Goal: Task Accomplishment & Management: Manage account settings

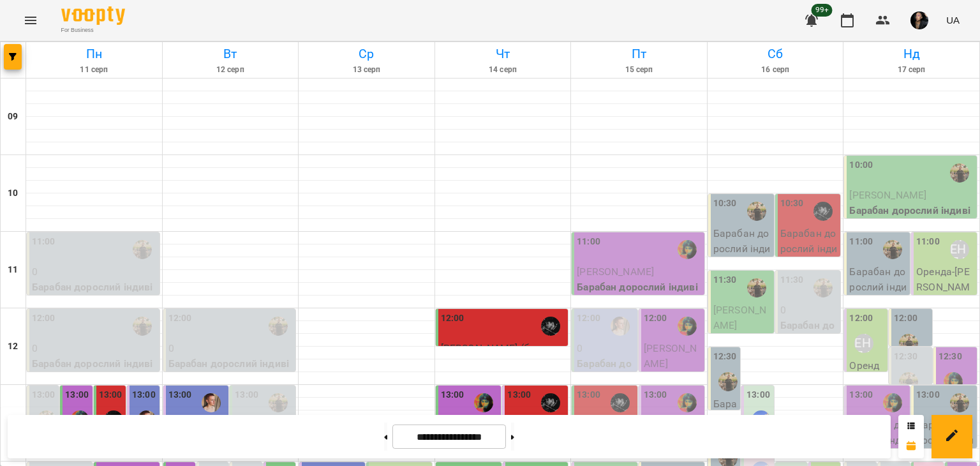
scroll to position [381, 0]
click at [871, 24] on button "button" at bounding box center [882, 20] width 31 height 31
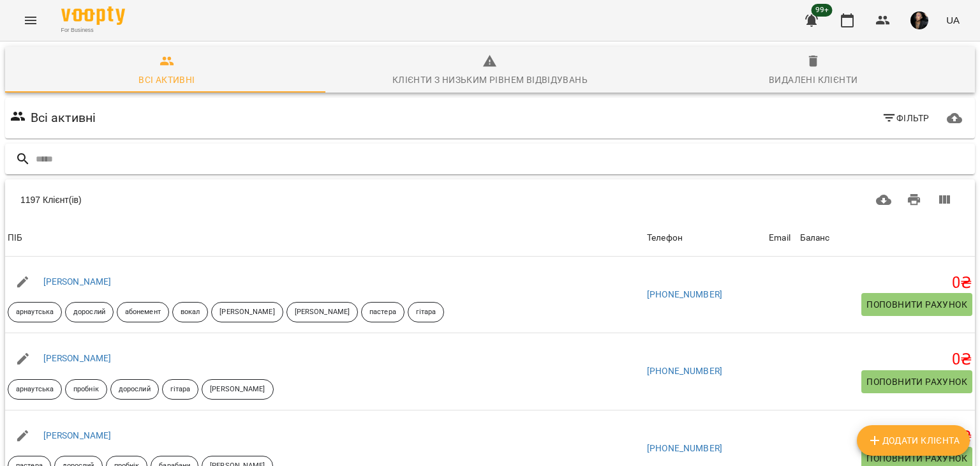
click at [293, 156] on input "text" at bounding box center [503, 159] width 934 height 21
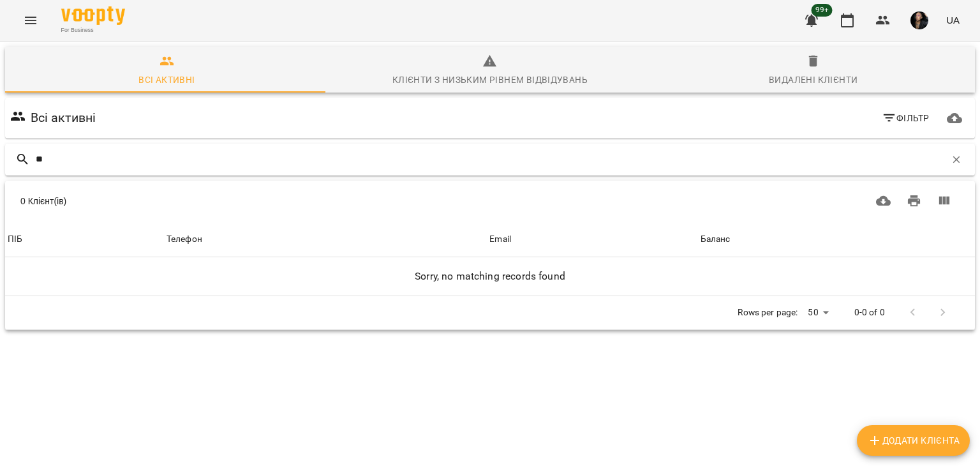
type input "*"
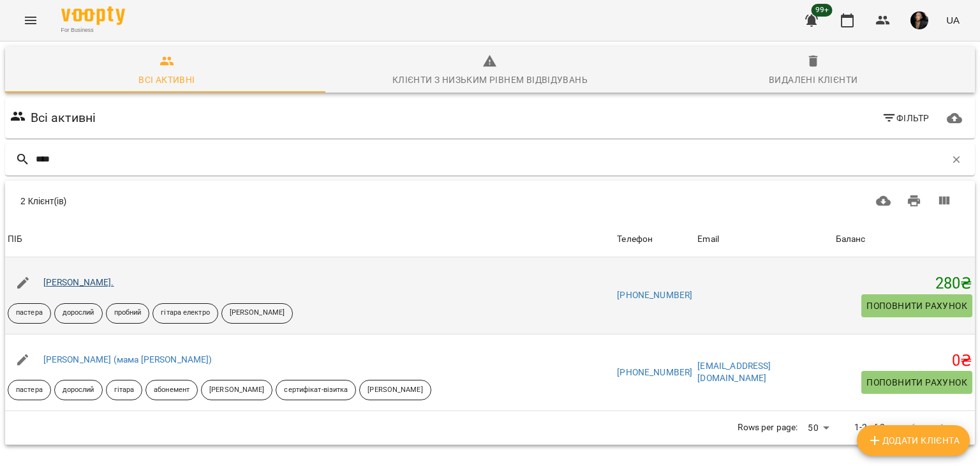
type input "****"
click at [103, 279] on link "[PERSON_NAME]." at bounding box center [78, 282] width 71 height 10
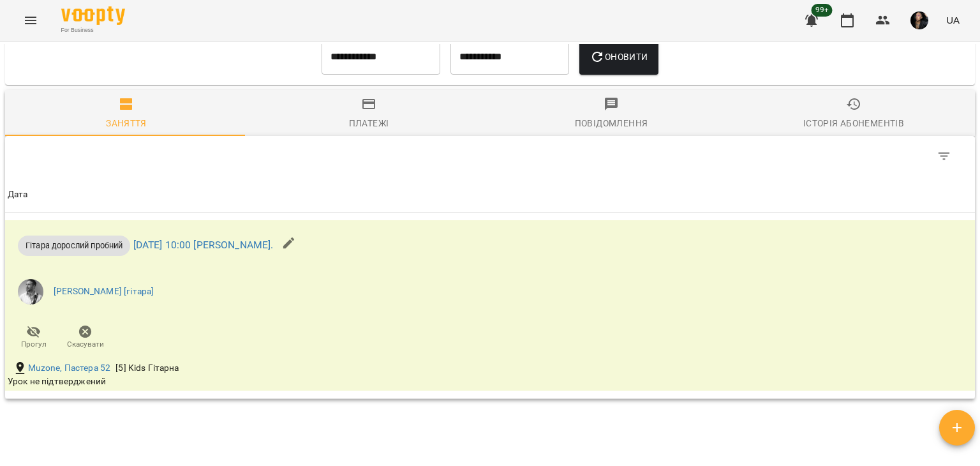
scroll to position [742, 0]
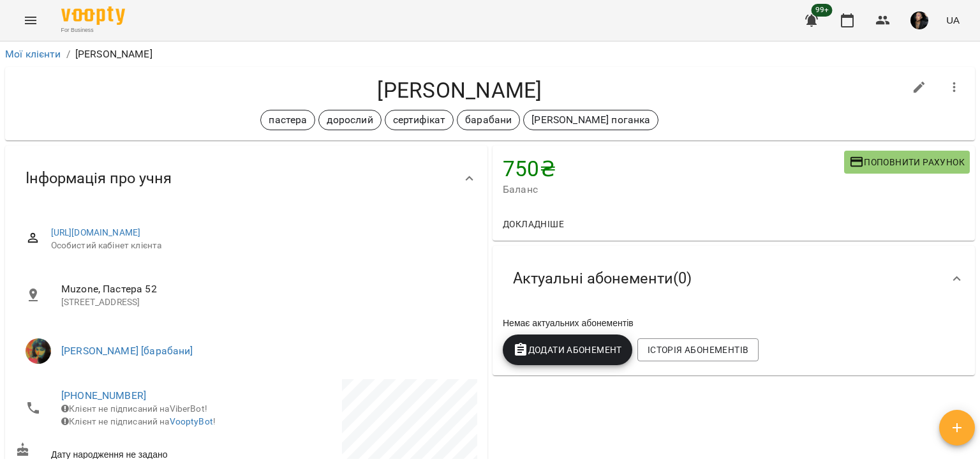
click at [879, 24] on icon "button" at bounding box center [883, 20] width 14 height 9
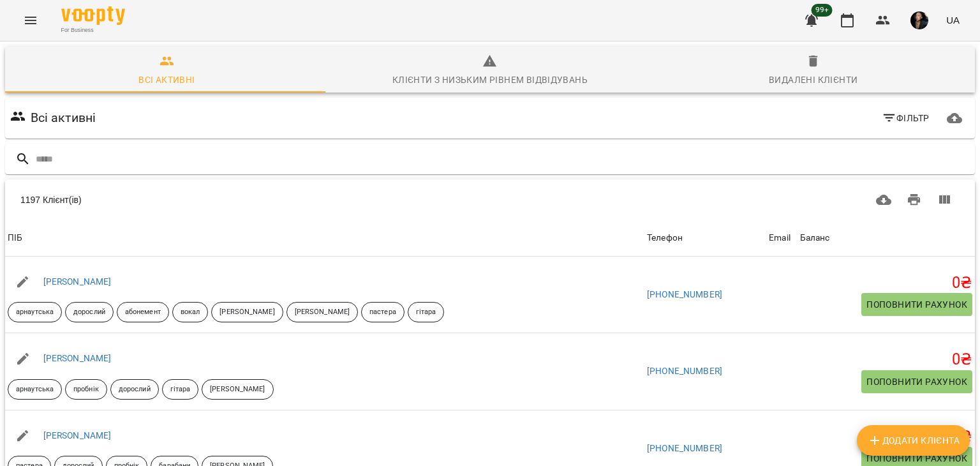
click at [388, 151] on input "text" at bounding box center [503, 159] width 934 height 21
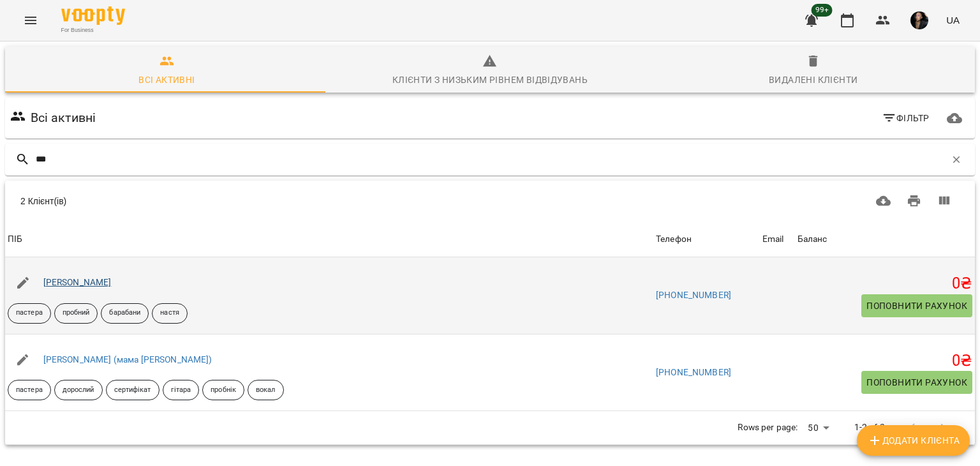
type input "***"
click at [64, 279] on link "[PERSON_NAME]" at bounding box center [77, 282] width 68 height 10
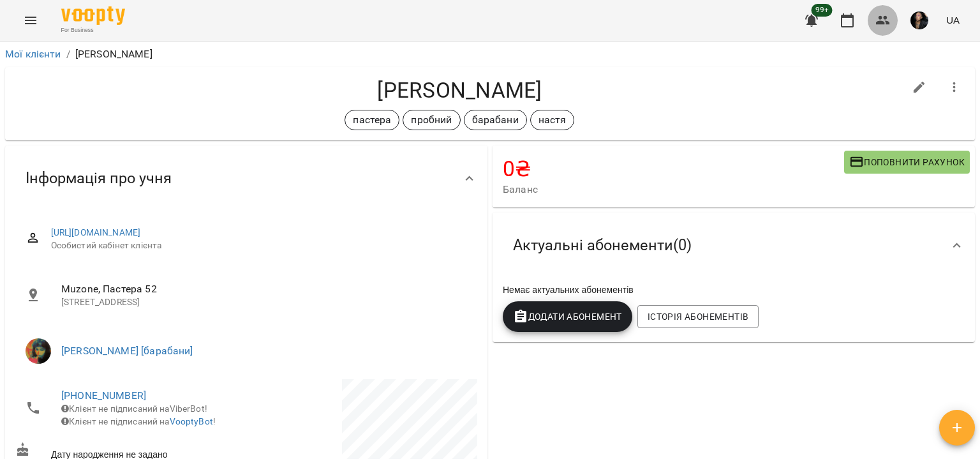
click at [889, 21] on icon "button" at bounding box center [882, 20] width 15 height 15
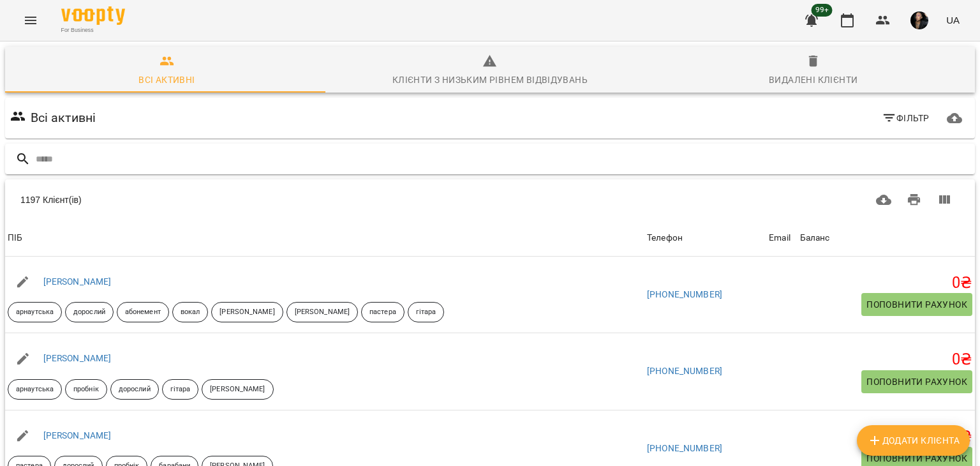
click at [415, 159] on input "text" at bounding box center [503, 159] width 934 height 21
type input "*****"
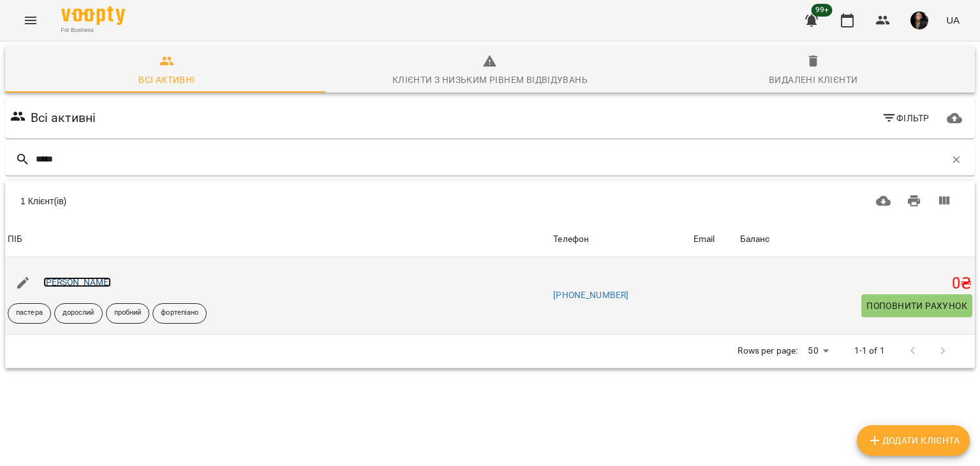
click at [92, 279] on link "Гущін Станіслав" at bounding box center [77, 282] width 68 height 10
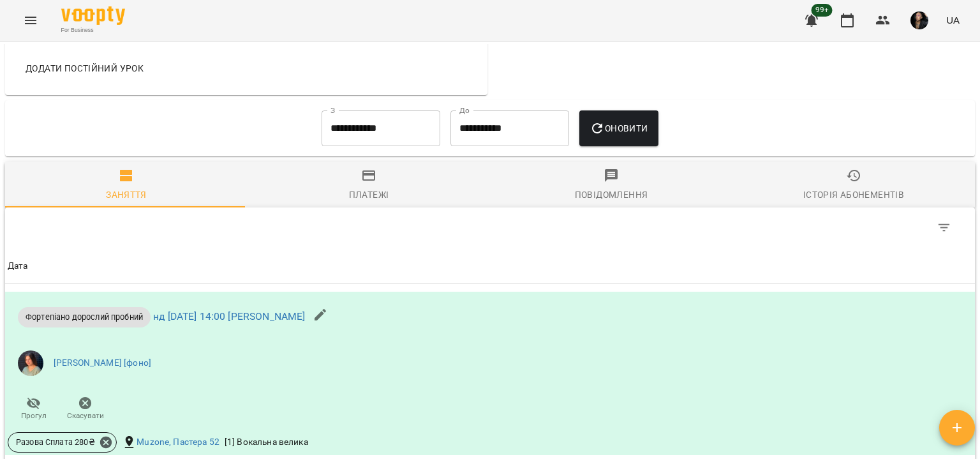
scroll to position [597, 0]
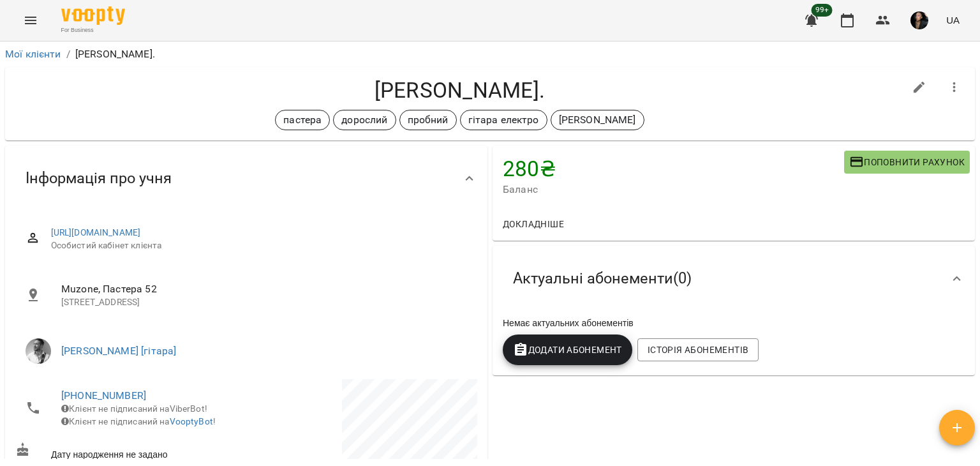
scroll to position [742, 0]
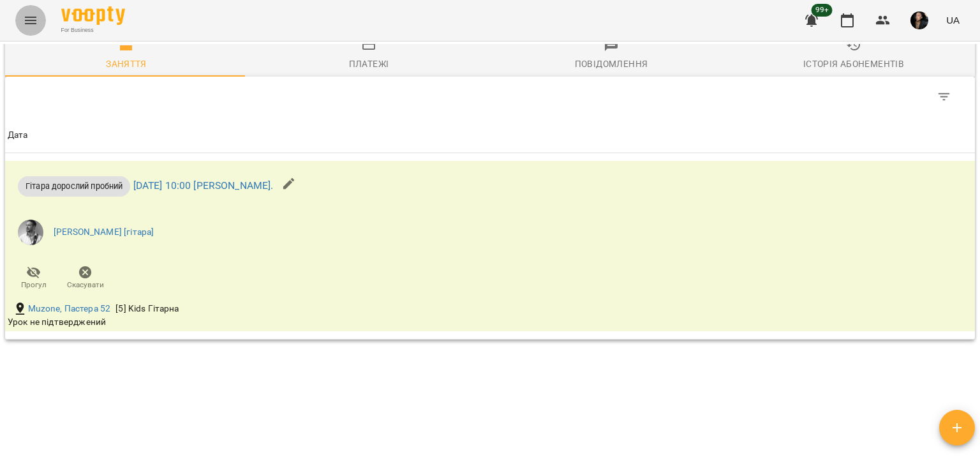
click at [33, 22] on icon "Menu" at bounding box center [30, 20] width 15 height 15
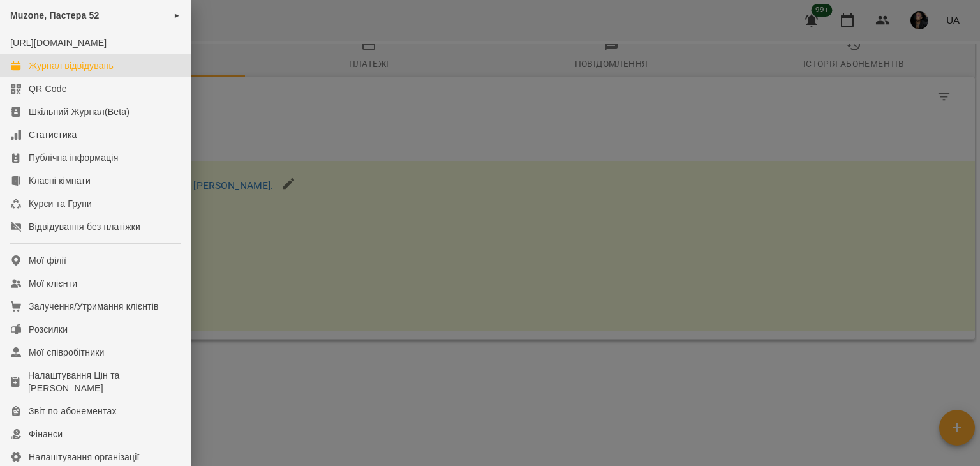
click at [48, 72] on div "Журнал відвідувань" at bounding box center [71, 65] width 85 height 13
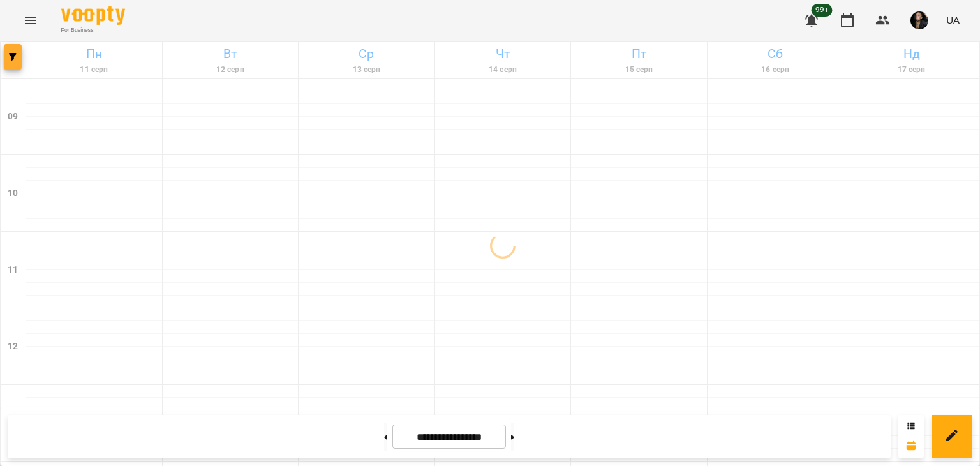
click at [6, 47] on button "button" at bounding box center [13, 57] width 18 height 26
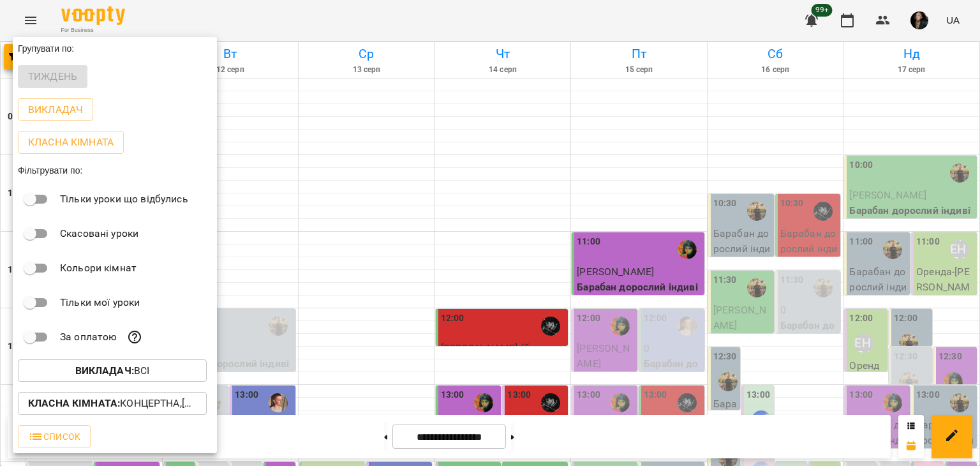
click at [56, 22] on div at bounding box center [490, 233] width 980 height 466
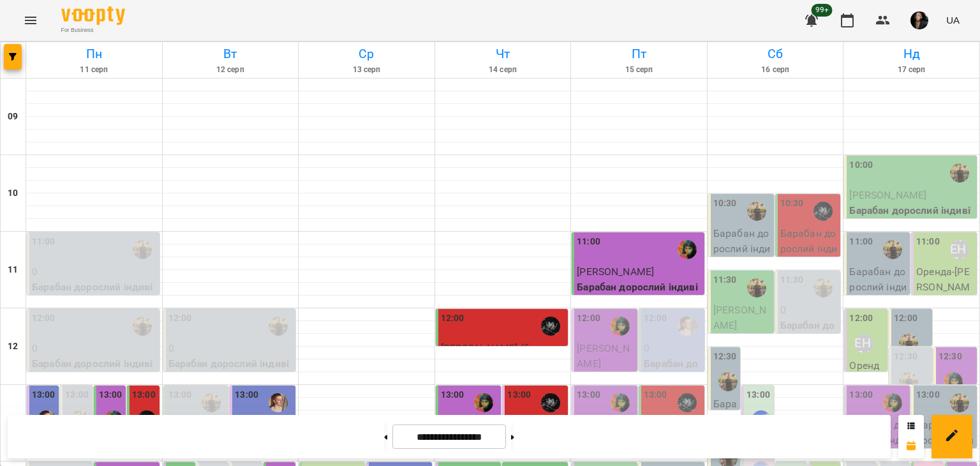
click at [43, 19] on button "Menu" at bounding box center [30, 20] width 31 height 31
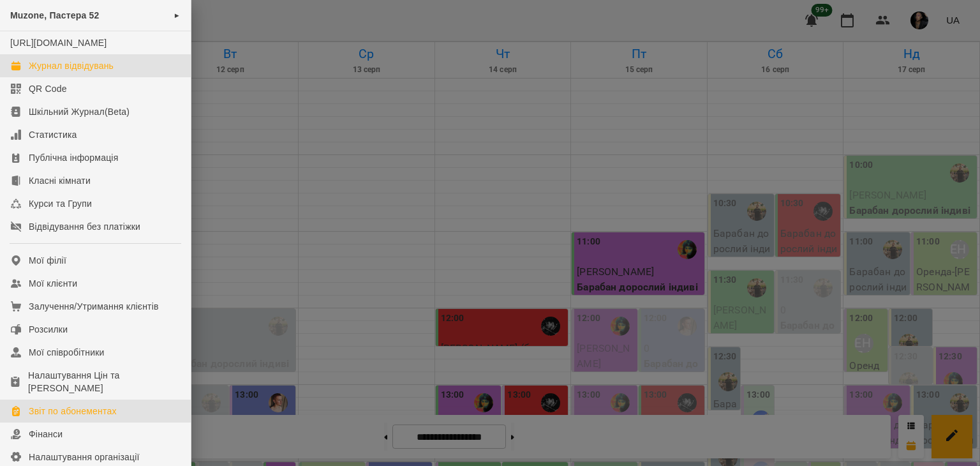
click at [98, 417] on div "Звіт по абонементах" at bounding box center [73, 410] width 88 height 13
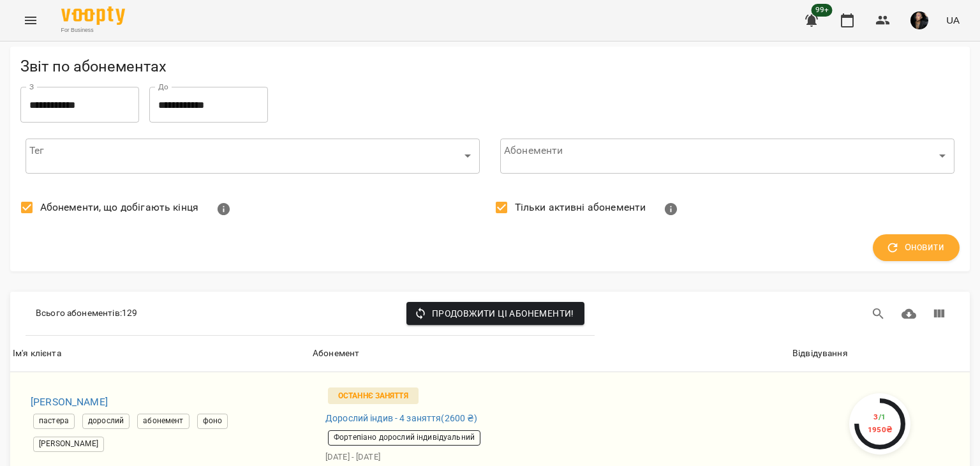
scroll to position [291, 0]
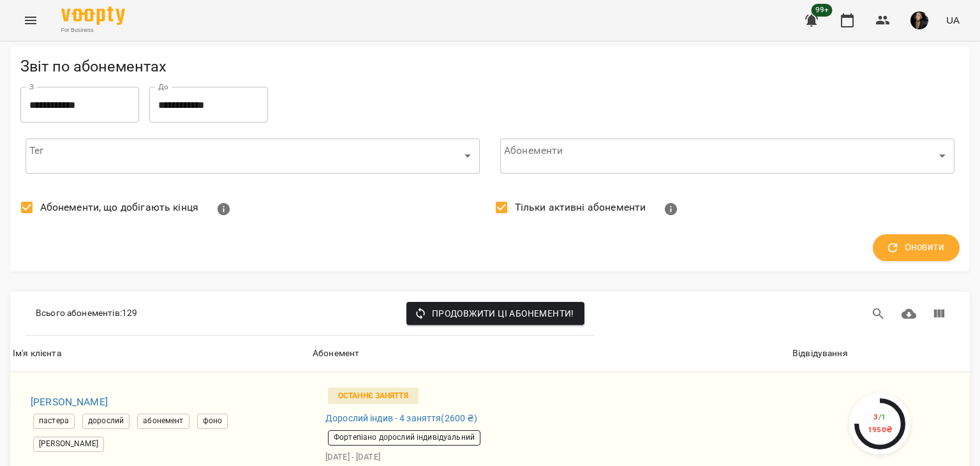
scroll to position [1844, 0]
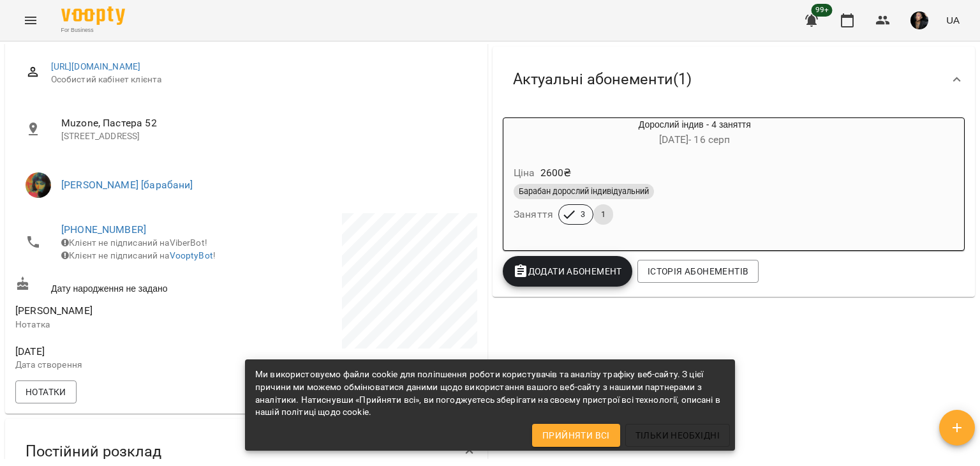
scroll to position [169, 0]
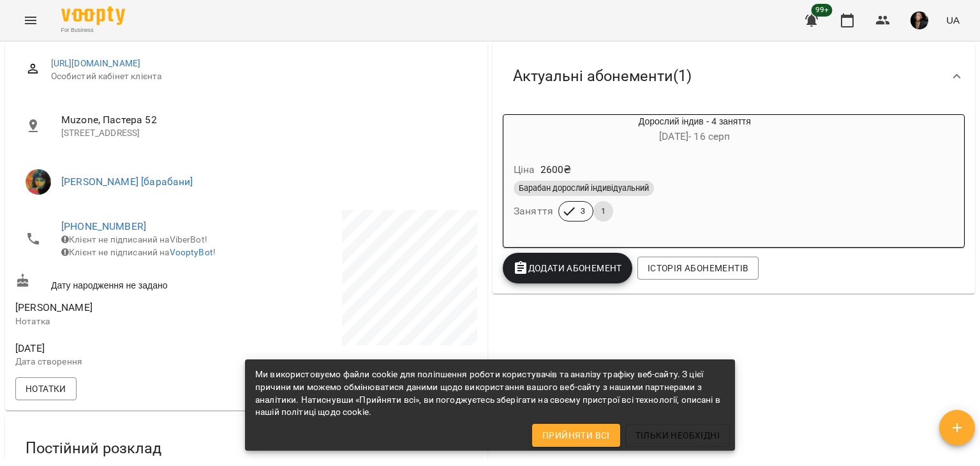
click at [712, 219] on div "Барабан дорослий індивідуальний Заняття 3 1" at bounding box center [694, 201] width 367 height 46
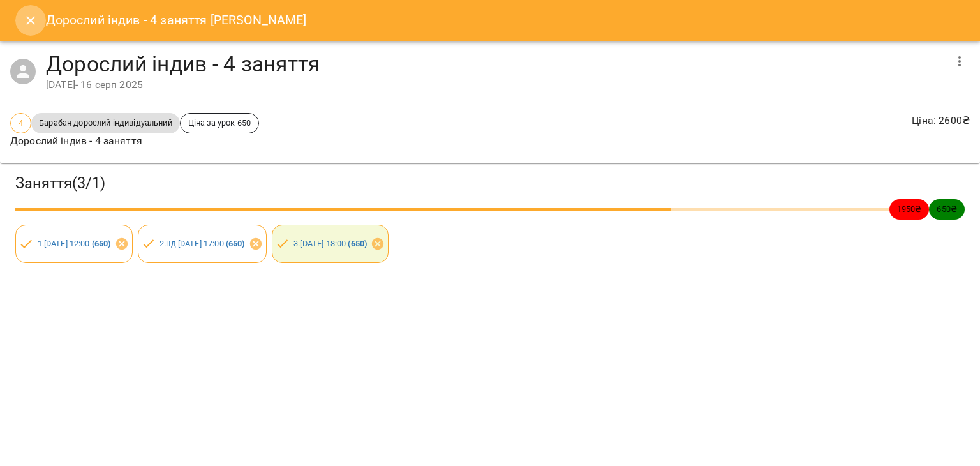
click at [42, 24] on button "Close" at bounding box center [30, 20] width 31 height 31
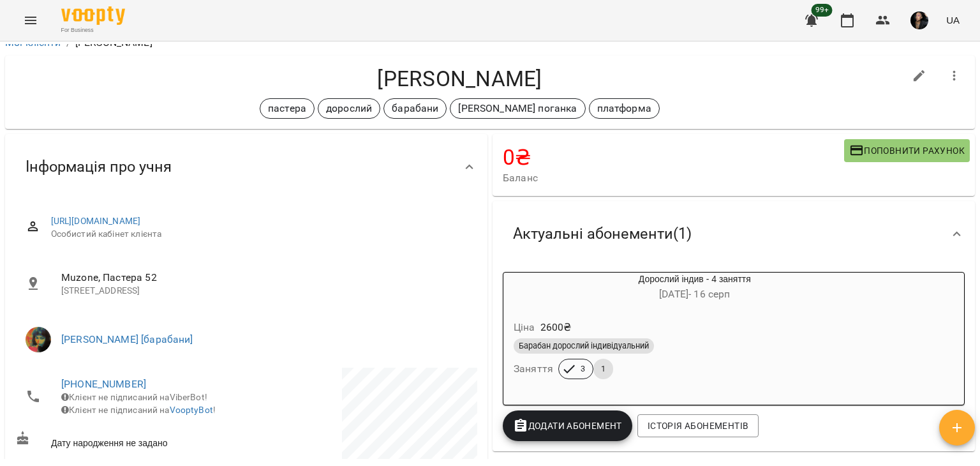
scroll to position [13, 0]
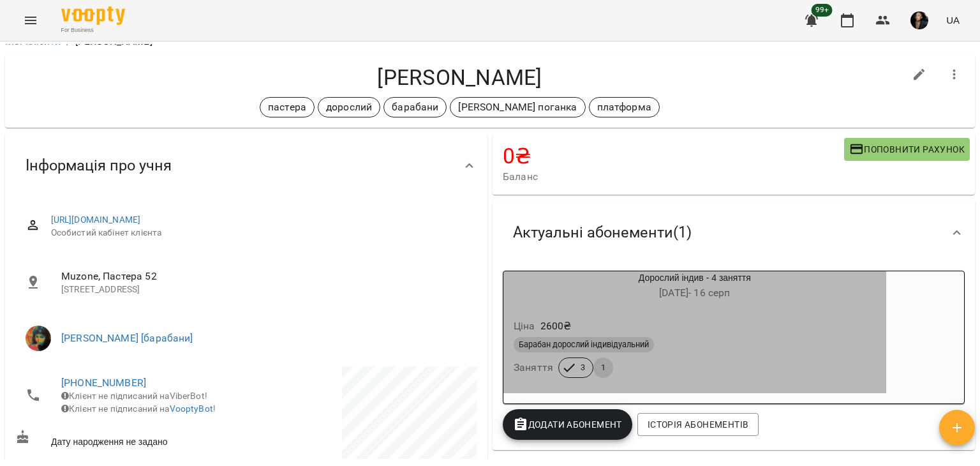
click at [644, 352] on div "Барабан дорослий індивідуальний" at bounding box center [583, 344] width 140 height 15
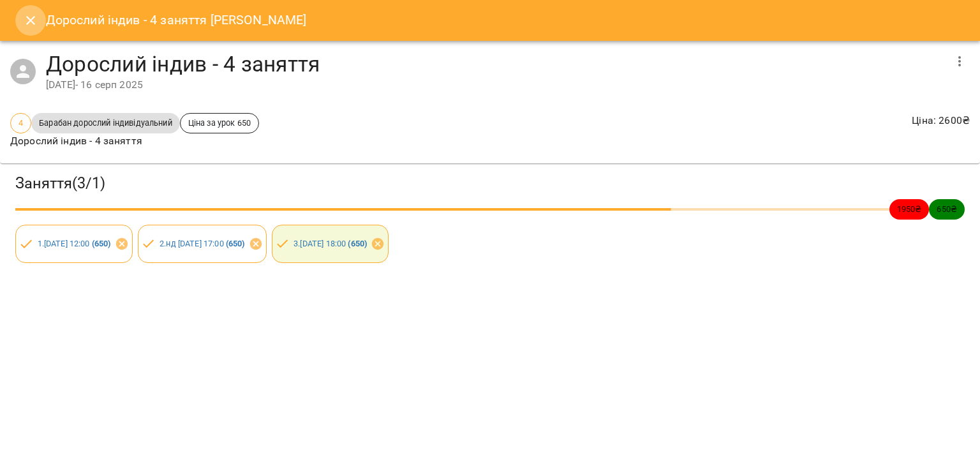
click at [34, 16] on icon "Close" at bounding box center [30, 20] width 15 height 15
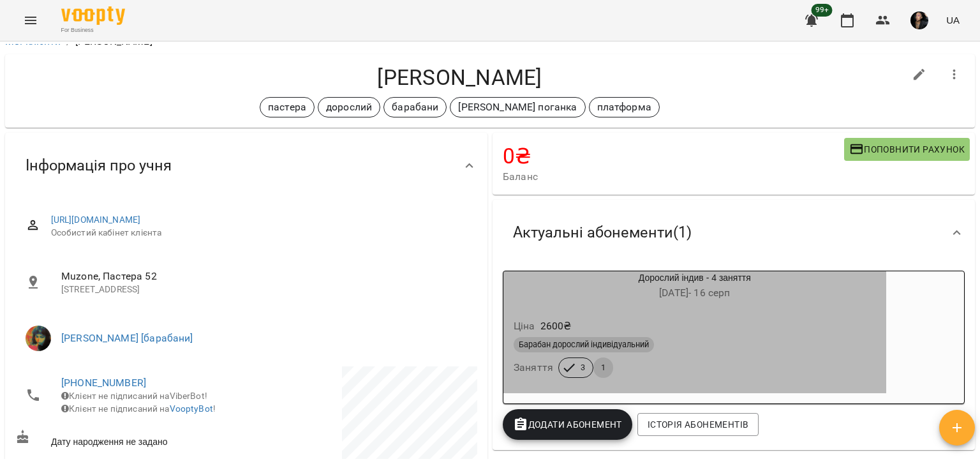
click at [821, 355] on div "Барабан дорослий індивідуальний" at bounding box center [694, 344] width 367 height 20
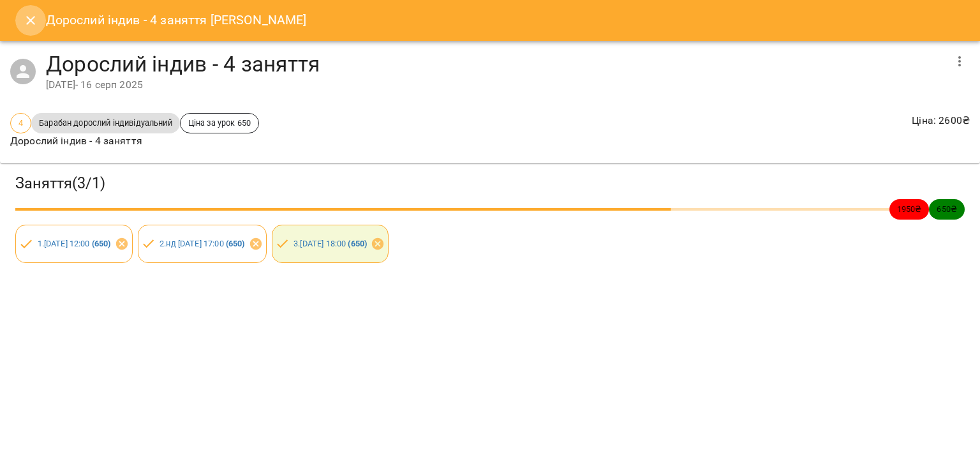
click at [26, 29] on button "Close" at bounding box center [30, 20] width 31 height 31
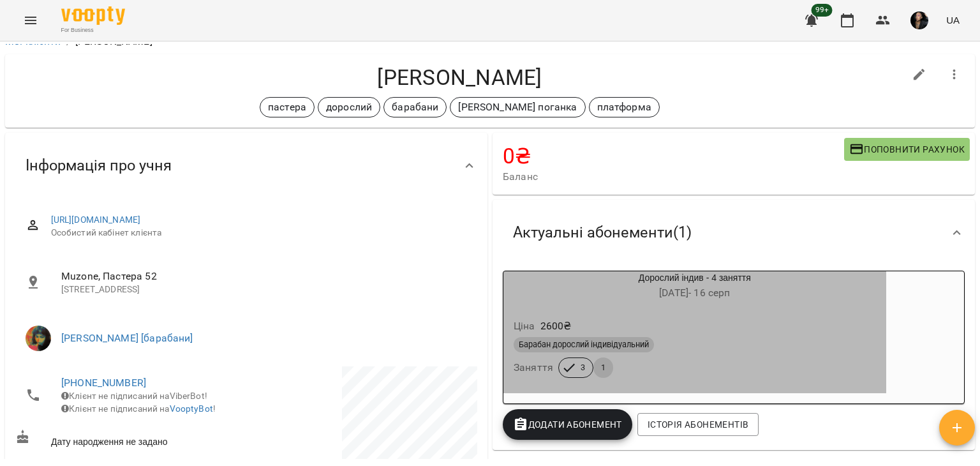
click at [687, 325] on div "Ціна 2600 ₴" at bounding box center [694, 325] width 367 height 23
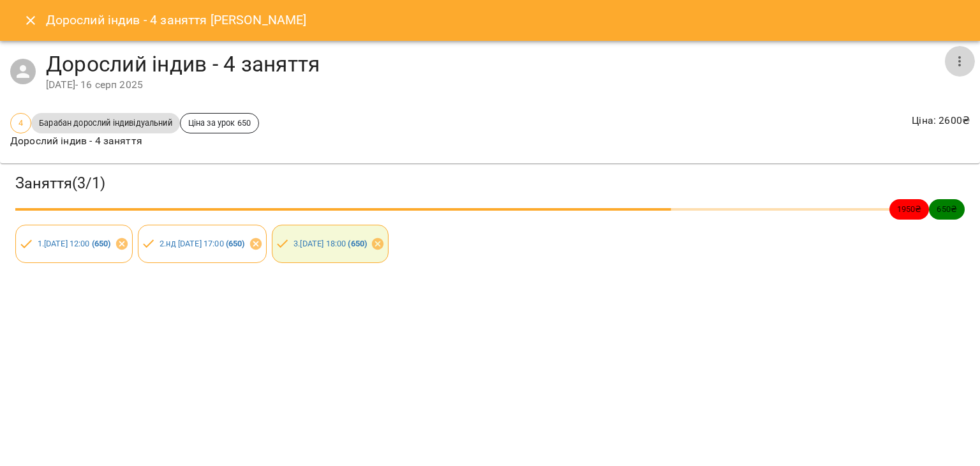
click at [960, 55] on icon "button" at bounding box center [958, 61] width 15 height 15
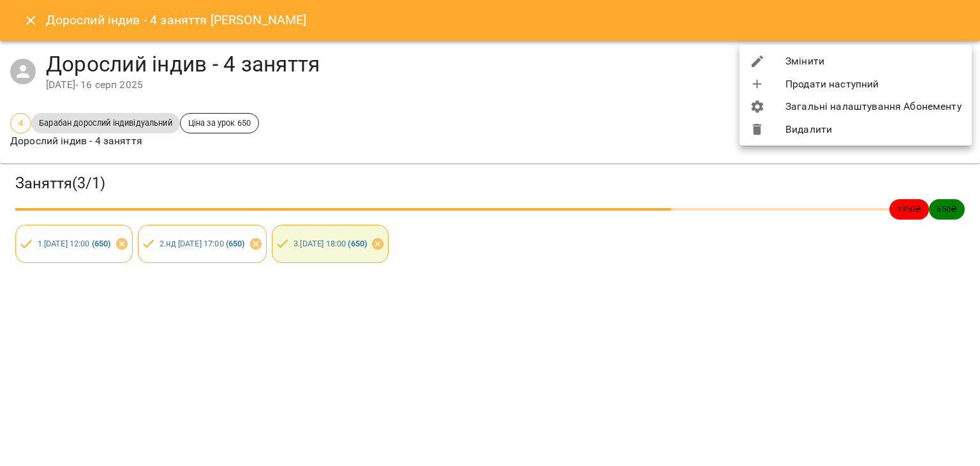
click at [932, 57] on li "Змінити" at bounding box center [855, 61] width 232 height 23
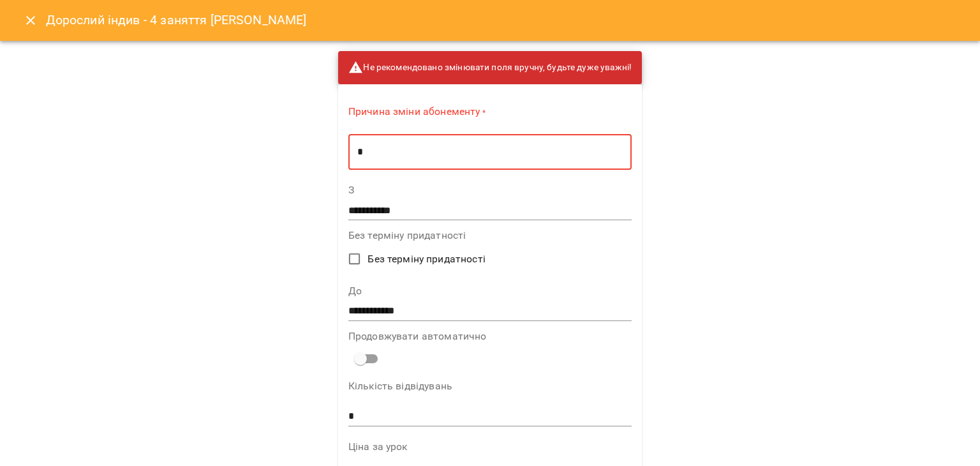
click at [562, 148] on textarea "*" at bounding box center [489, 152] width 265 height 12
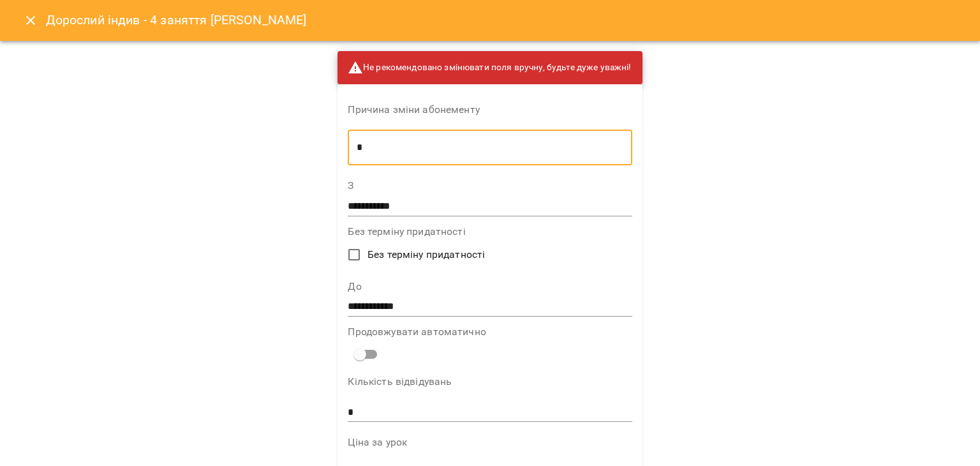
type textarea "*"
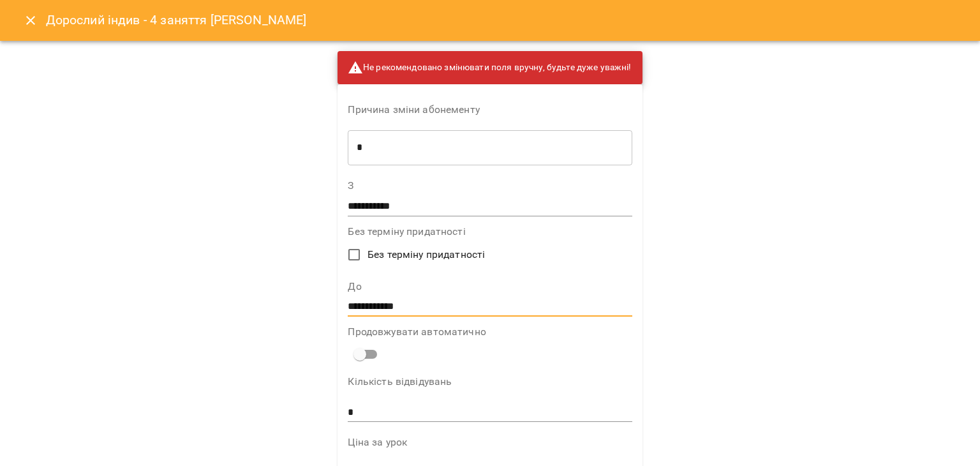
click at [352, 307] on input "**********" at bounding box center [490, 307] width 284 height 20
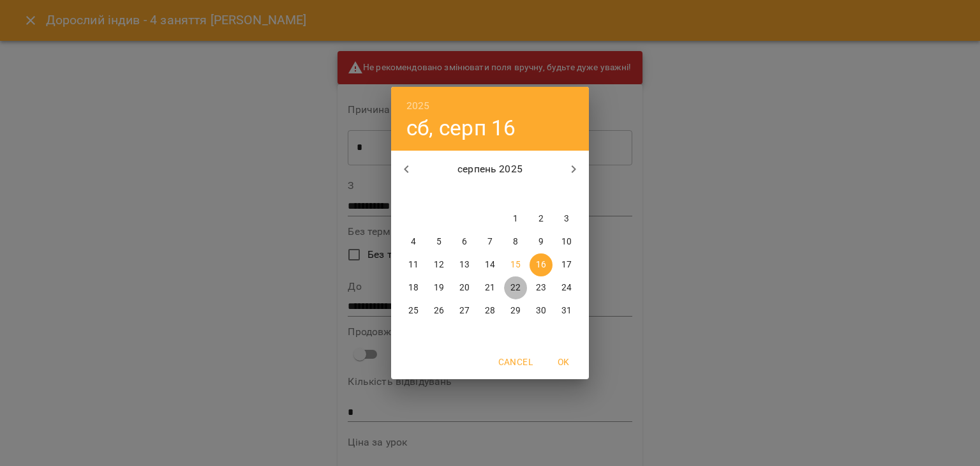
click at [515, 284] on p "22" at bounding box center [515, 287] width 10 height 13
type input "**********"
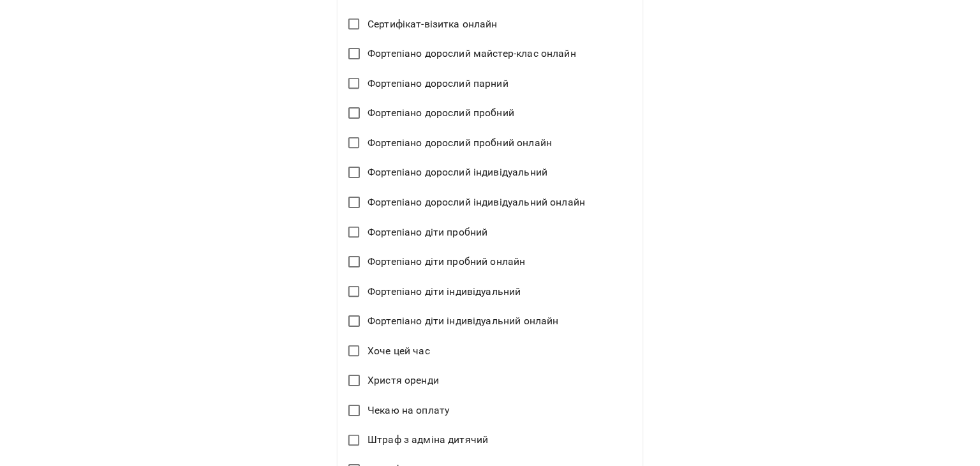
scroll to position [2988, 0]
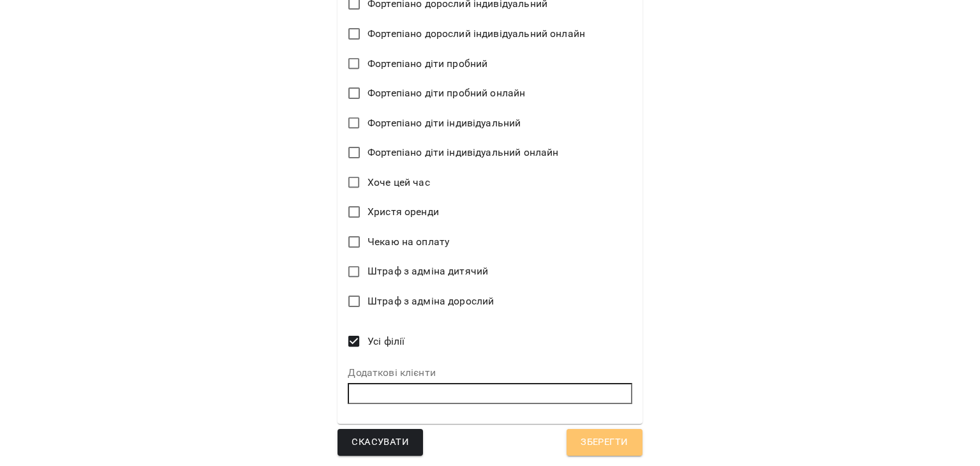
click at [600, 442] on span "Зберегти" at bounding box center [603, 442] width 47 height 17
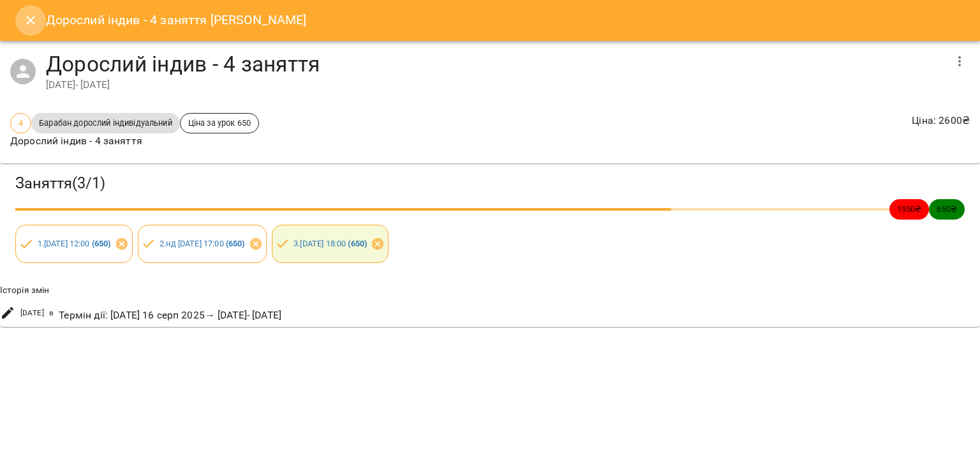
click at [25, 20] on icon "Close" at bounding box center [30, 20] width 15 height 15
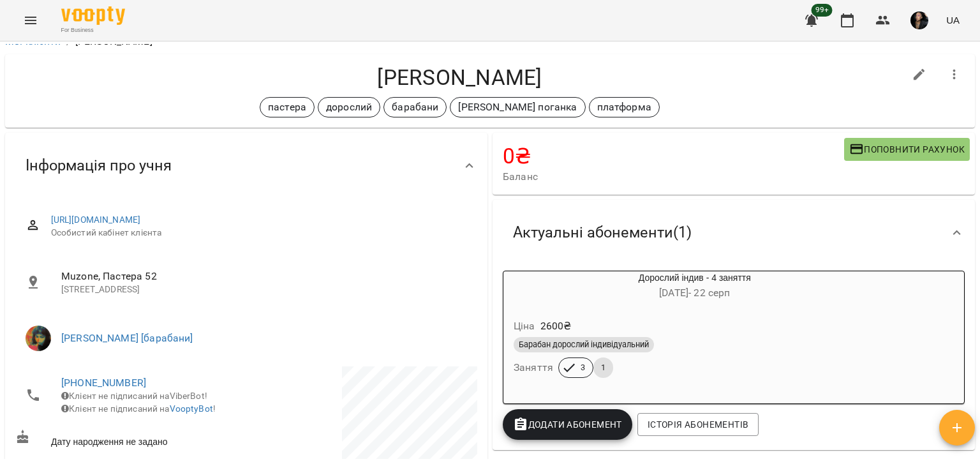
click at [701, 349] on div "Барабан дорослий індивідуальний" at bounding box center [694, 344] width 362 height 15
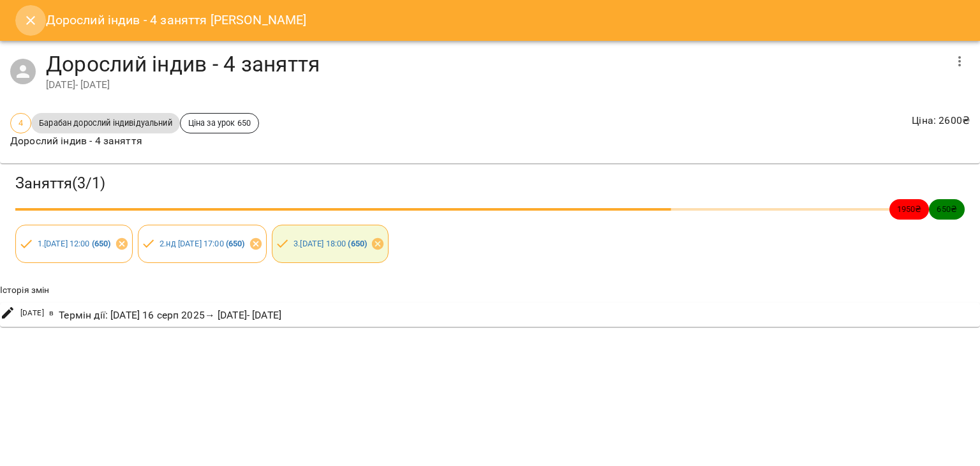
click at [26, 24] on icon "Close" at bounding box center [30, 20] width 9 height 9
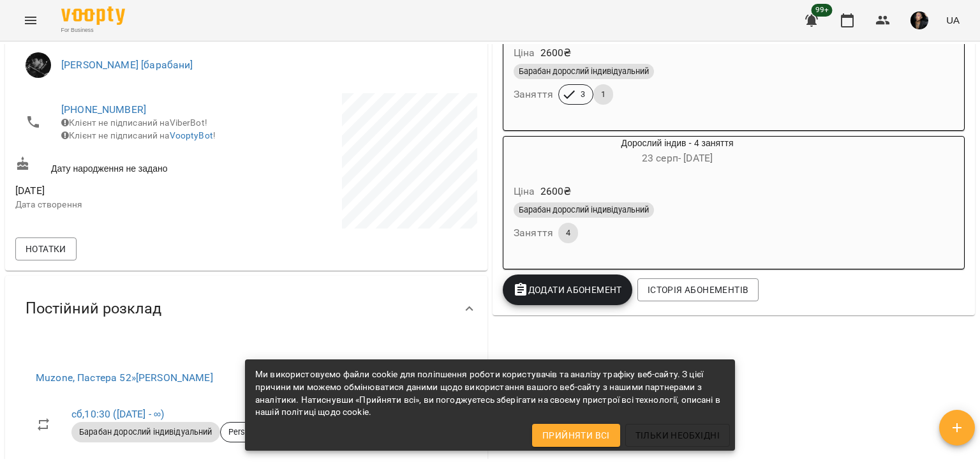
scroll to position [284, 0]
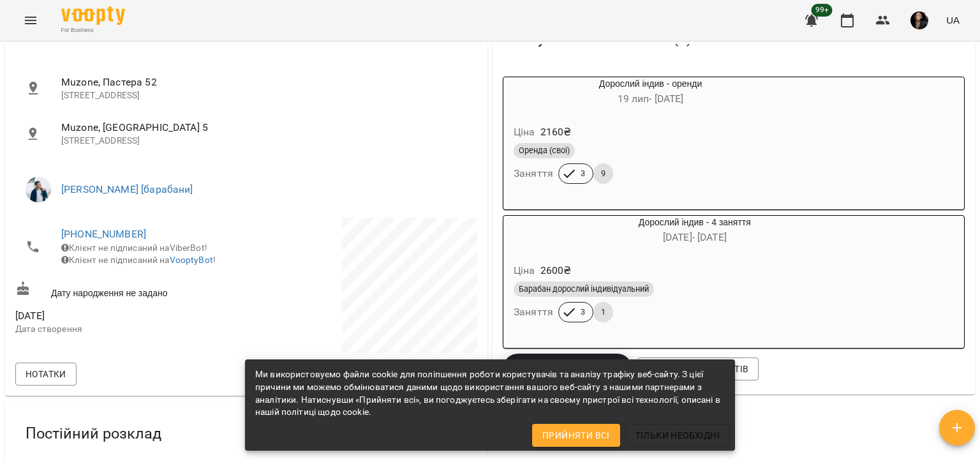
scroll to position [363, 0]
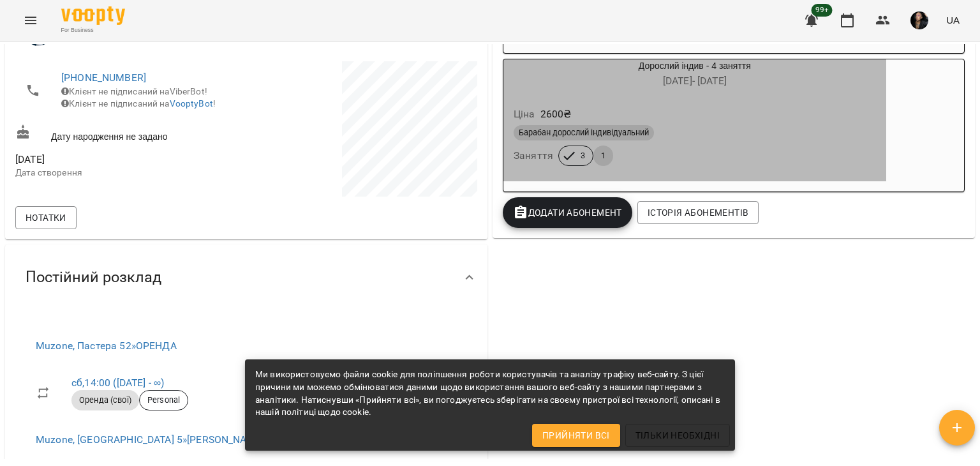
click at [763, 164] on div "Барабан дорослий індивідуальний Заняття 3 1" at bounding box center [694, 145] width 367 height 46
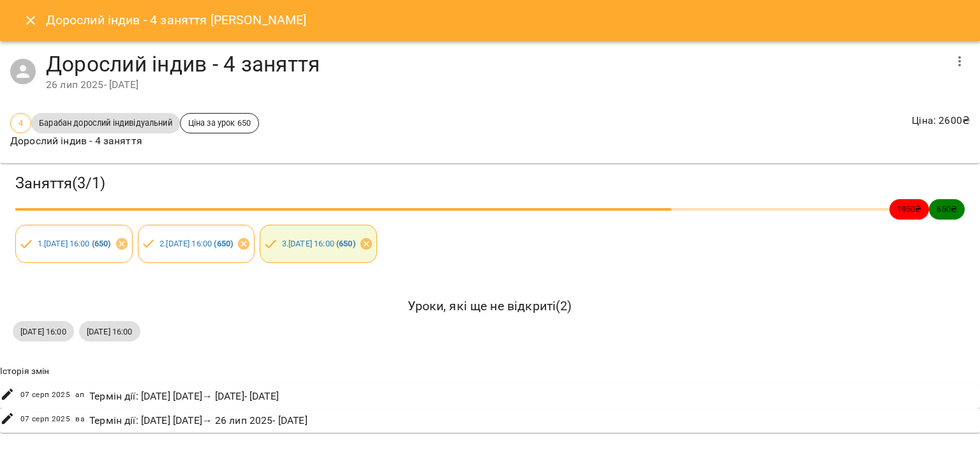
click at [30, 25] on icon "Close" at bounding box center [30, 20] width 15 height 15
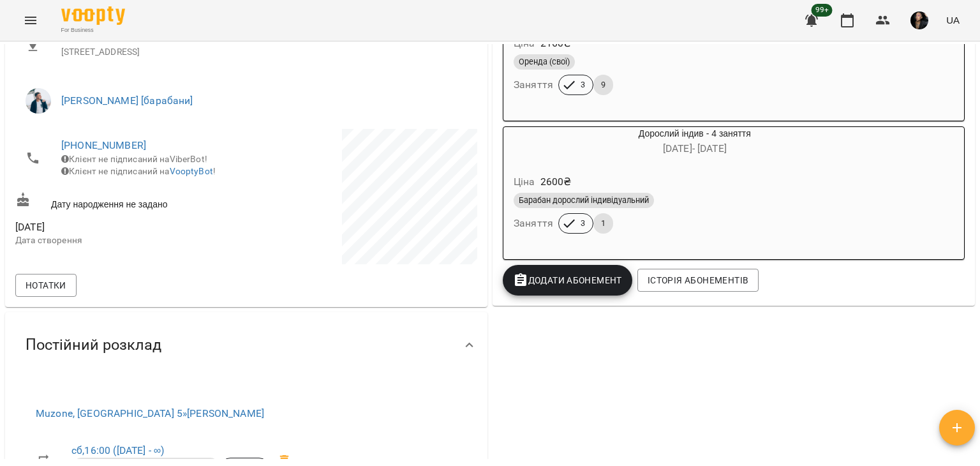
scroll to position [136, 0]
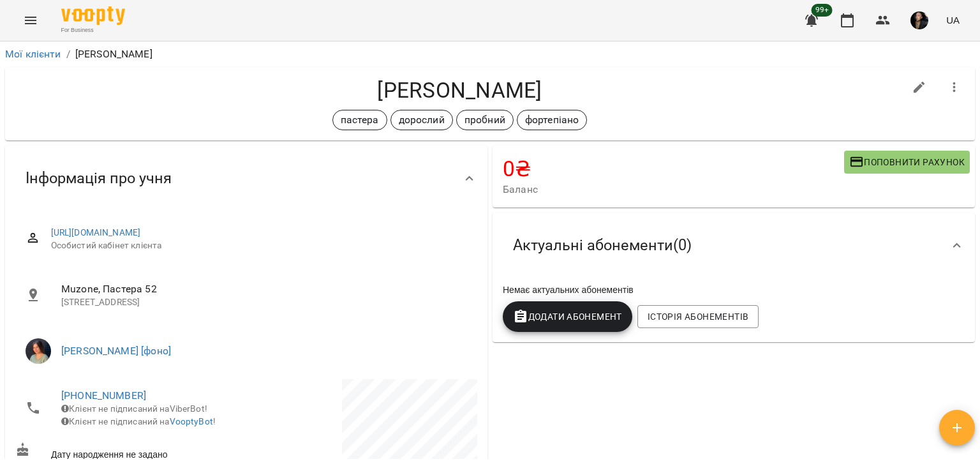
scroll to position [597, 0]
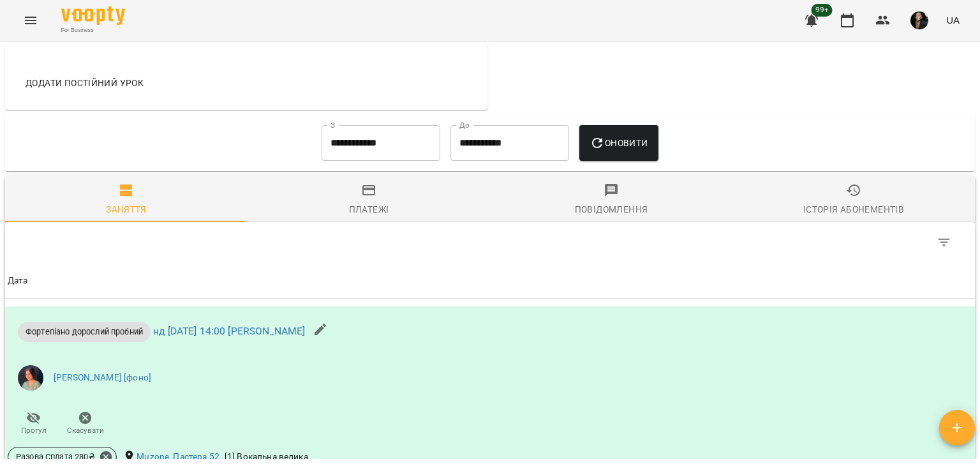
click at [31, 24] on icon "Menu" at bounding box center [30, 21] width 11 height 8
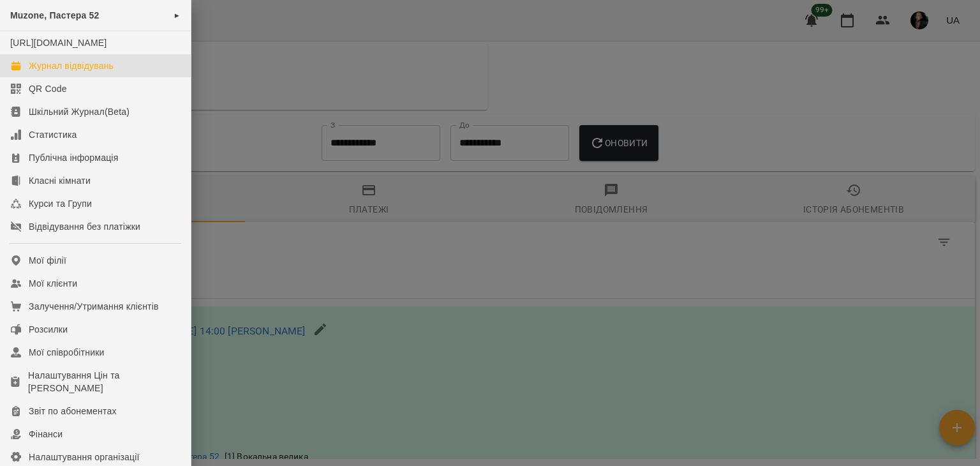
click at [52, 72] on div "Журнал відвідувань" at bounding box center [71, 65] width 85 height 13
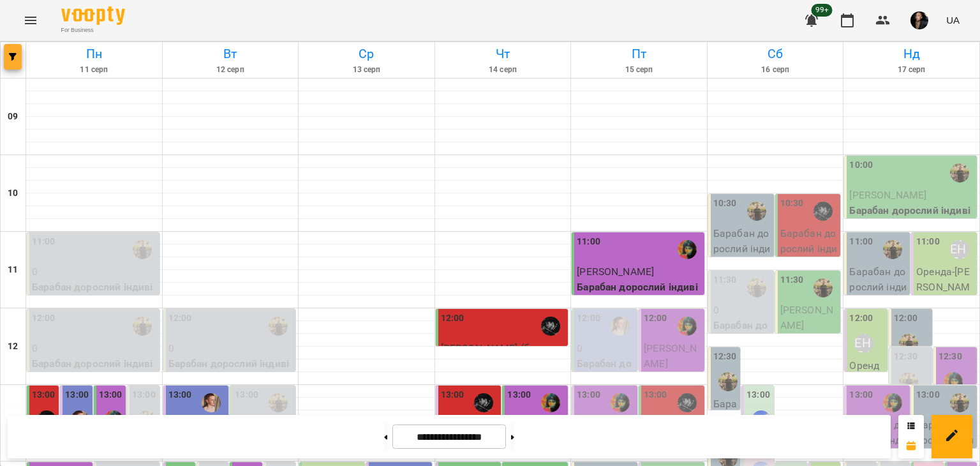
click at [4, 57] on span "button" at bounding box center [13, 57] width 18 height 8
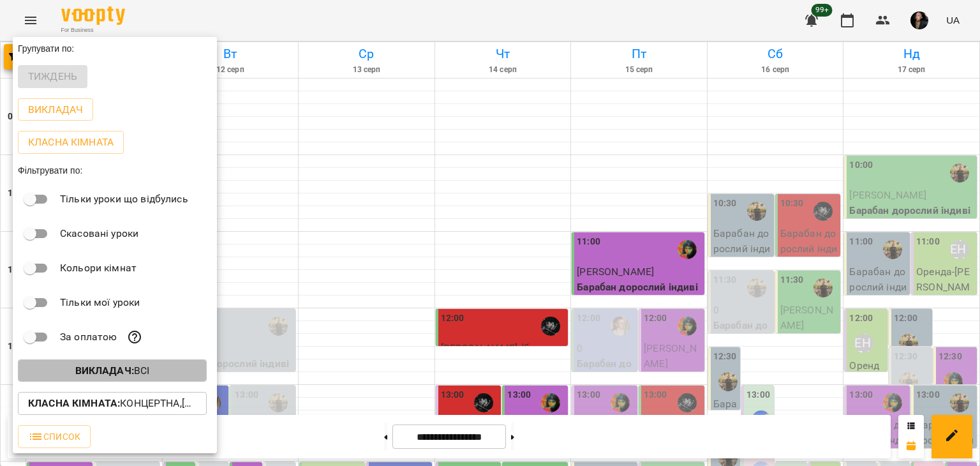
click at [101, 368] on b "Викладач :" at bounding box center [104, 370] width 59 height 12
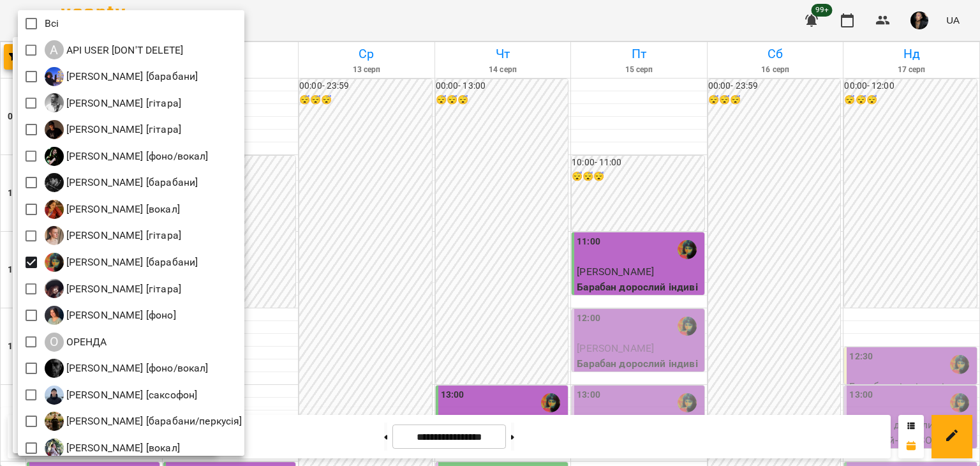
click at [422, 276] on div at bounding box center [490, 233] width 980 height 466
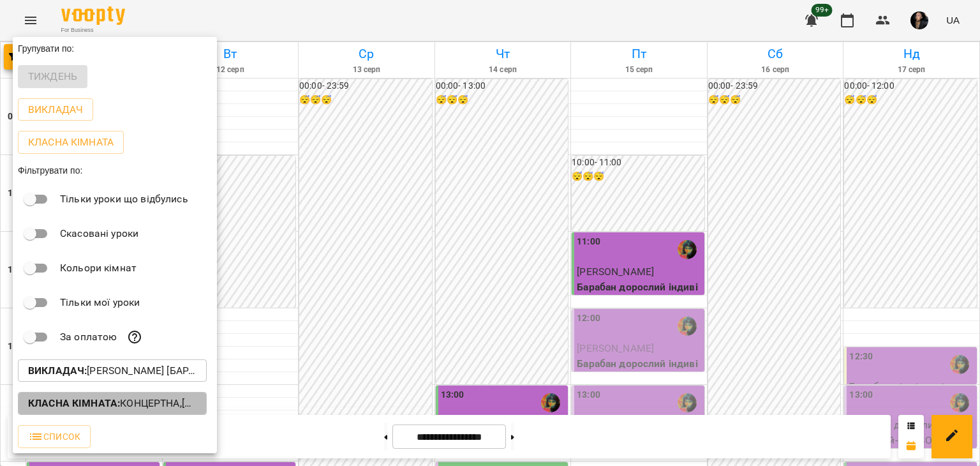
click at [62, 397] on button "Класна кімната : Концертна,[4] Барабанна,[6] Kids Барабанна" at bounding box center [112, 403] width 189 height 23
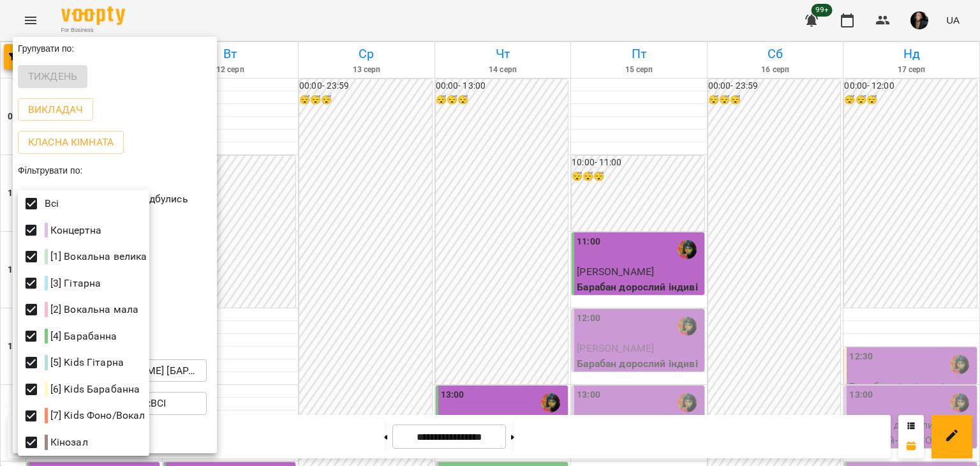
drag, startPoint x: 538, startPoint y: 431, endPoint x: 529, endPoint y: 433, distance: 9.1
click at [529, 433] on div at bounding box center [490, 233] width 980 height 466
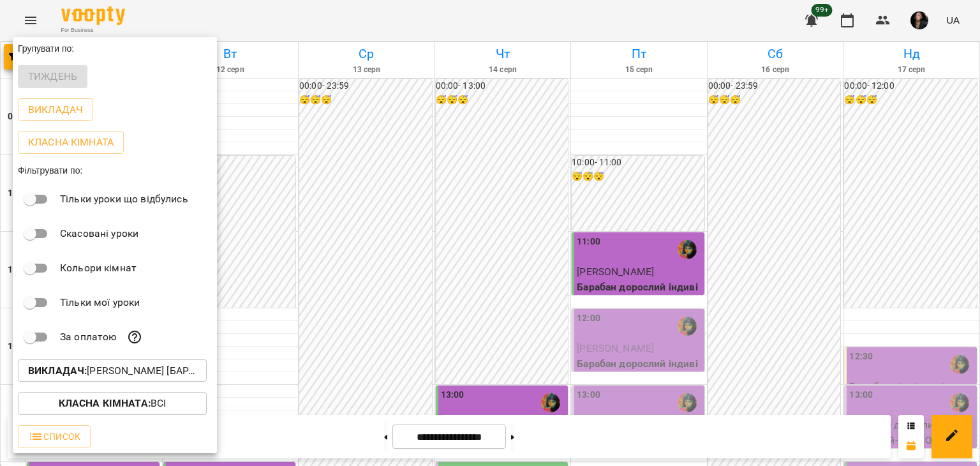
drag, startPoint x: 517, startPoint y: 433, endPoint x: 536, endPoint y: 437, distance: 19.6
click at [536, 437] on div at bounding box center [490, 233] width 980 height 466
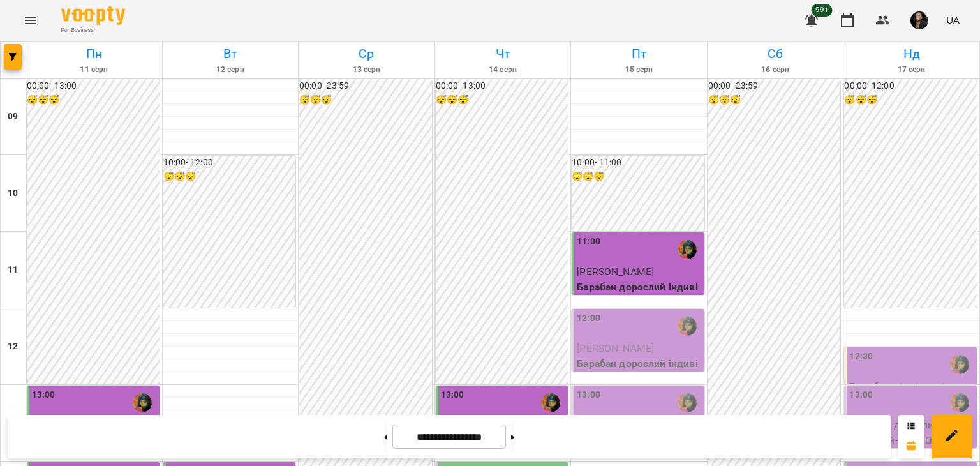
click at [536, 437] on div "Групувати по: Тиждень Викладач Класна кімната Фільтрувати по: Тільки уроки що в…" at bounding box center [490, 233] width 980 height 466
click at [514, 437] on button at bounding box center [512, 436] width 3 height 28
type input "**********"
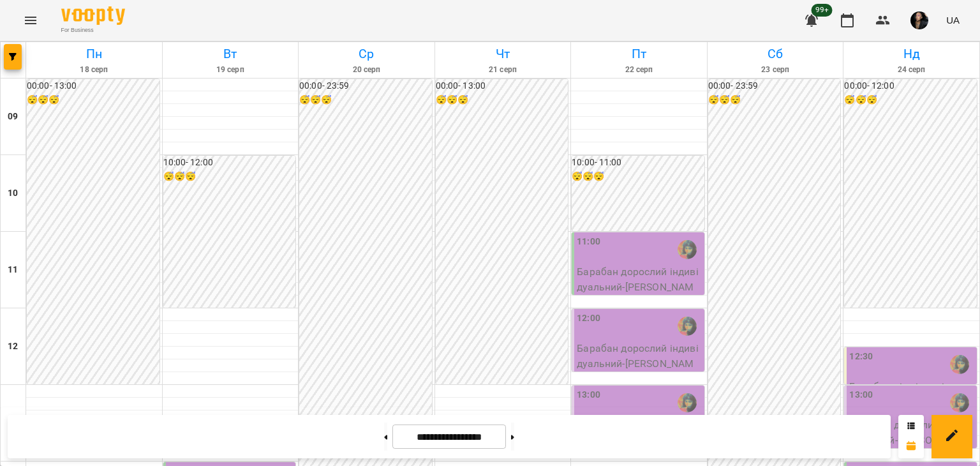
scroll to position [271, 0]
click at [13, 66] on button "button" at bounding box center [13, 57] width 18 height 26
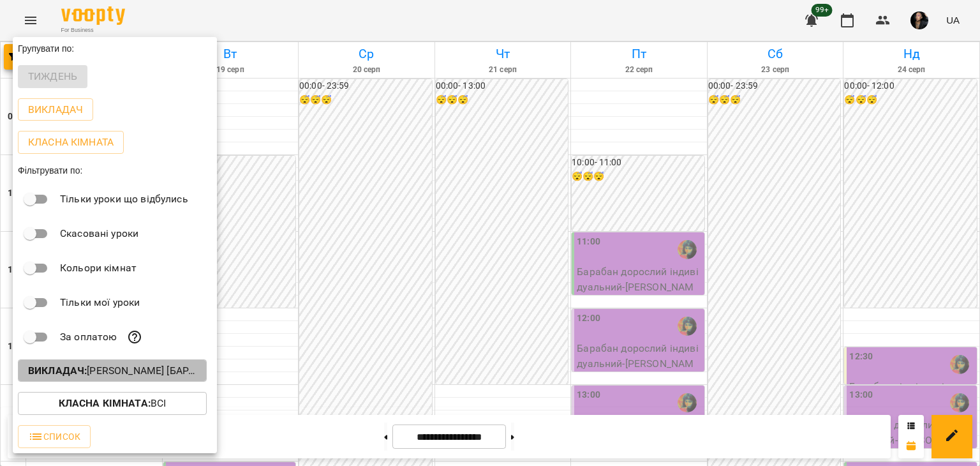
click at [135, 372] on p "Викладач : Настя Поганка [барабани]" at bounding box center [112, 370] width 168 height 15
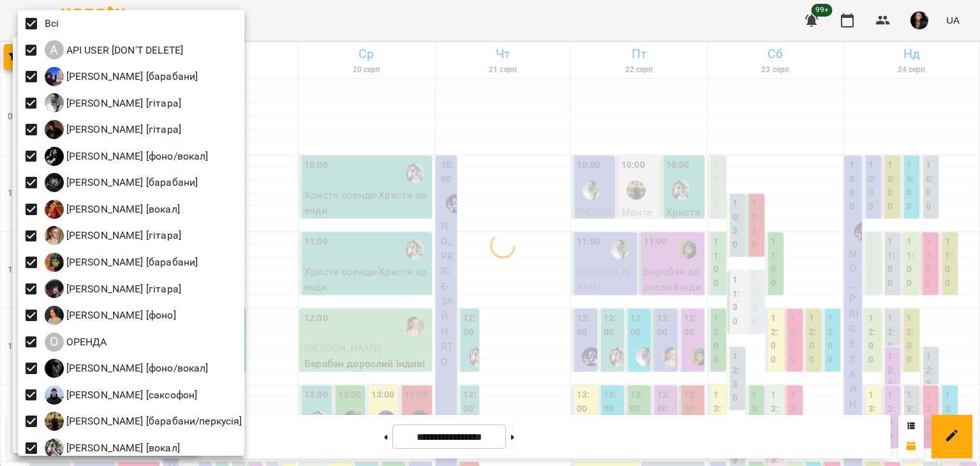
click at [344, 196] on div at bounding box center [490, 233] width 980 height 466
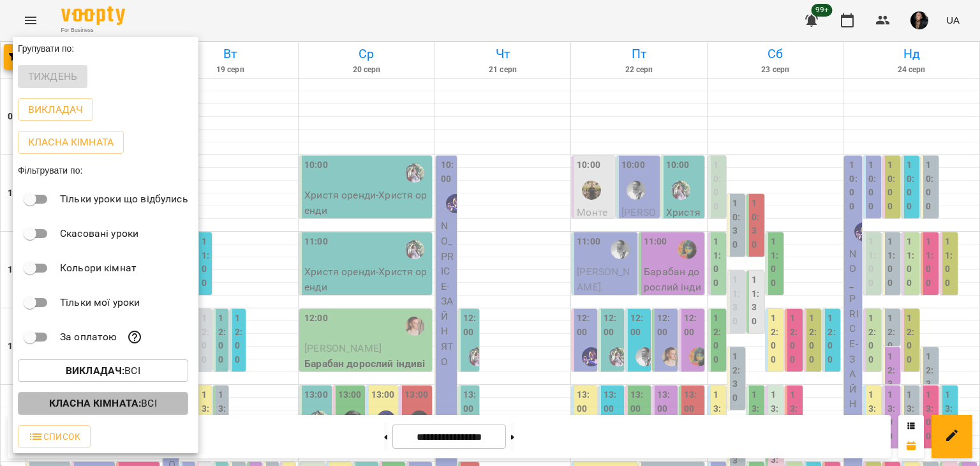
click at [99, 406] on b "Класна кімната :" at bounding box center [95, 403] width 92 height 12
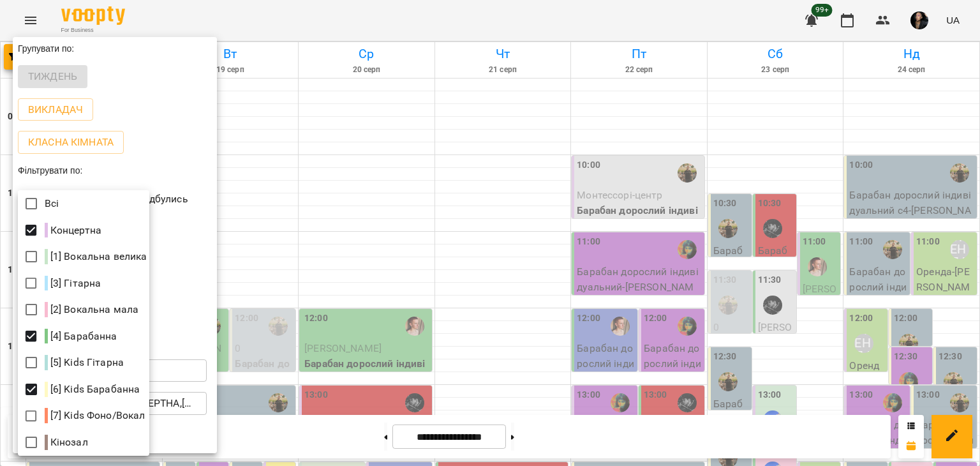
click at [305, 334] on div "Всі Концертна [1] Вокальна велика [3] Гітарна [2] Вокальна мала [4] Барабанна […" at bounding box center [490, 233] width 980 height 466
click at [340, 369] on div at bounding box center [490, 233] width 980 height 466
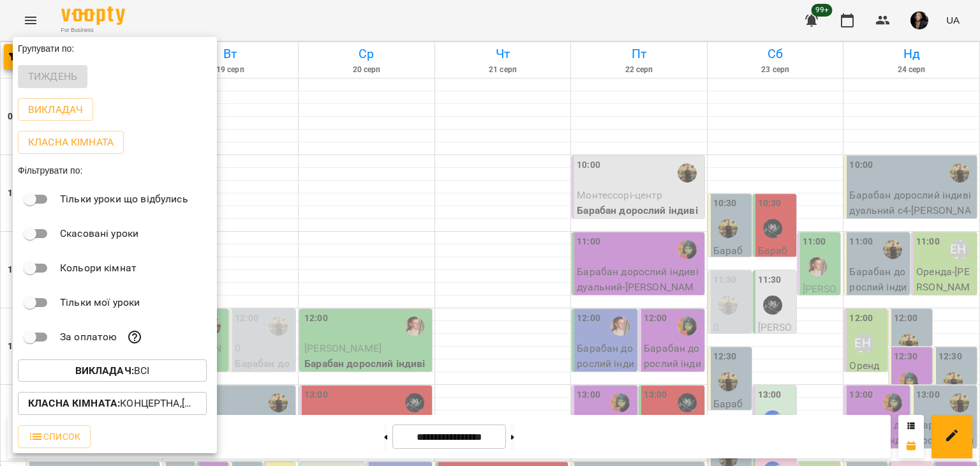
click at [340, 369] on div at bounding box center [490, 233] width 980 height 466
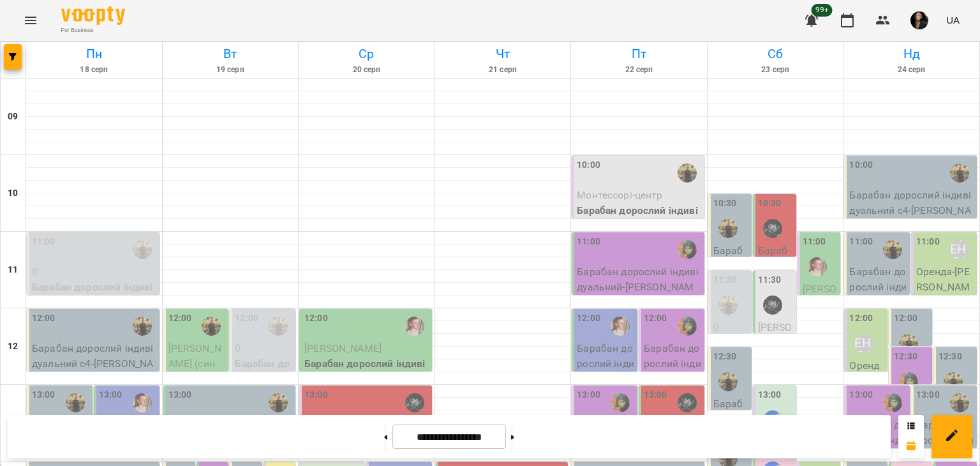
click at [121, 417] on p "Барабан дорослий індивідуальний - Левінець Артем" at bounding box center [128, 454] width 58 height 75
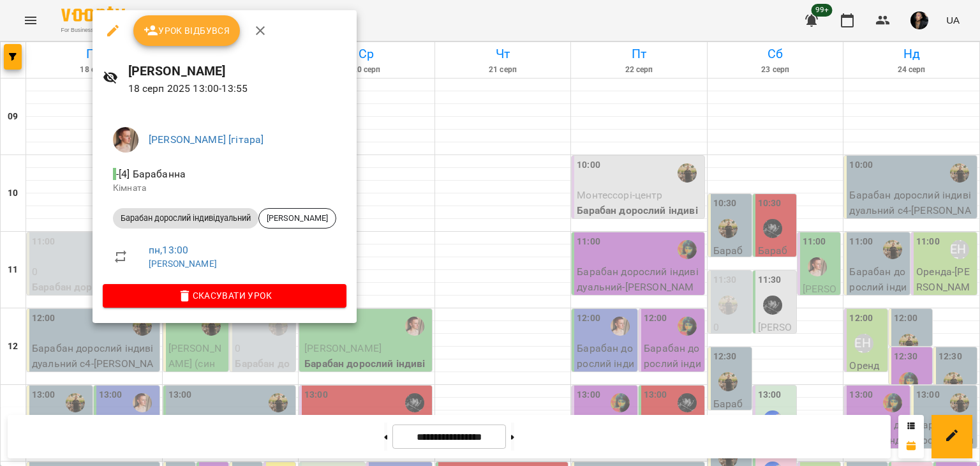
click at [75, 224] on div at bounding box center [490, 233] width 980 height 466
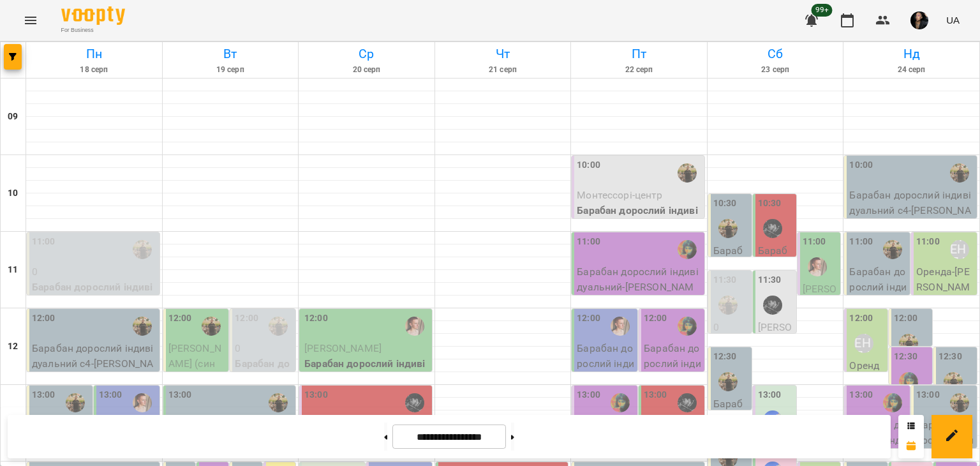
scroll to position [261, 0]
click at [13, 55] on icon "button" at bounding box center [13, 57] width 8 height 8
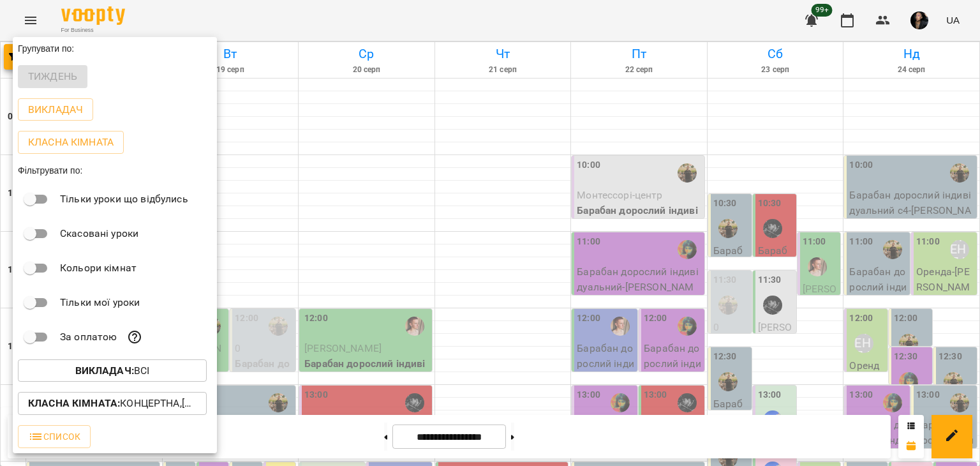
drag, startPoint x: 62, startPoint y: 398, endPoint x: 59, endPoint y: 355, distance: 43.5
click at [59, 355] on div "Групувати по: Тиждень Викладач Класна кімната Фільтрувати по: Тільки уроки що в…" at bounding box center [115, 245] width 204 height 416
click at [61, 368] on span "Викладач : Всі" at bounding box center [112, 370] width 168 height 15
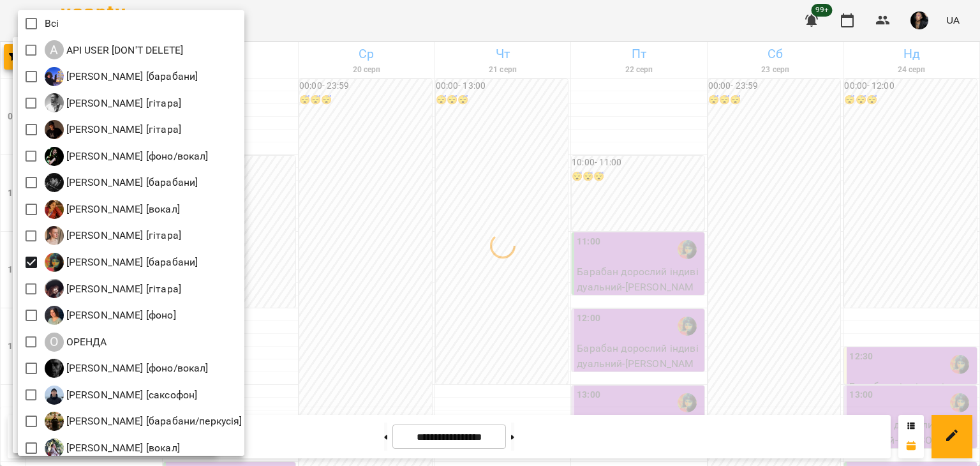
click at [358, 270] on div at bounding box center [490, 233] width 980 height 466
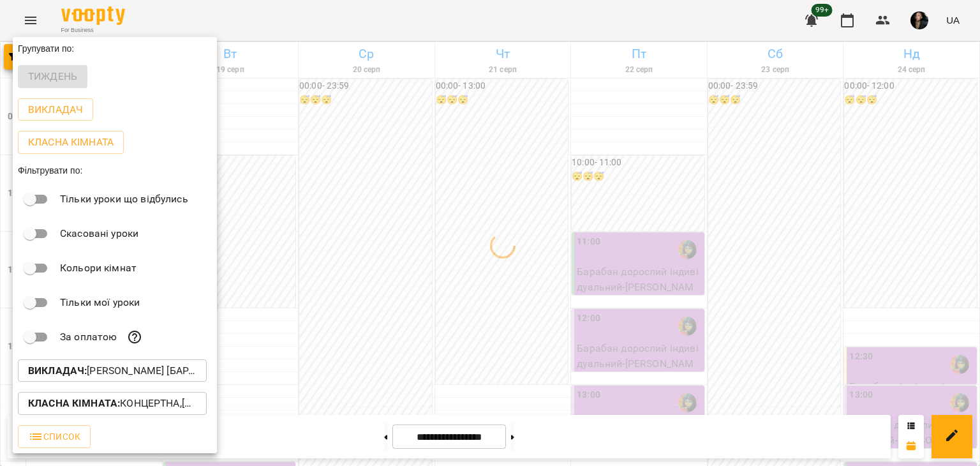
click at [358, 270] on div at bounding box center [490, 233] width 980 height 466
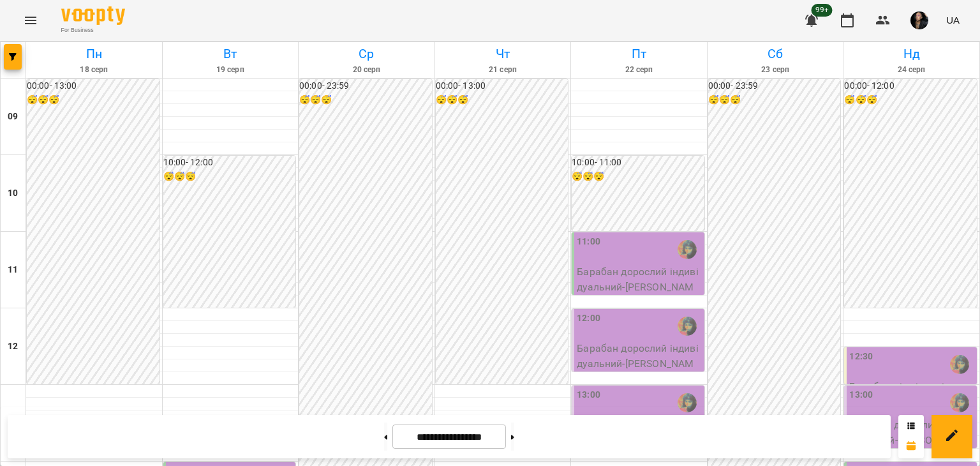
scroll to position [68, 0]
click at [248, 321] on div at bounding box center [231, 327] width 136 height 13
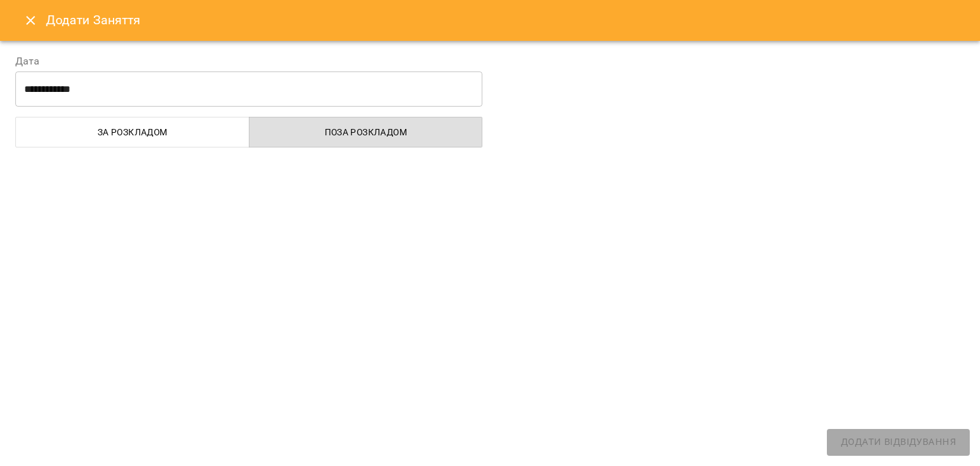
select select
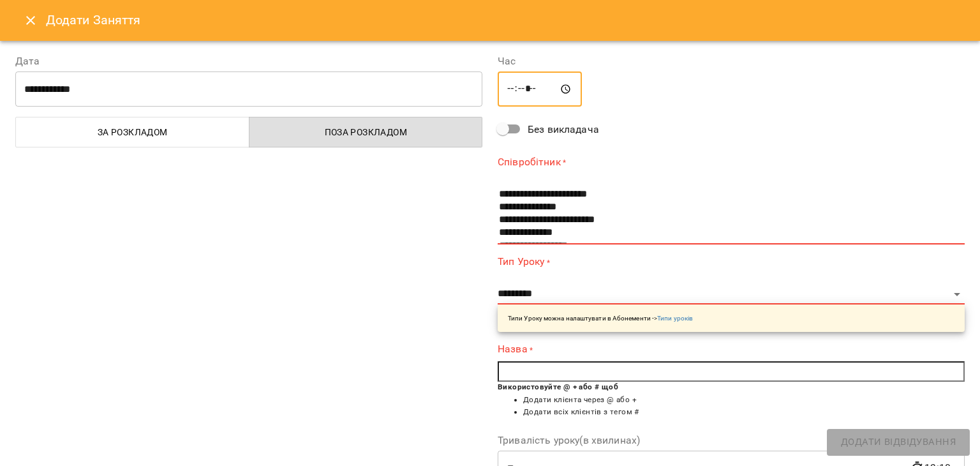
click at [523, 85] on input "*****" at bounding box center [539, 89] width 84 height 36
click at [554, 90] on input "*****" at bounding box center [539, 89] width 84 height 36
click at [558, 89] on input "*****" at bounding box center [539, 89] width 84 height 36
type input "*****"
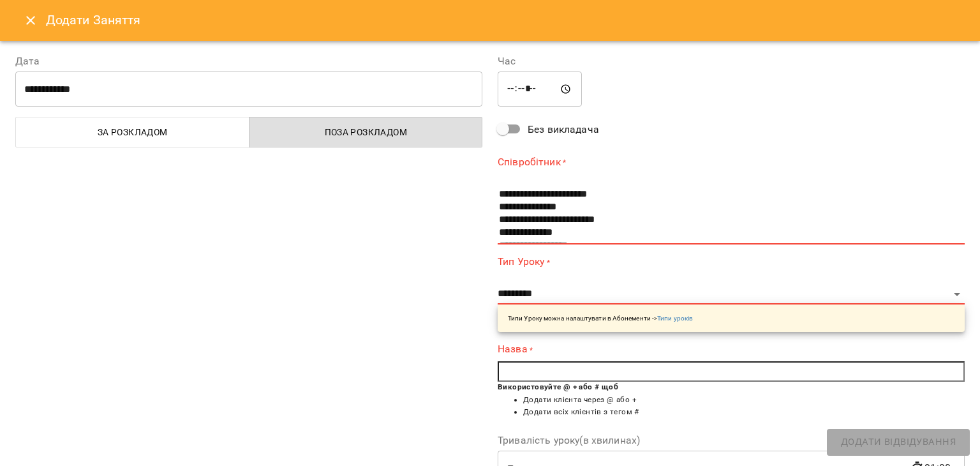
click at [717, 126] on div "**********" at bounding box center [731, 331] width 482 height 586
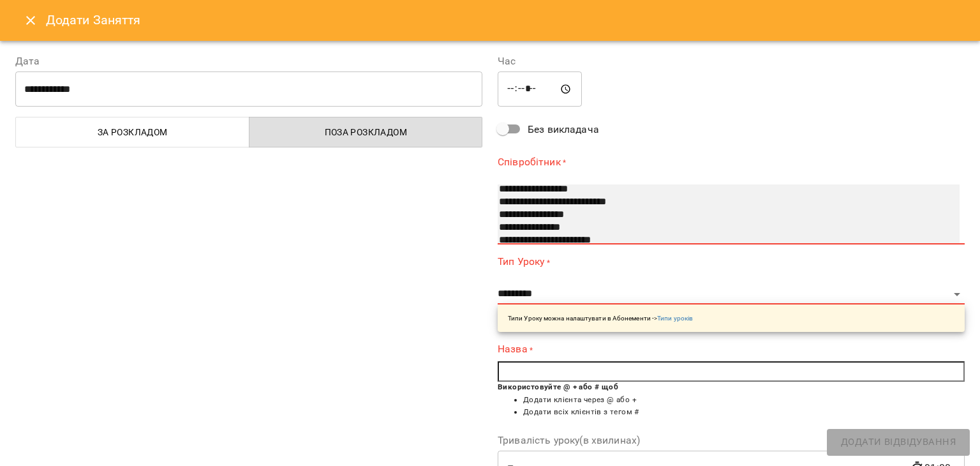
scroll to position [64, 0]
select select "**********"
click at [605, 230] on option "**********" at bounding box center [715, 233] width 437 height 13
select select "**********"
type input "**"
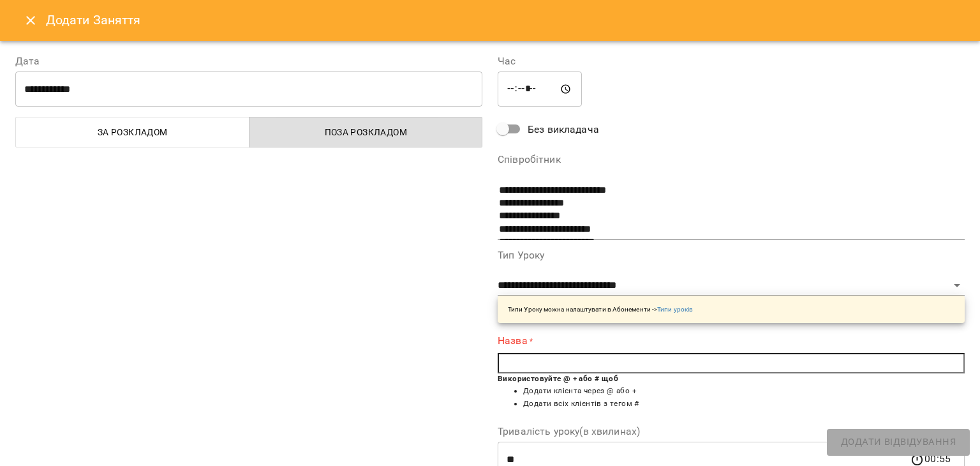
click at [552, 360] on input "text" at bounding box center [730, 363] width 467 height 20
type input "*"
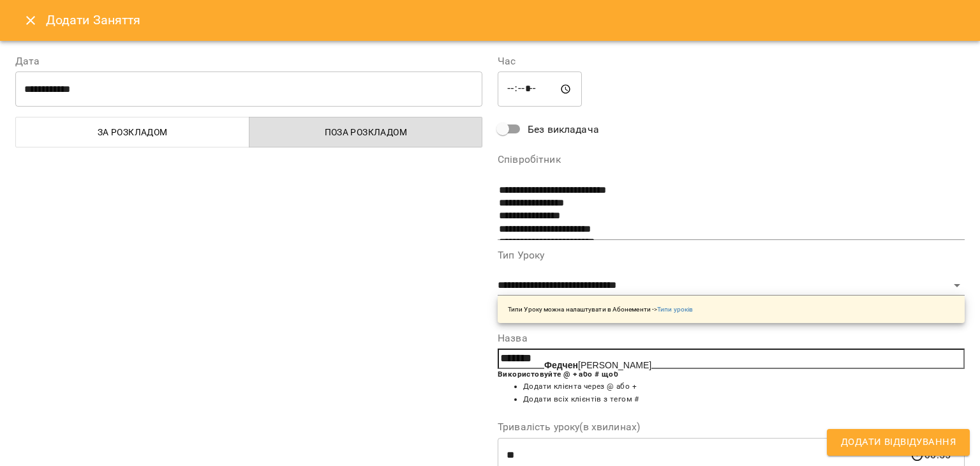
click at [557, 363] on b "Федчен" at bounding box center [561, 365] width 34 height 10
type input "**********"
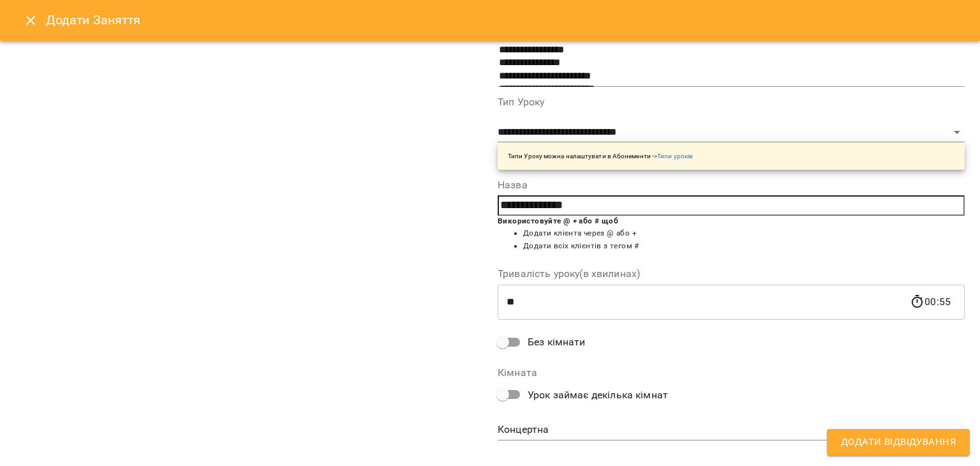
scroll to position [155, 0]
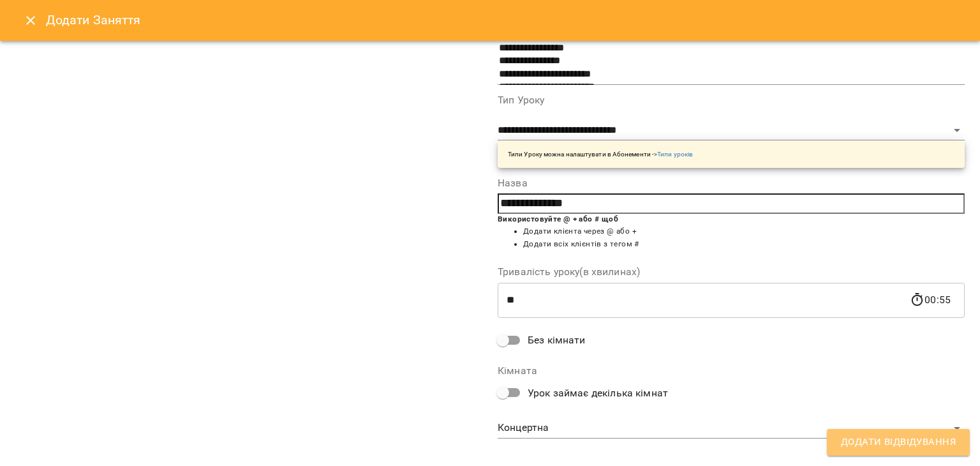
click at [900, 448] on span "Додати Відвідування" at bounding box center [898, 442] width 115 height 17
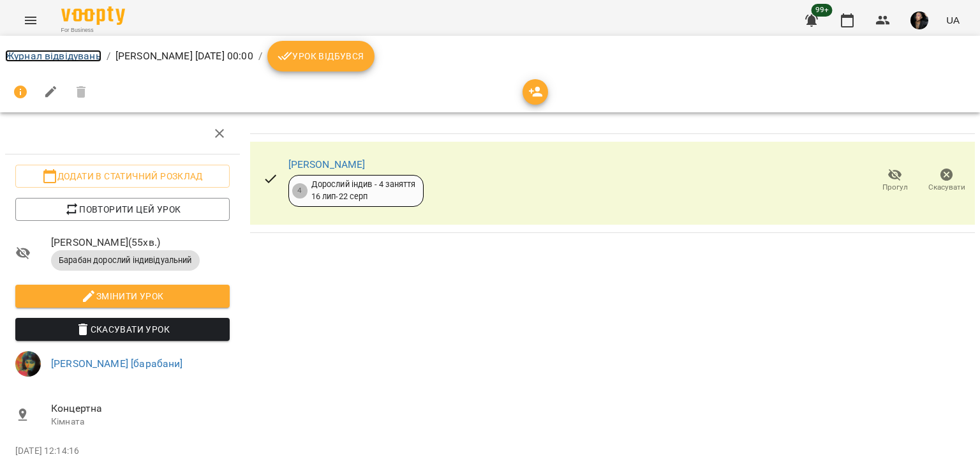
click at [74, 54] on link "Журнал відвідувань" at bounding box center [53, 56] width 96 height 12
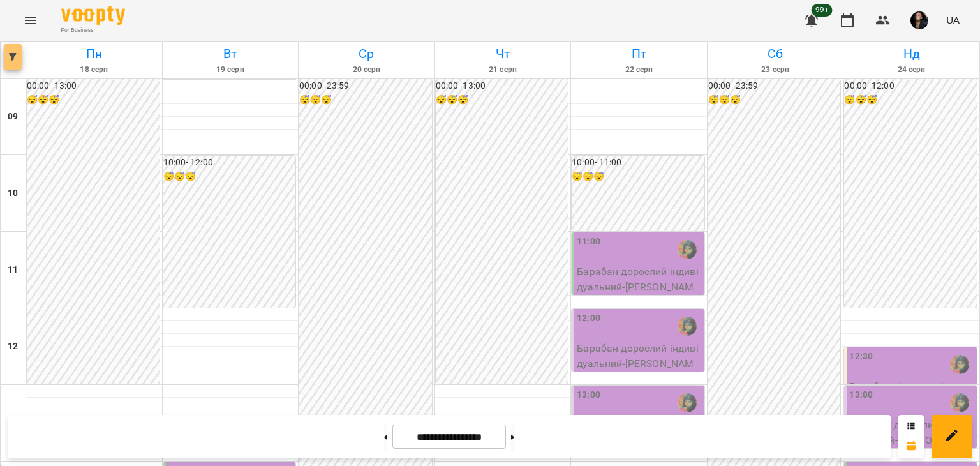
click at [13, 57] on icon "button" at bounding box center [13, 57] width 8 height 8
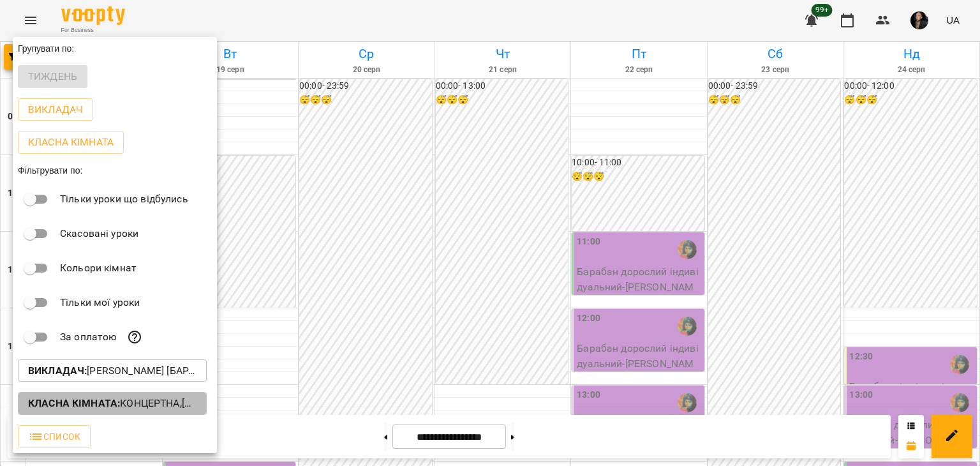
click at [126, 410] on p "Класна кімната : Концертна,[4] Барабанна,[6] Kids Барабанна" at bounding box center [112, 402] width 168 height 15
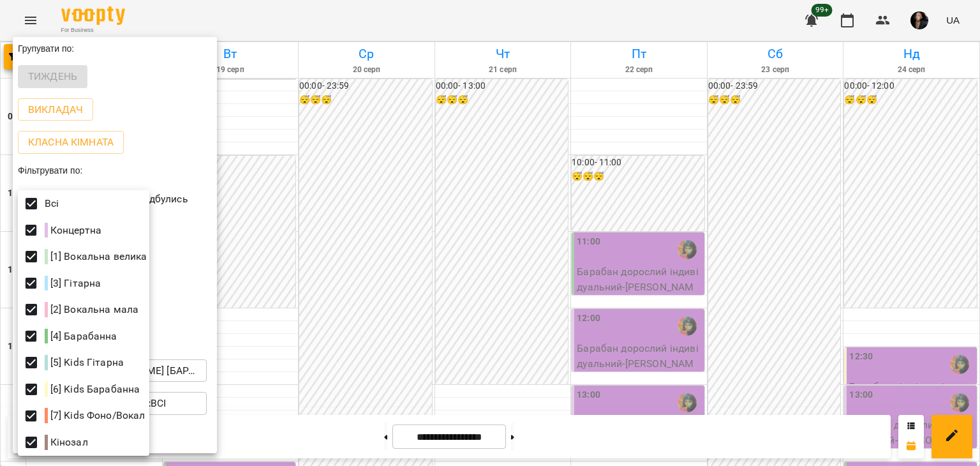
click at [295, 263] on div at bounding box center [490, 233] width 980 height 466
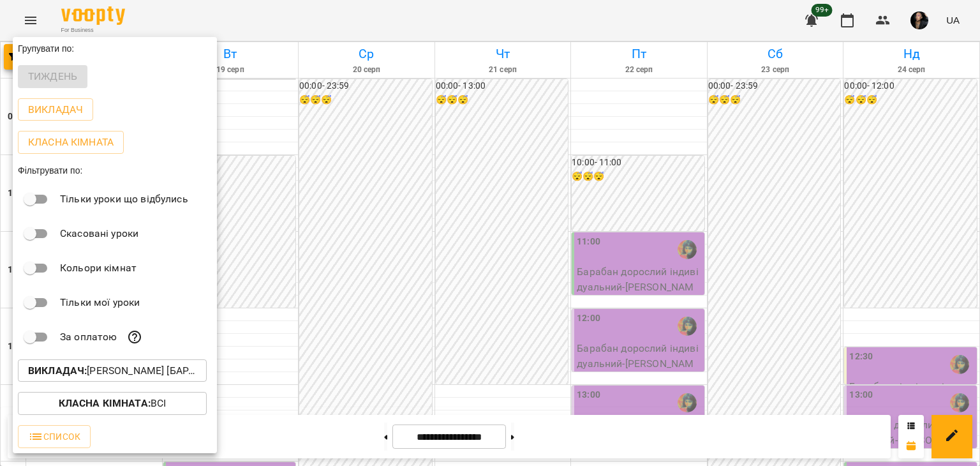
click at [336, 280] on div at bounding box center [490, 233] width 980 height 466
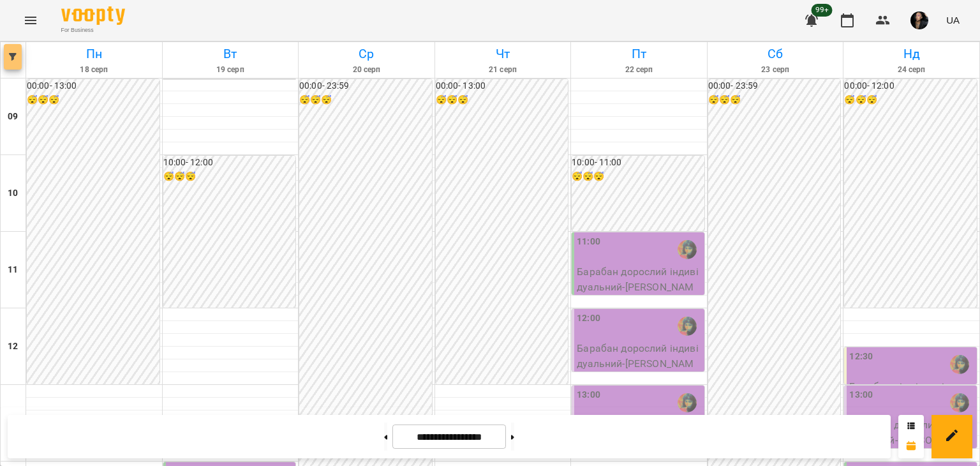
click at [10, 59] on icon "button" at bounding box center [13, 57] width 8 height 8
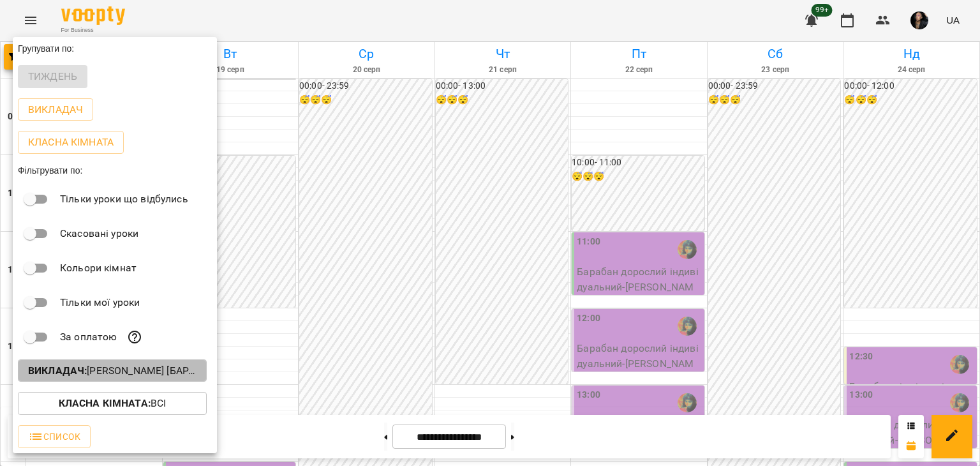
click at [90, 374] on p "Викладач : Настя Поганка [барабани]" at bounding box center [112, 370] width 168 height 15
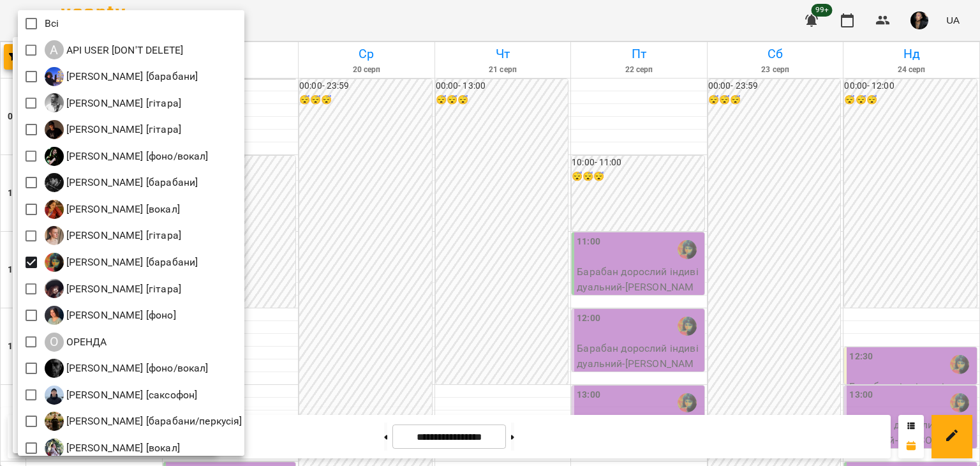
click at [347, 291] on div at bounding box center [490, 233] width 980 height 466
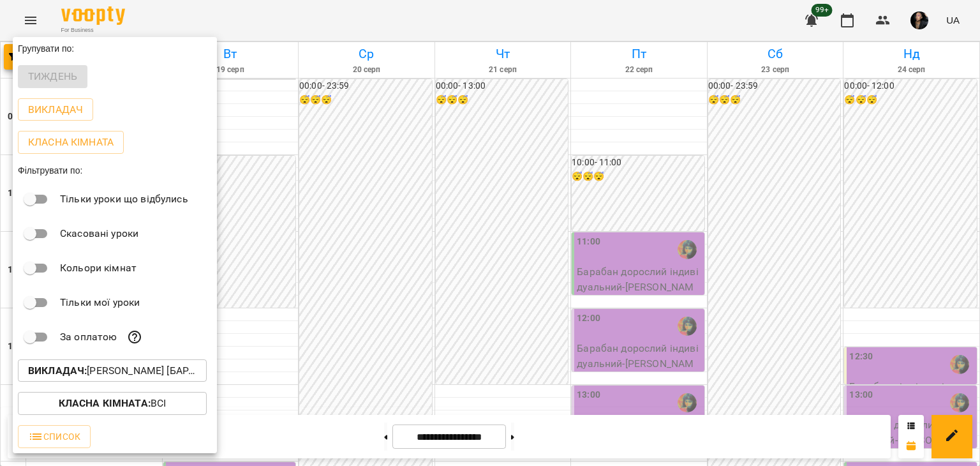
click at [347, 291] on div at bounding box center [490, 233] width 980 height 466
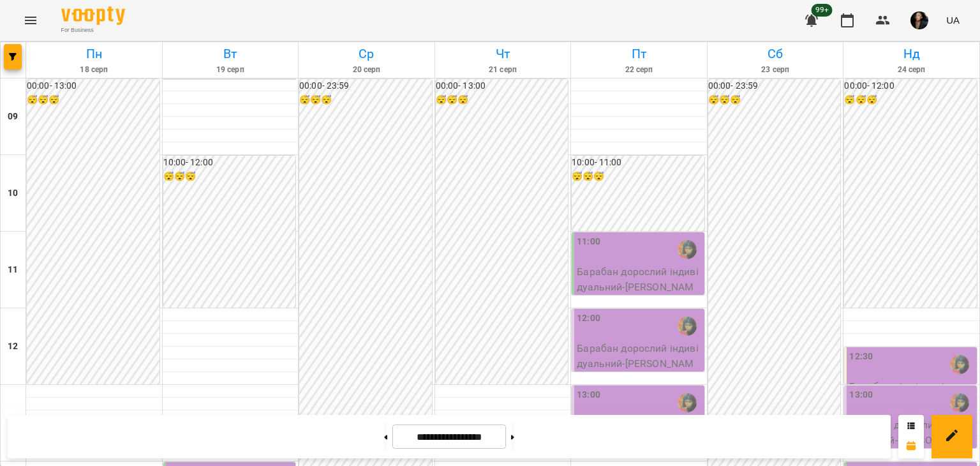
scroll to position [95, 0]
click at [885, 15] on icon "button" at bounding box center [882, 20] width 15 height 15
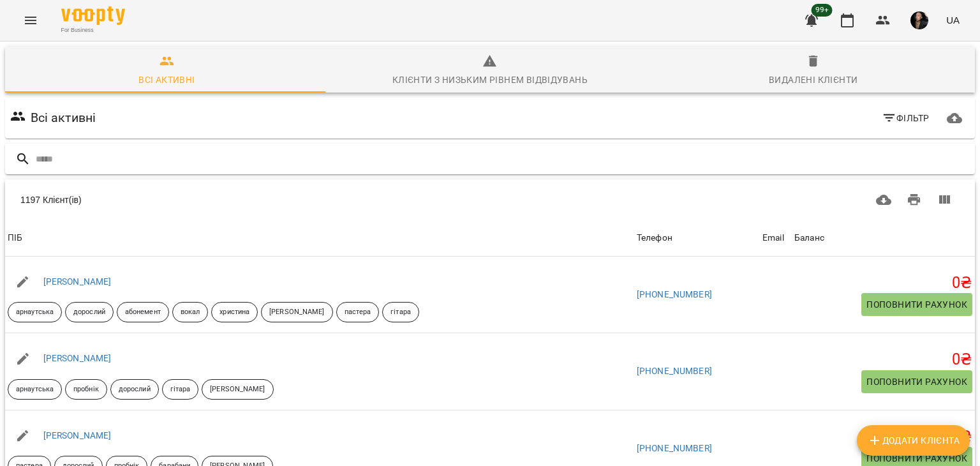
click at [525, 159] on input "text" at bounding box center [503, 159] width 934 height 21
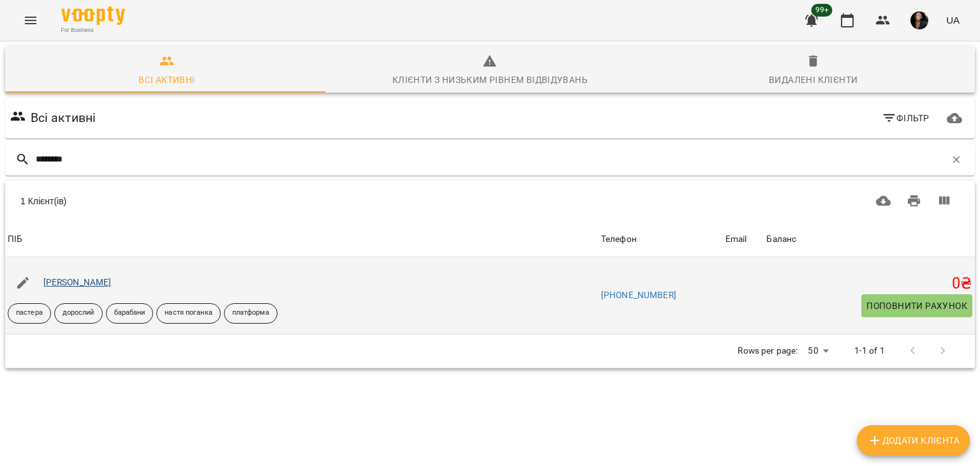
type input "********"
click at [52, 284] on link "Федченко Юлія" at bounding box center [77, 282] width 68 height 10
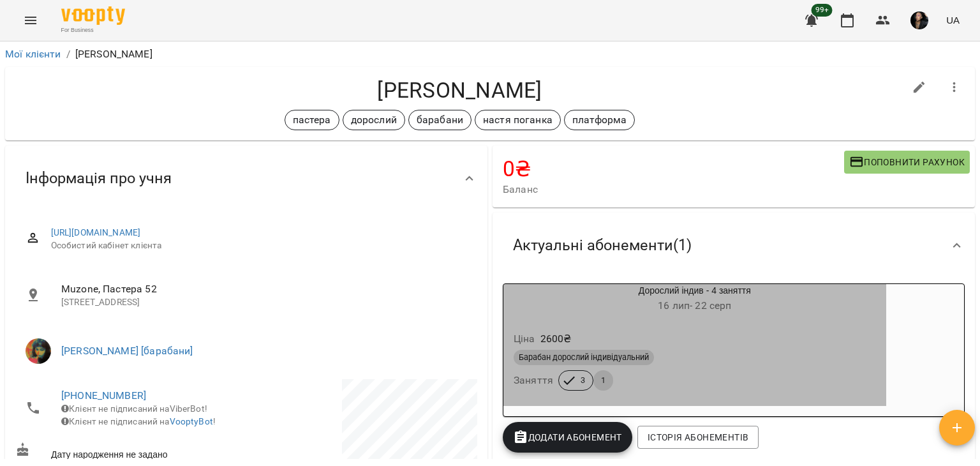
click at [636, 374] on div "Барабан дорослий індивідуальний Заняття 3 1" at bounding box center [694, 370] width 367 height 46
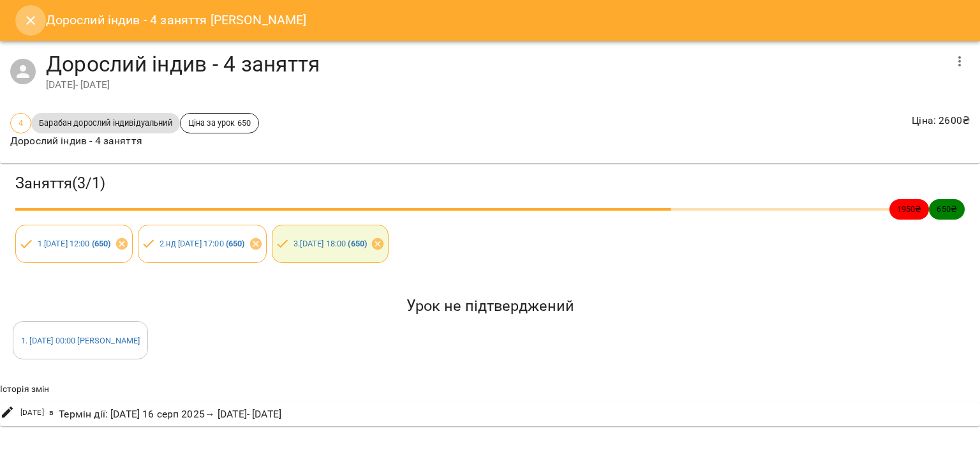
click at [33, 20] on icon "Close" at bounding box center [30, 20] width 15 height 15
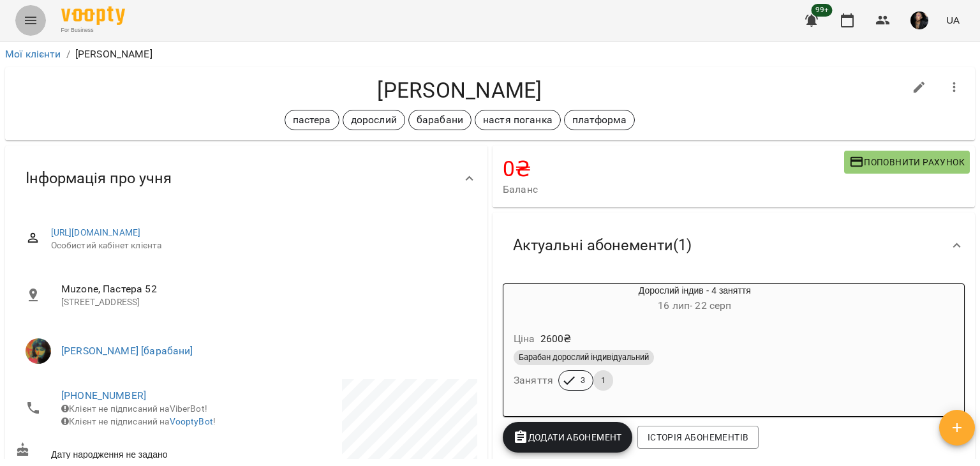
click at [38, 18] on icon "Menu" at bounding box center [30, 20] width 15 height 15
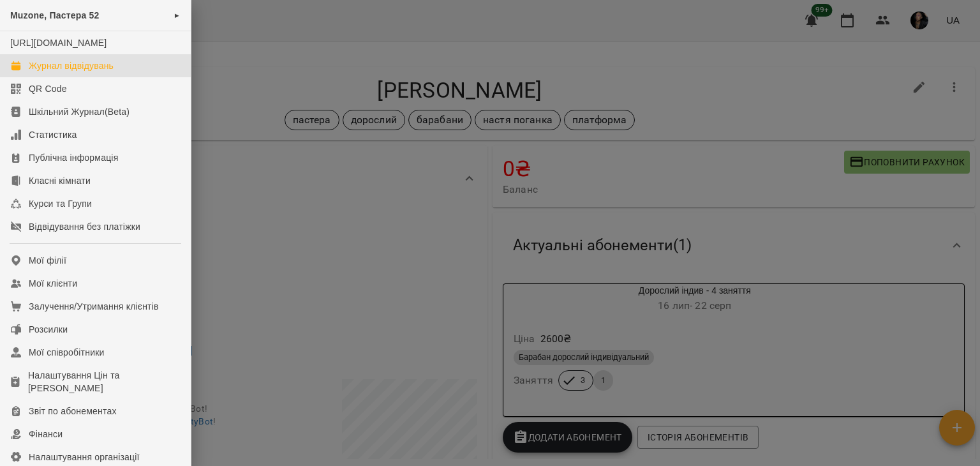
click at [46, 72] on div "Журнал відвідувань" at bounding box center [71, 65] width 85 height 13
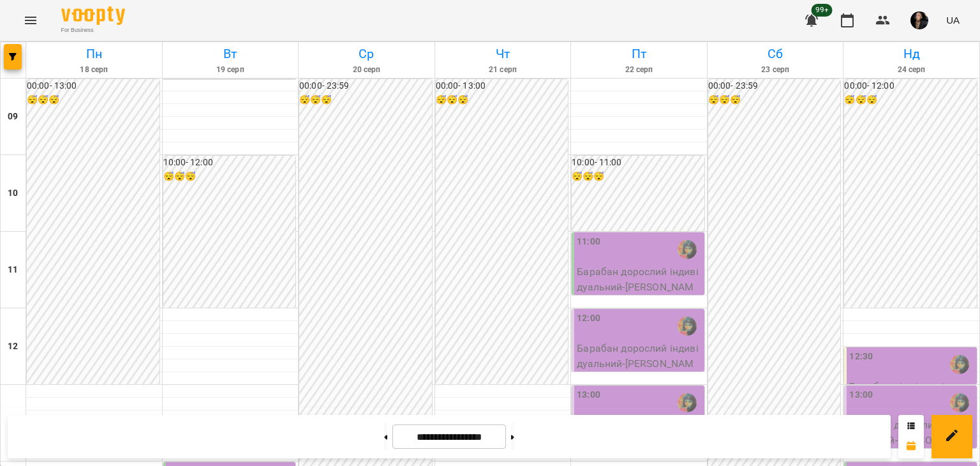
scroll to position [30, 0]
click at [879, 29] on button "button" at bounding box center [882, 20] width 31 height 31
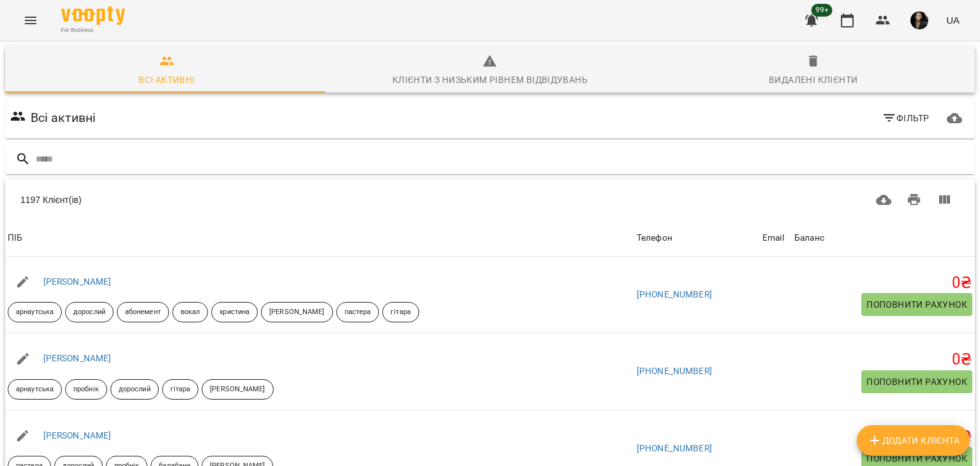
click at [344, 150] on input "text" at bounding box center [503, 159] width 934 height 21
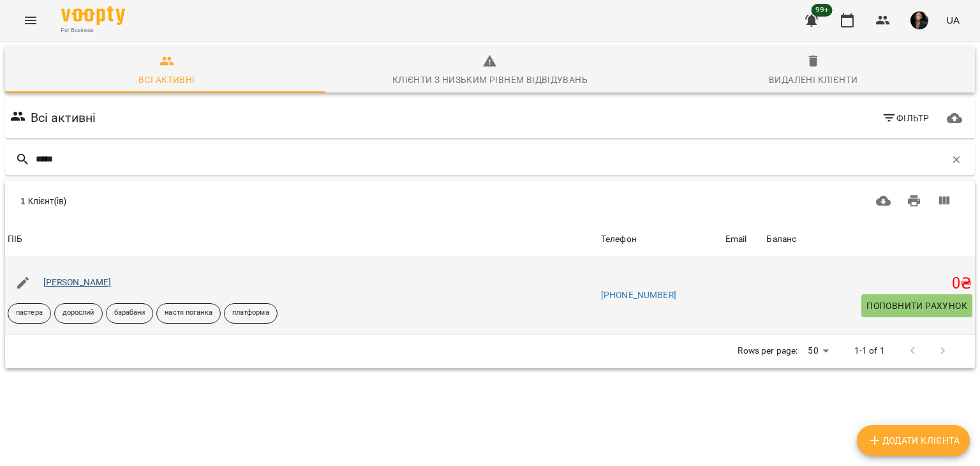
type input "*****"
click at [72, 283] on link "Федченко Юлія" at bounding box center [77, 282] width 68 height 10
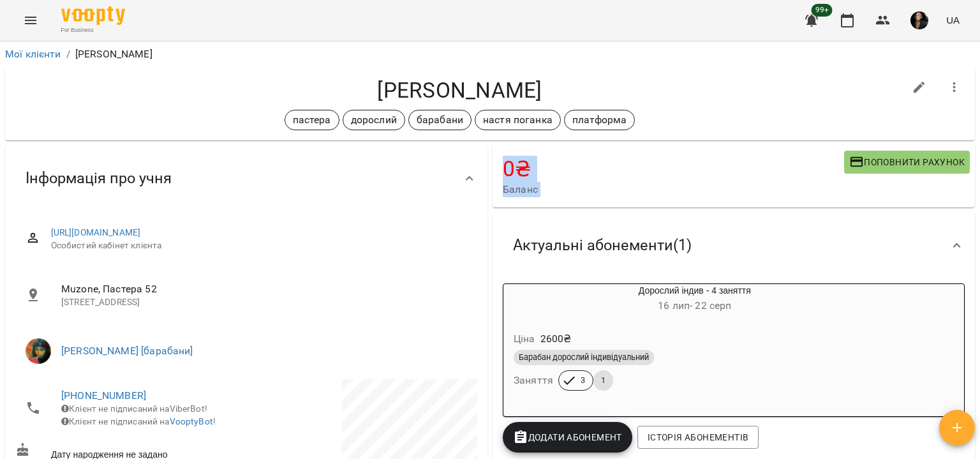
drag, startPoint x: 977, startPoint y: 109, endPoint x: 973, endPoint y: 159, distance: 49.9
click at [973, 159] on div "Мої клієнти / Федченко Юлія Федченко Юлія пастера дорослий барабани настя поган…" at bounding box center [490, 274] width 980 height 466
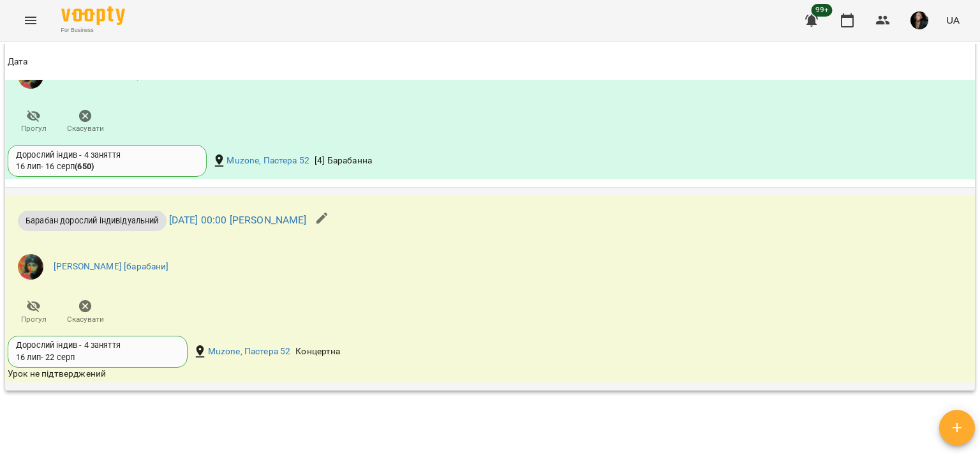
scroll to position [923, 0]
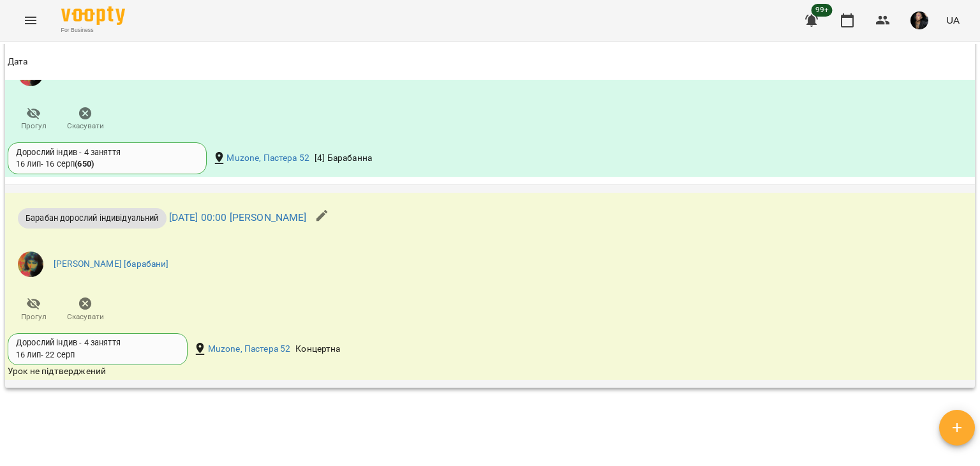
click at [153, 314] on div "Барабан дорослий індивідуальний вт 19 серп 2025 00:00 Федченко Юлія Настя Поган…" at bounding box center [328, 262] width 646 height 138
click at [337, 231] on button "button" at bounding box center [322, 215] width 31 height 31
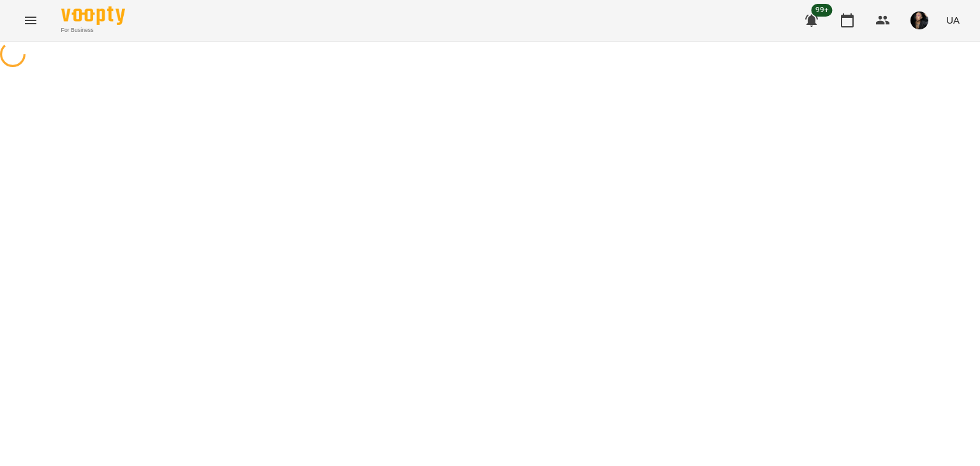
select select "**********"
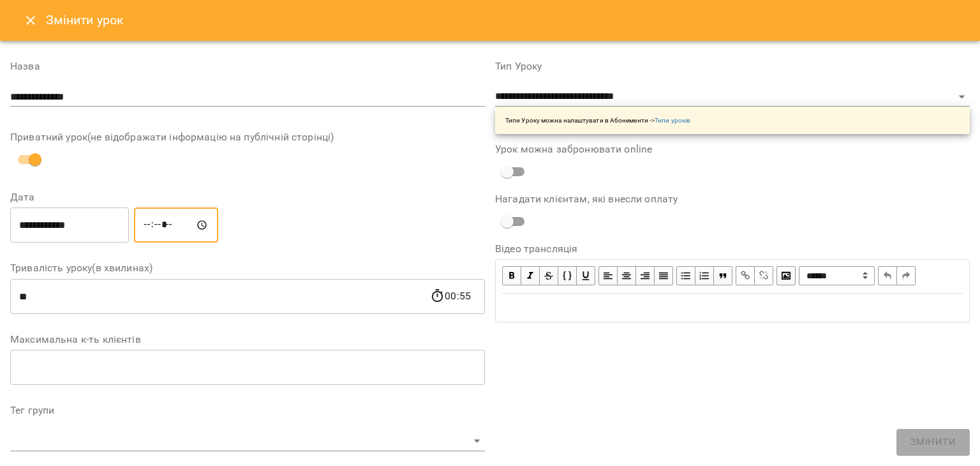
click at [212, 226] on input "*****" at bounding box center [176, 225] width 84 height 36
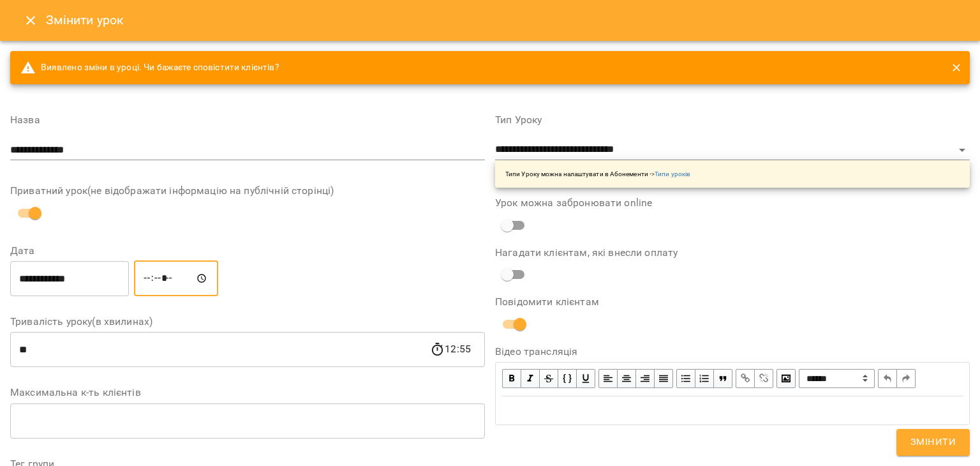
type input "*****"
click at [919, 447] on span "Змінити" at bounding box center [932, 442] width 45 height 17
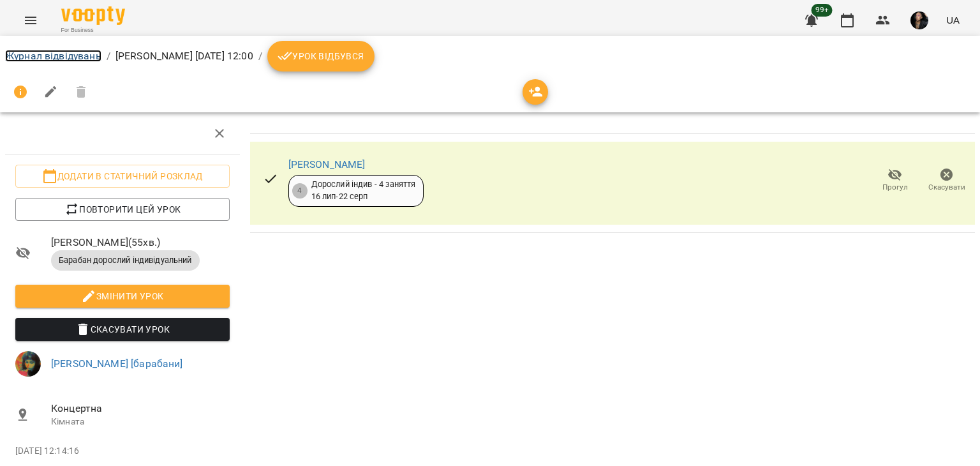
click at [81, 58] on link "Журнал відвідувань" at bounding box center [53, 56] width 96 height 12
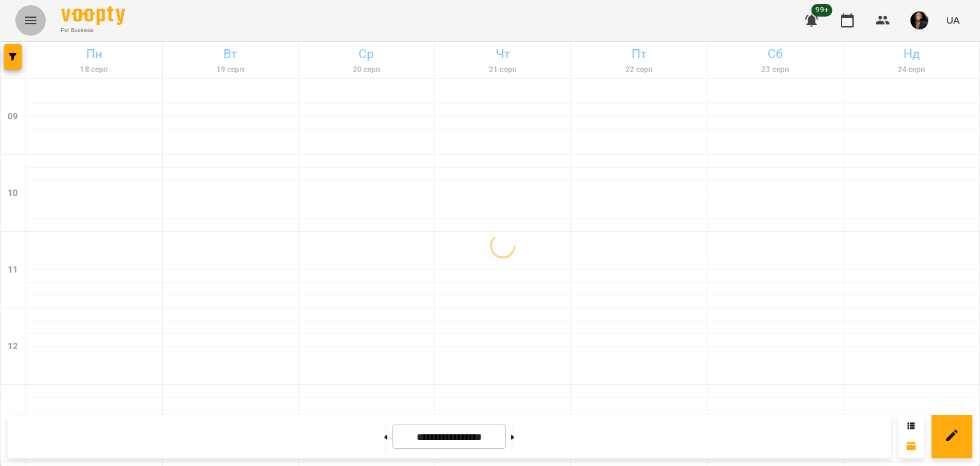
click at [31, 26] on icon "Menu" at bounding box center [30, 20] width 15 height 15
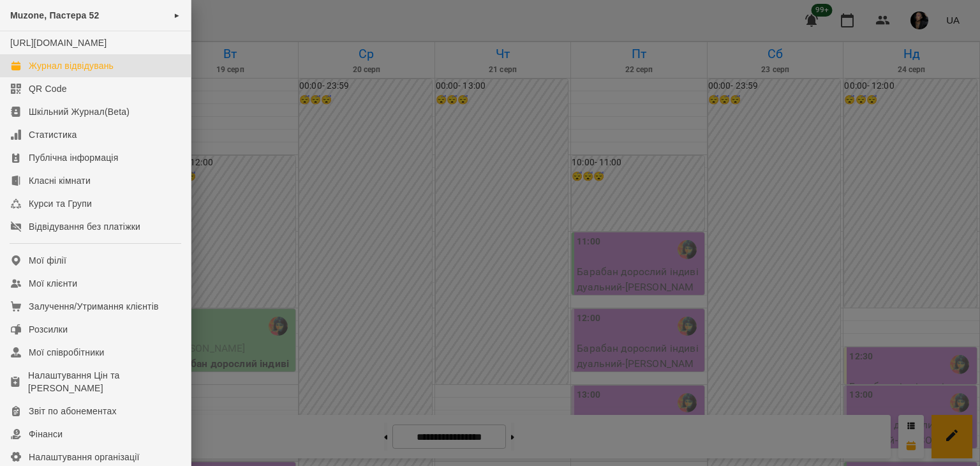
click at [324, 194] on div at bounding box center [490, 233] width 980 height 466
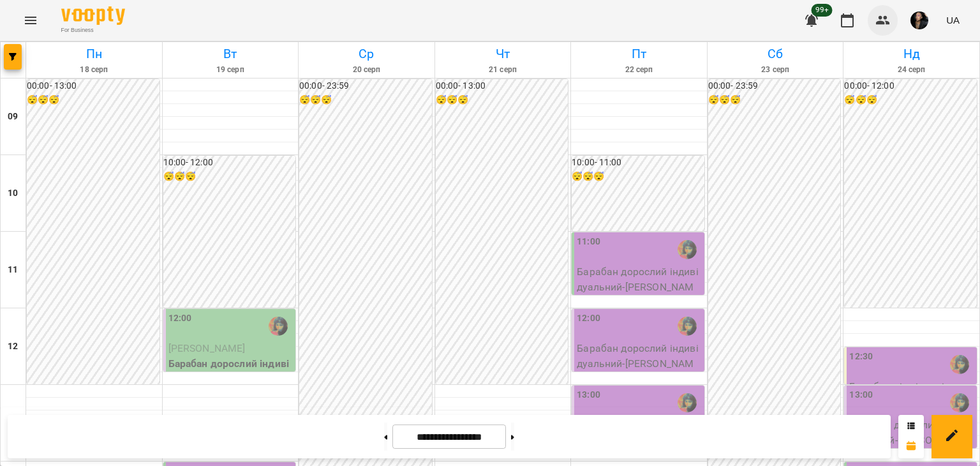
click at [876, 22] on icon "button" at bounding box center [882, 20] width 15 height 15
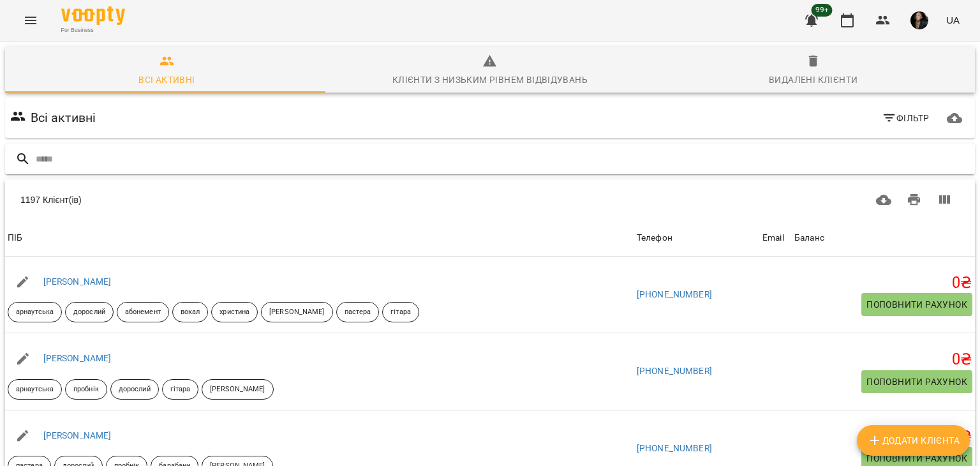
click at [375, 152] on input "text" at bounding box center [503, 159] width 934 height 21
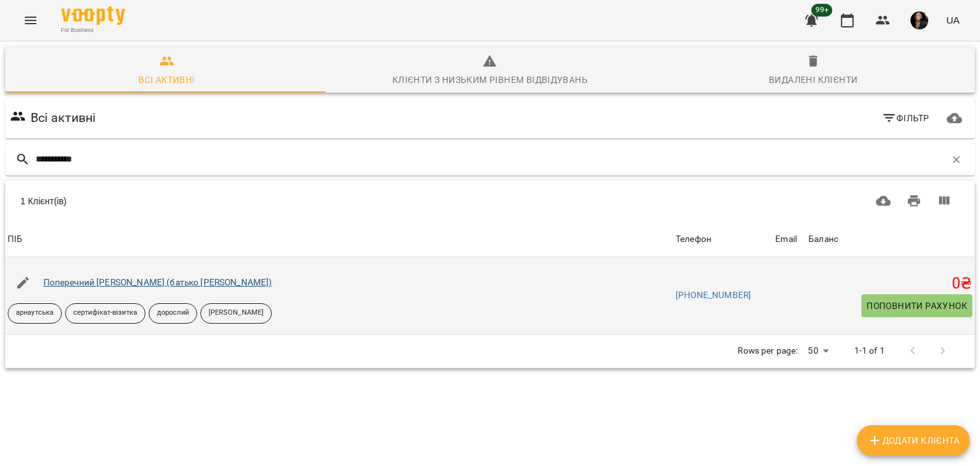
type input "**********"
click at [131, 284] on link "Поперечний Нікіта (батько Сергій)" at bounding box center [157, 282] width 229 height 10
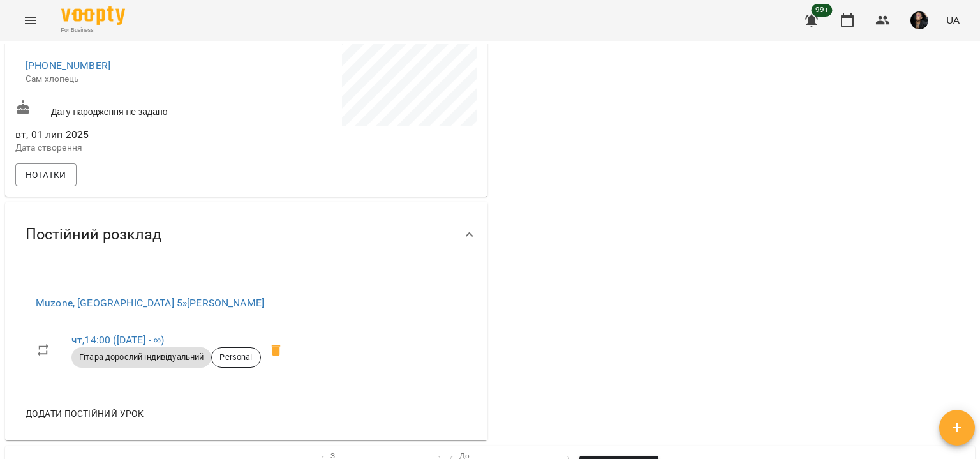
scroll to position [385, 0]
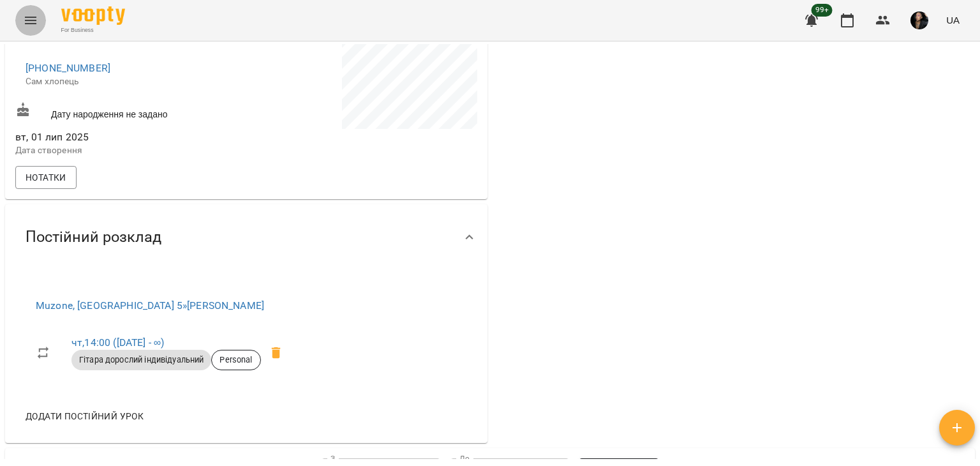
click at [36, 21] on icon "Menu" at bounding box center [30, 20] width 15 height 15
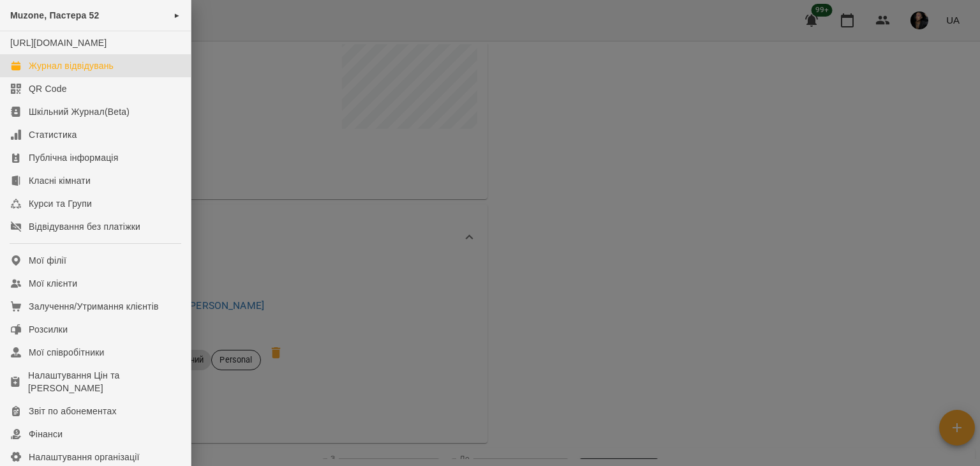
click at [81, 72] on div "Журнал відвідувань" at bounding box center [71, 65] width 85 height 13
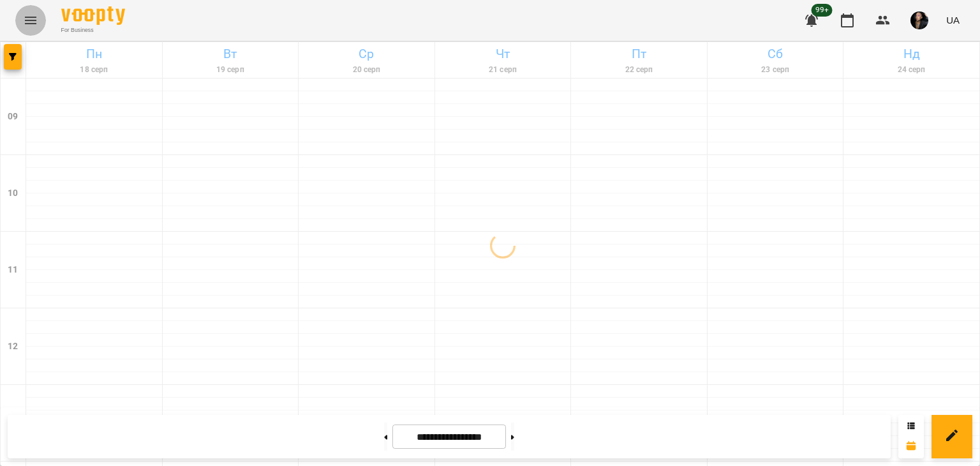
click at [35, 26] on icon "Menu" at bounding box center [30, 20] width 15 height 15
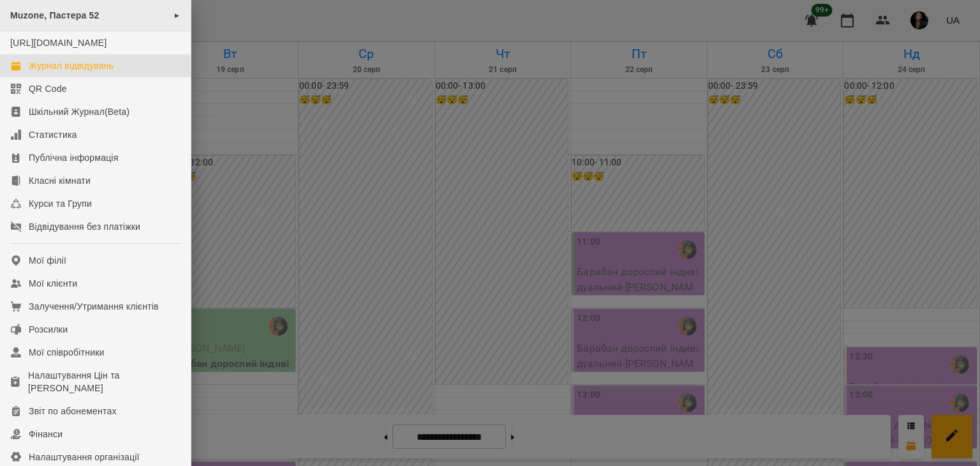
click at [107, 13] on div "Muzone, Пастера 52 ►" at bounding box center [95, 15] width 191 height 31
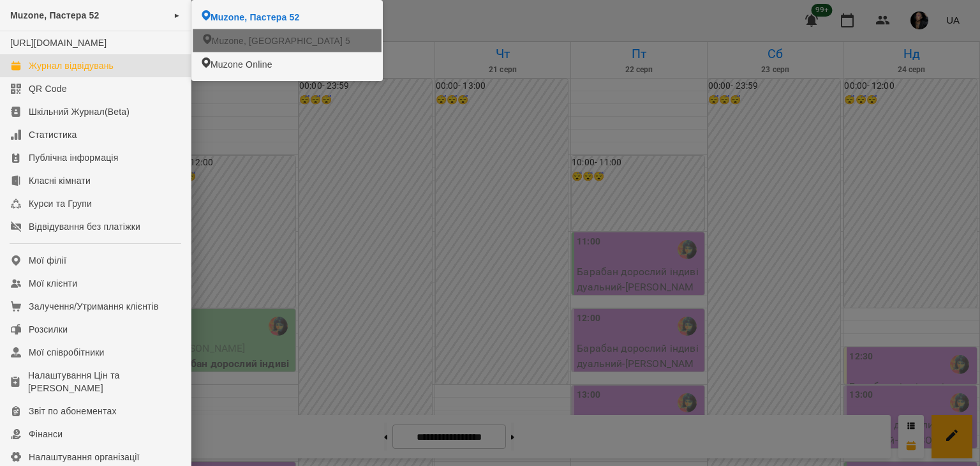
click at [209, 42] on icon at bounding box center [207, 39] width 9 height 10
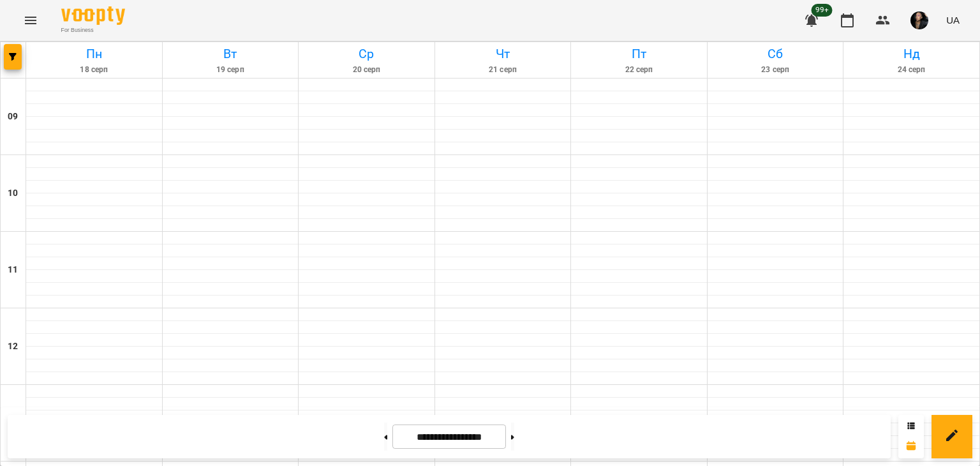
click at [14, 72] on div at bounding box center [14, 60] width 26 height 36
click at [13, 70] on div at bounding box center [14, 60] width 26 height 36
click at [6, 60] on span "button" at bounding box center [13, 57] width 18 height 8
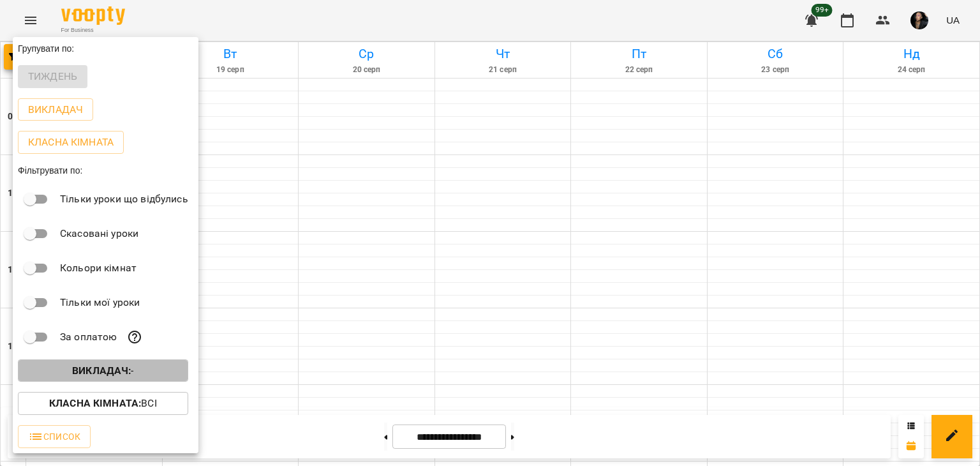
click at [89, 369] on b "Викладач :" at bounding box center [101, 370] width 59 height 12
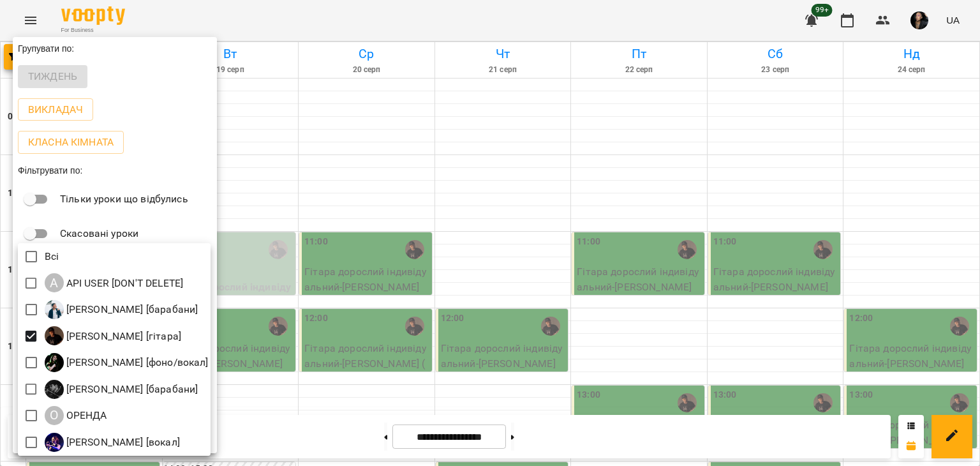
click at [444, 267] on div at bounding box center [490, 233] width 980 height 466
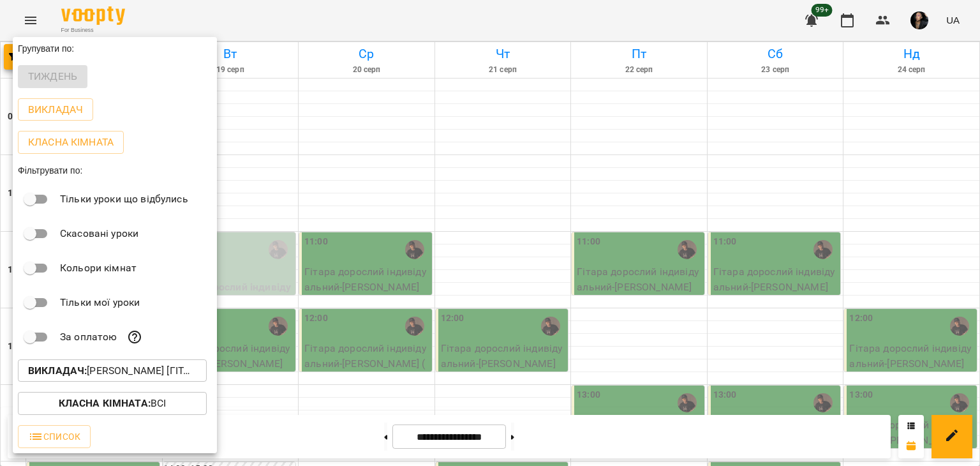
click at [544, 334] on div at bounding box center [490, 233] width 980 height 466
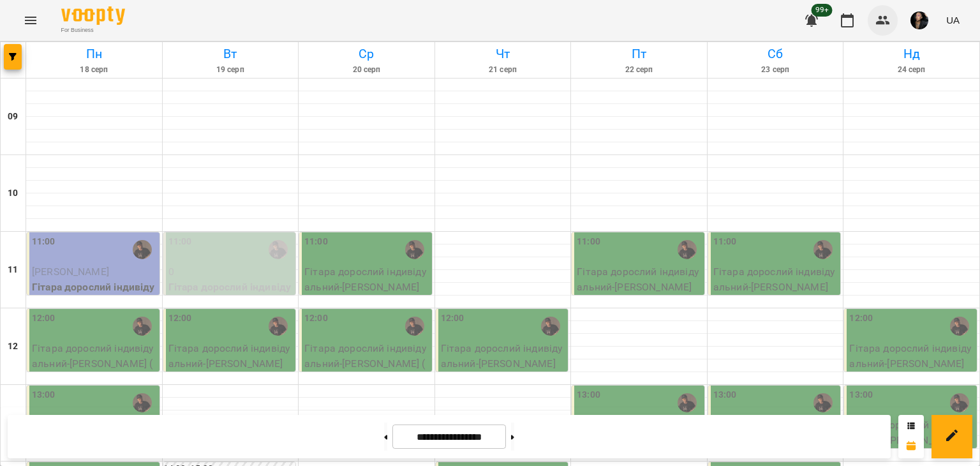
click at [880, 21] on icon "button" at bounding box center [883, 20] width 14 height 9
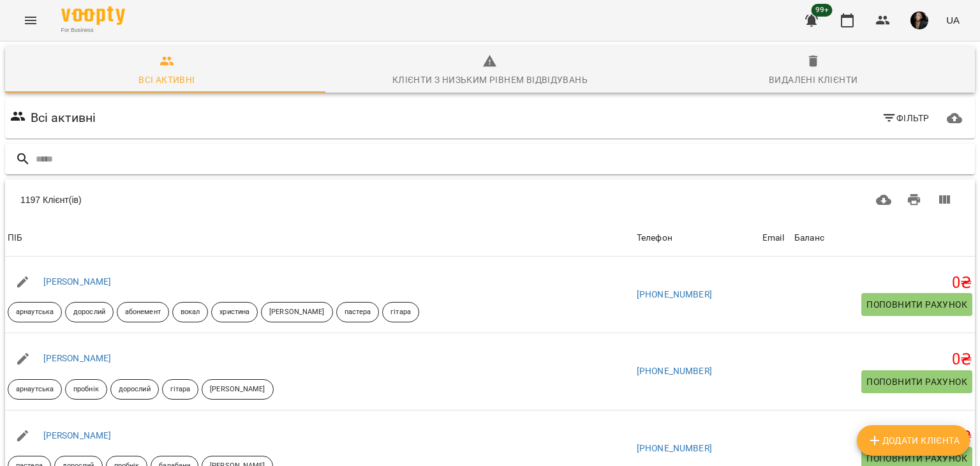
click at [412, 154] on input "text" at bounding box center [503, 159] width 934 height 21
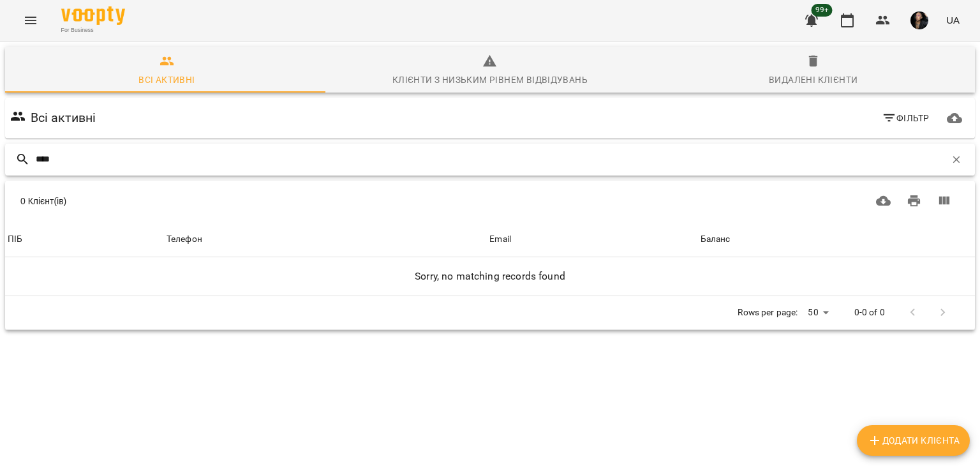
click at [638, 164] on input "****" at bounding box center [490, 159] width 909 height 21
type input "*"
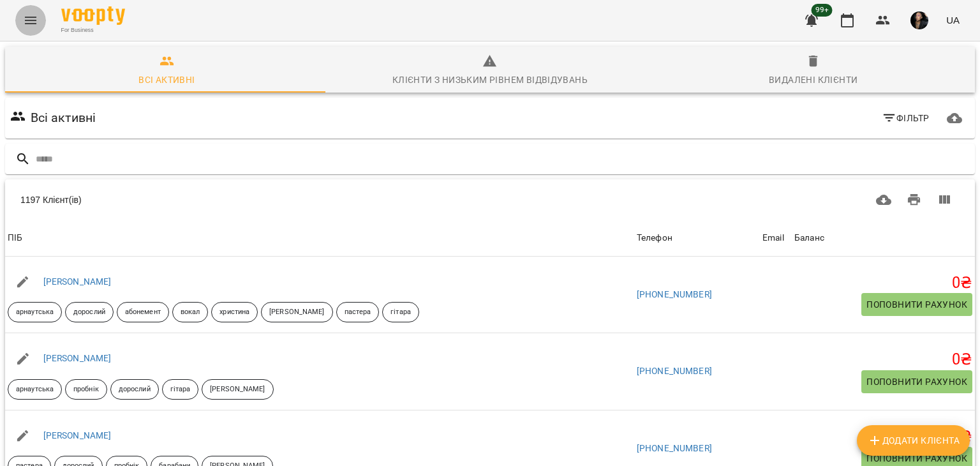
click at [36, 20] on icon "Menu" at bounding box center [30, 20] width 15 height 15
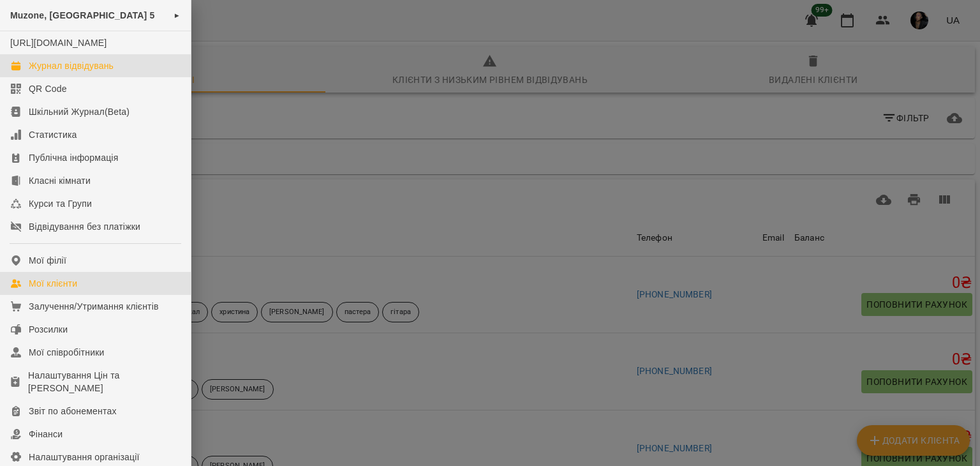
click at [89, 70] on link "Журнал відвідувань" at bounding box center [95, 65] width 191 height 23
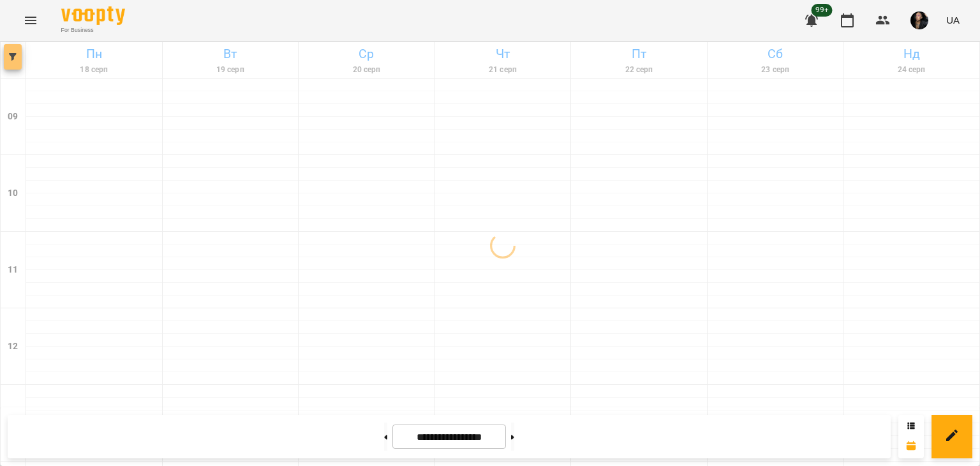
click at [10, 62] on button "button" at bounding box center [13, 57] width 18 height 26
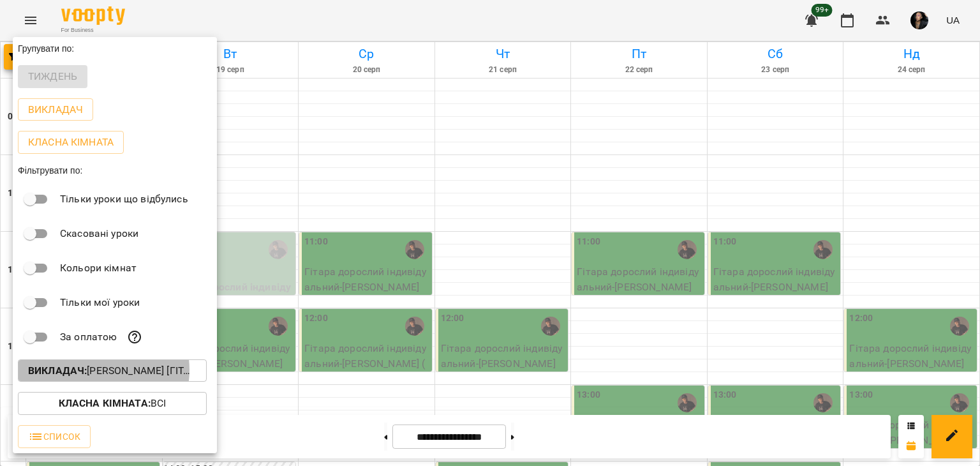
click at [103, 372] on p "Викладач : Антон [гітара]" at bounding box center [112, 370] width 168 height 15
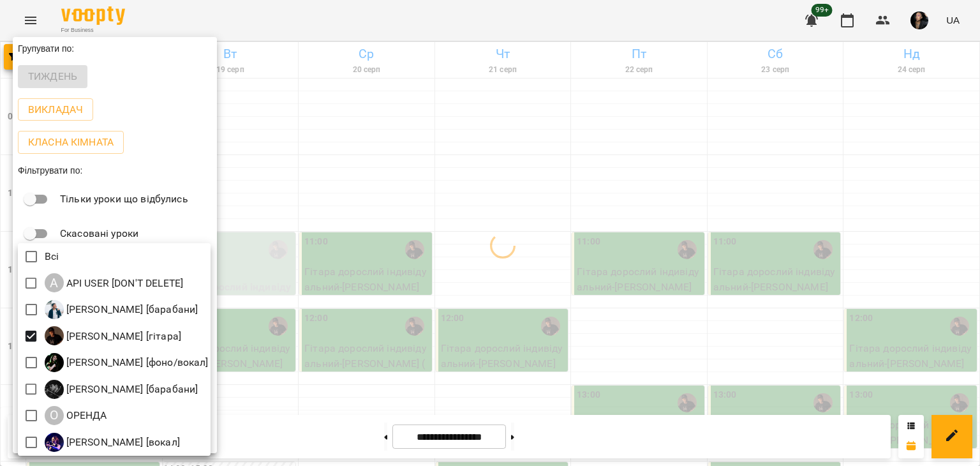
click at [527, 371] on div at bounding box center [490, 233] width 980 height 466
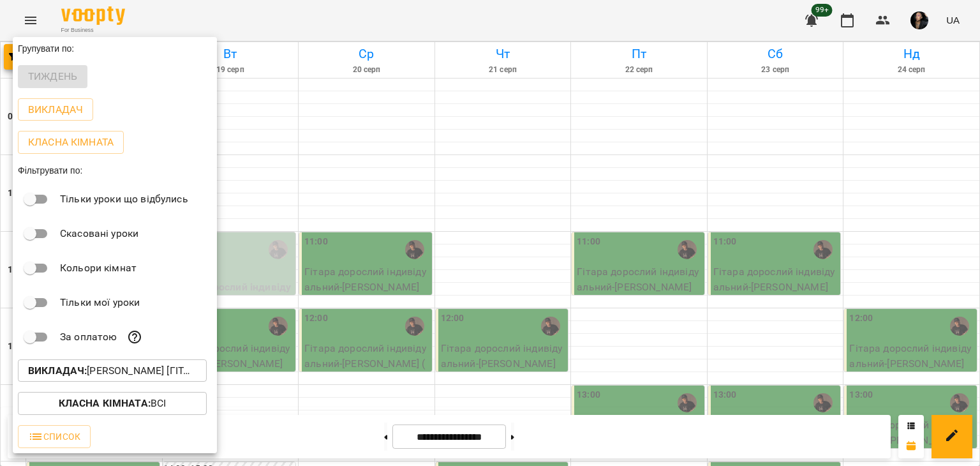
click at [482, 393] on div at bounding box center [490, 233] width 980 height 466
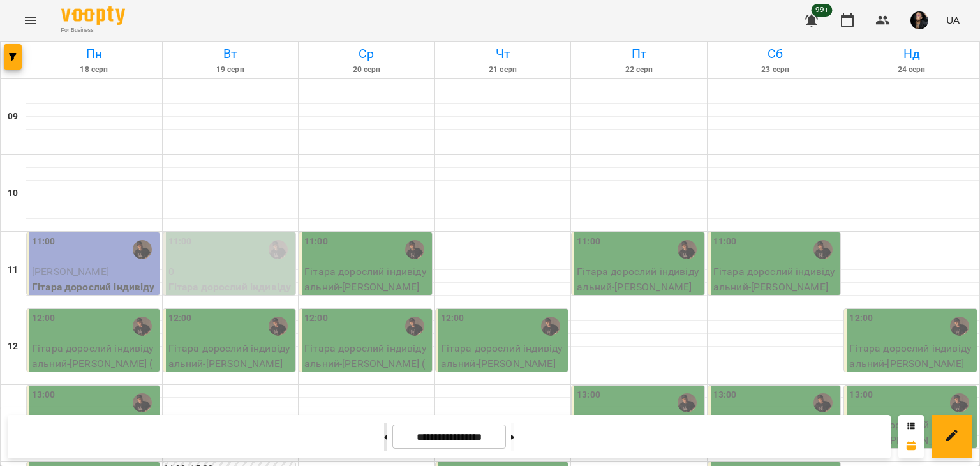
click at [384, 437] on icon at bounding box center [385, 436] width 3 height 5
type input "**********"
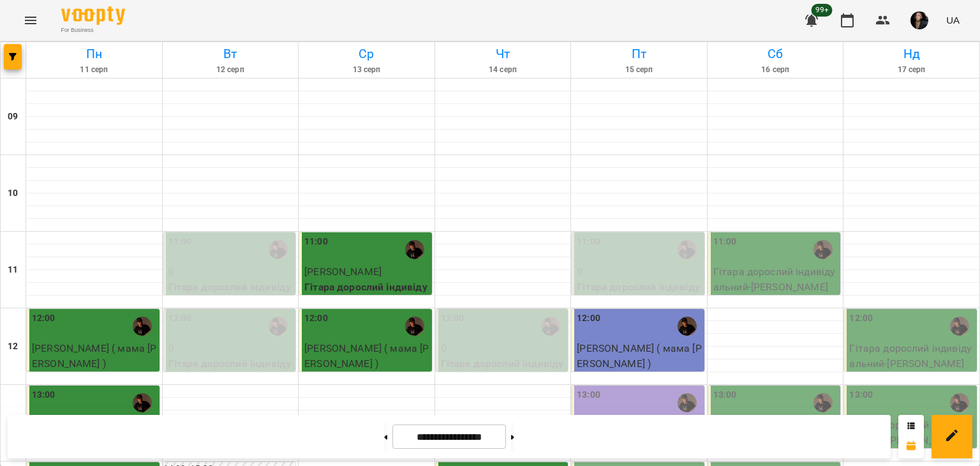
scroll to position [174, 0]
click at [664, 417] on p "Ходикіна Ніколь(мама Елена)" at bounding box center [638, 432] width 125 height 30
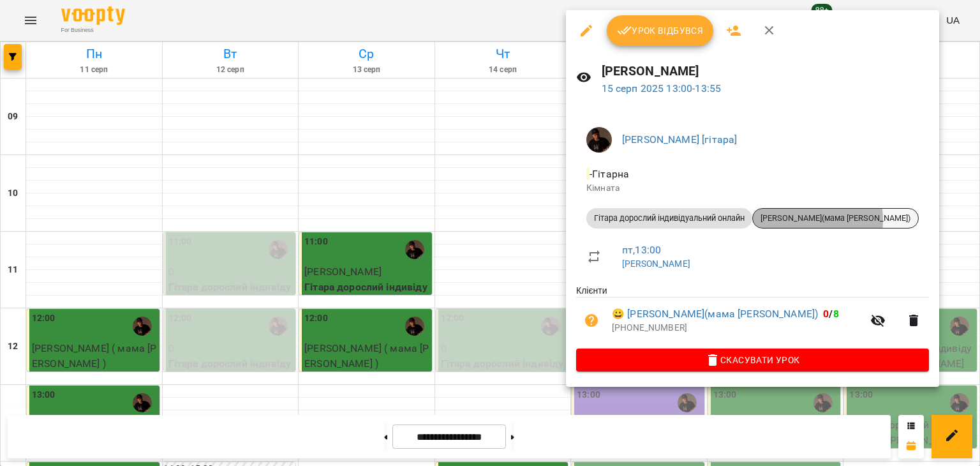
click at [804, 219] on span "Ходикіна Ніколь(мама Елена)" at bounding box center [835, 217] width 165 height 11
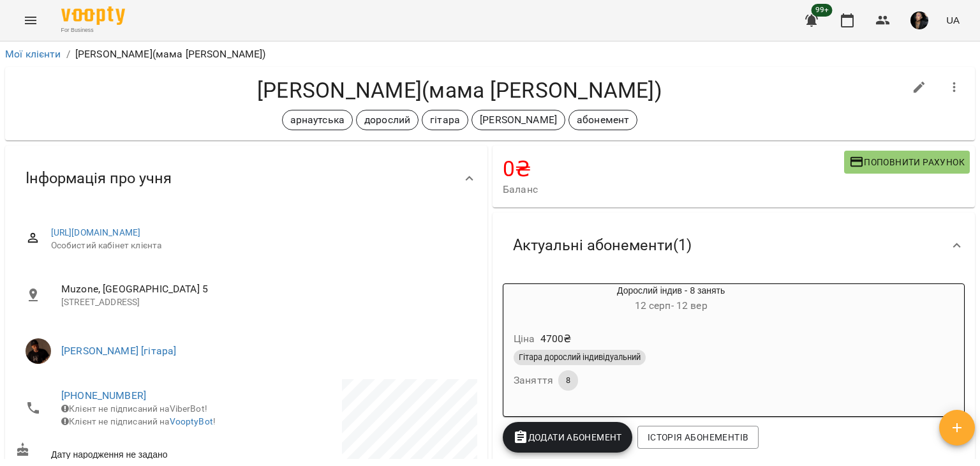
drag, startPoint x: 977, startPoint y: 72, endPoint x: 976, endPoint y: 95, distance: 23.0
click at [976, 95] on div "Мої клієнти / Ходикіна Ніколь(мама Елена) Ходикіна Ніколь(мама Елена) арнаутськ…" at bounding box center [490, 274] width 980 height 466
click at [910, 75] on button "button" at bounding box center [919, 87] width 31 height 31
select select "**"
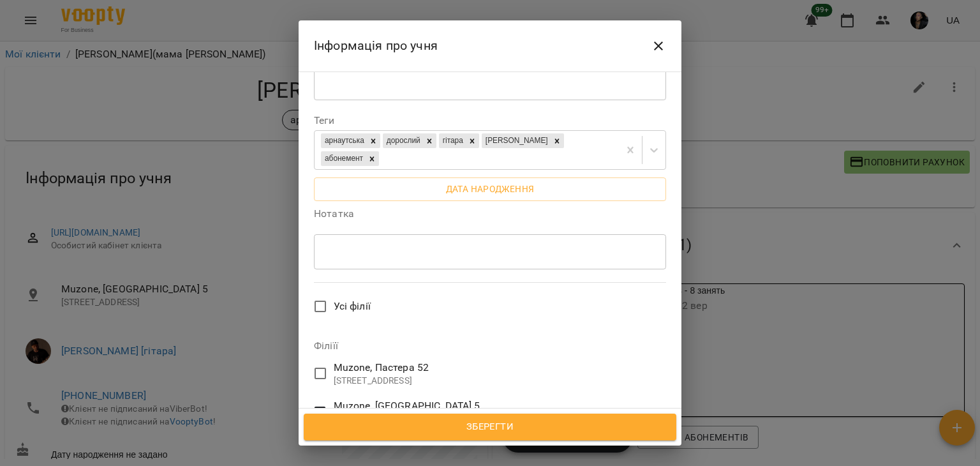
scroll to position [339, 0]
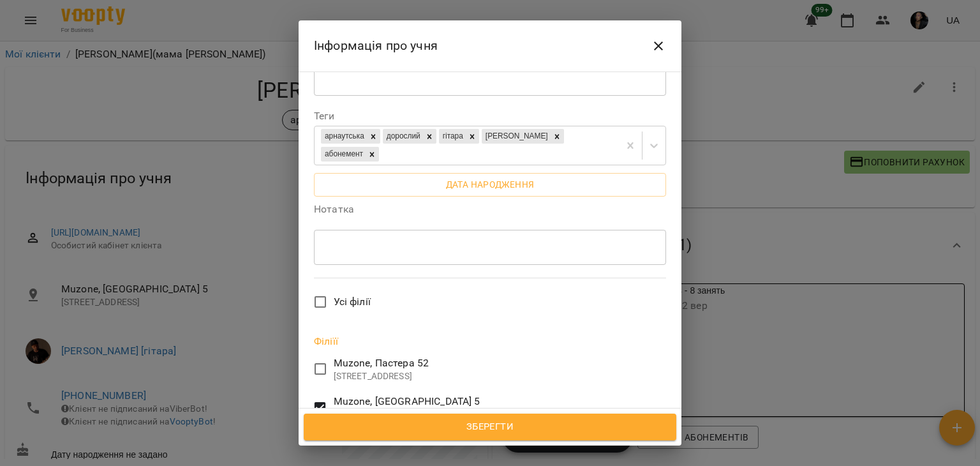
click at [492, 429] on span "Зберегти" at bounding box center [490, 426] width 344 height 17
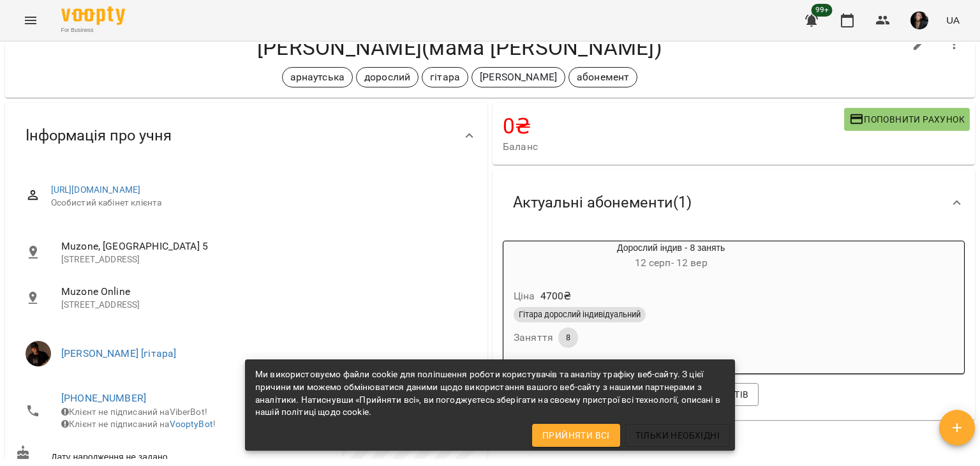
scroll to position [40, 0]
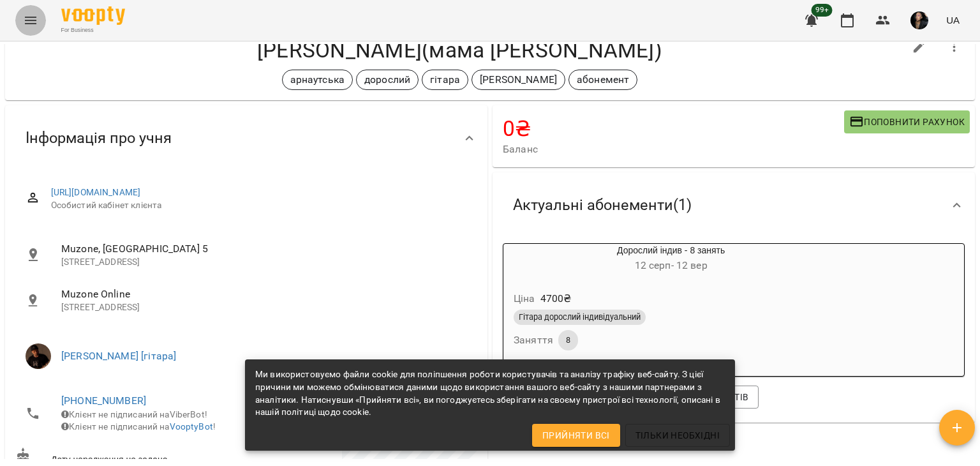
click at [35, 29] on button "Menu" at bounding box center [30, 20] width 31 height 31
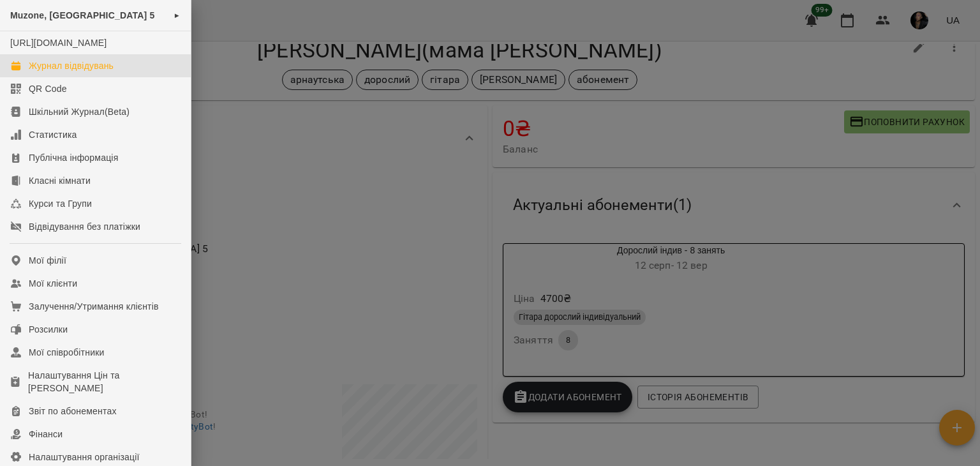
click at [57, 72] on div "Журнал відвідувань" at bounding box center [71, 65] width 85 height 13
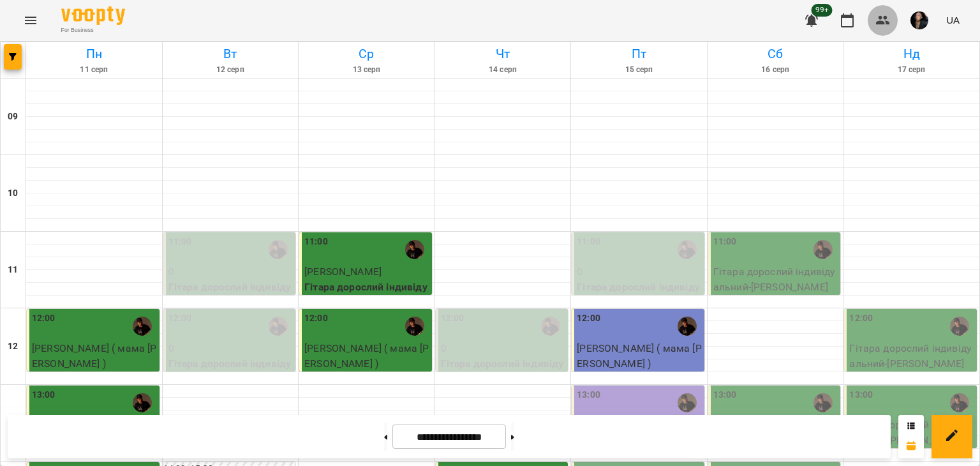
click at [893, 11] on button "button" at bounding box center [882, 20] width 31 height 31
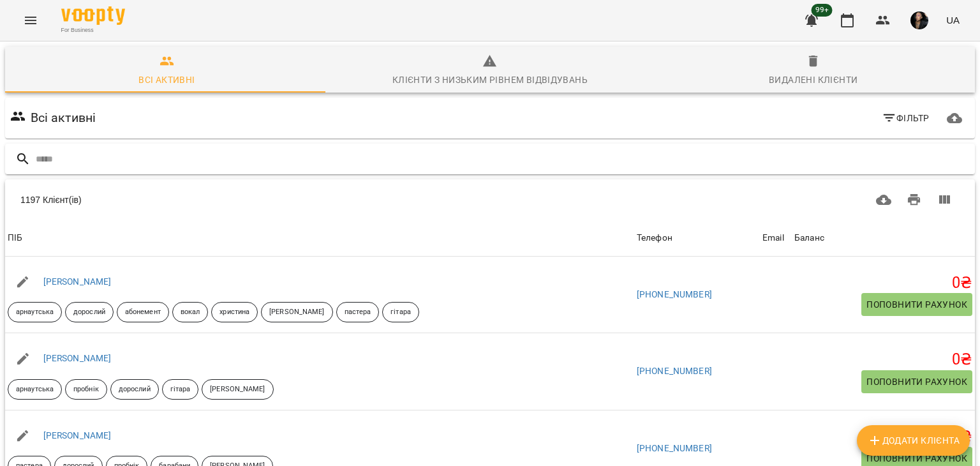
click at [416, 149] on input "text" at bounding box center [503, 159] width 934 height 21
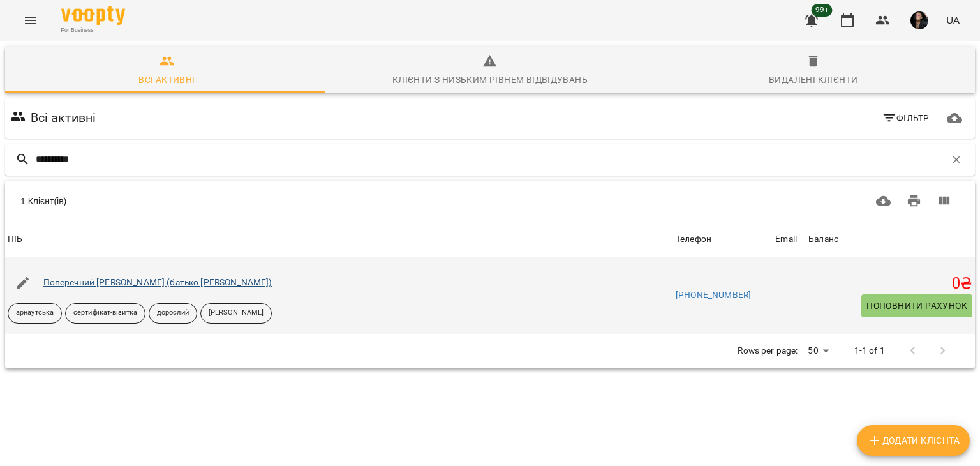
type input "**********"
click at [102, 285] on link "Поперечний Нікіта (батько Сергій)" at bounding box center [157, 282] width 229 height 10
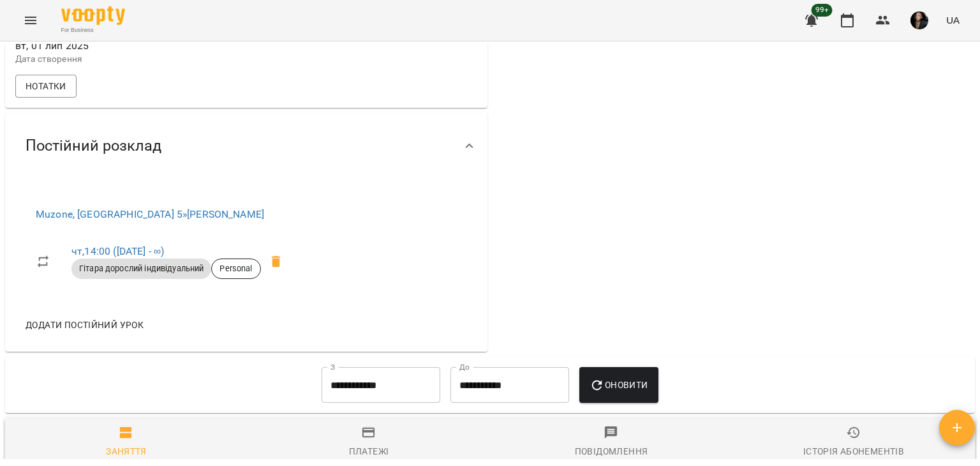
scroll to position [474, 0]
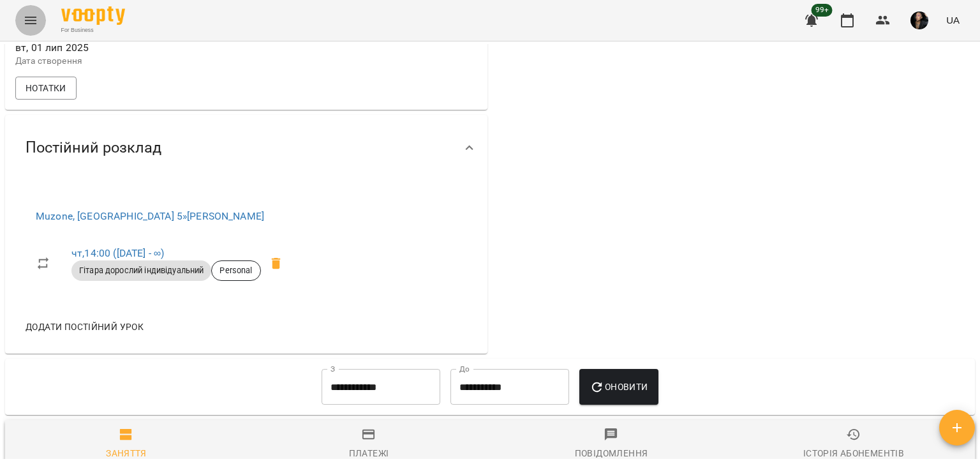
click at [20, 22] on button "Menu" at bounding box center [30, 20] width 31 height 31
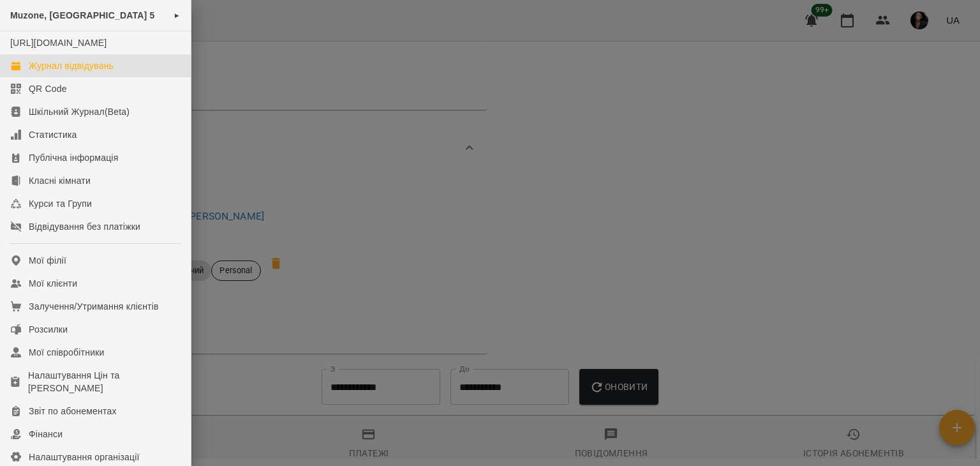
click at [64, 72] on div "Журнал відвідувань" at bounding box center [71, 65] width 85 height 13
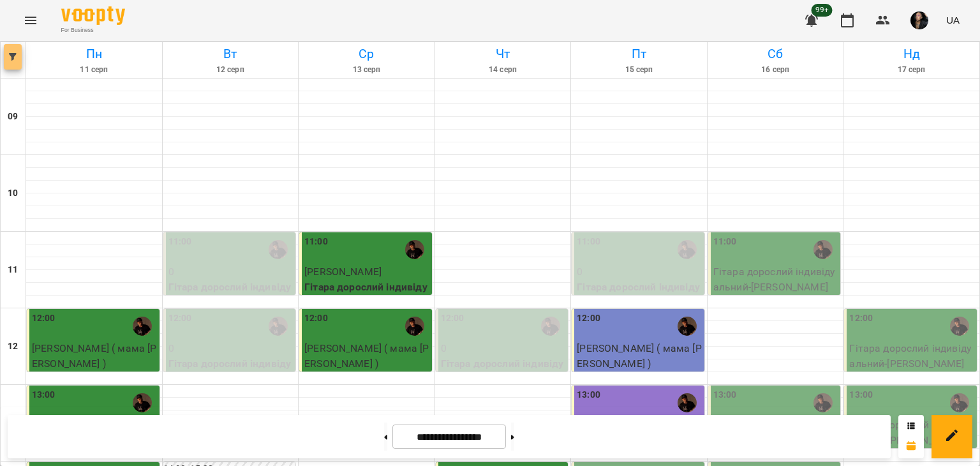
click at [13, 59] on icon "button" at bounding box center [13, 57] width 8 height 8
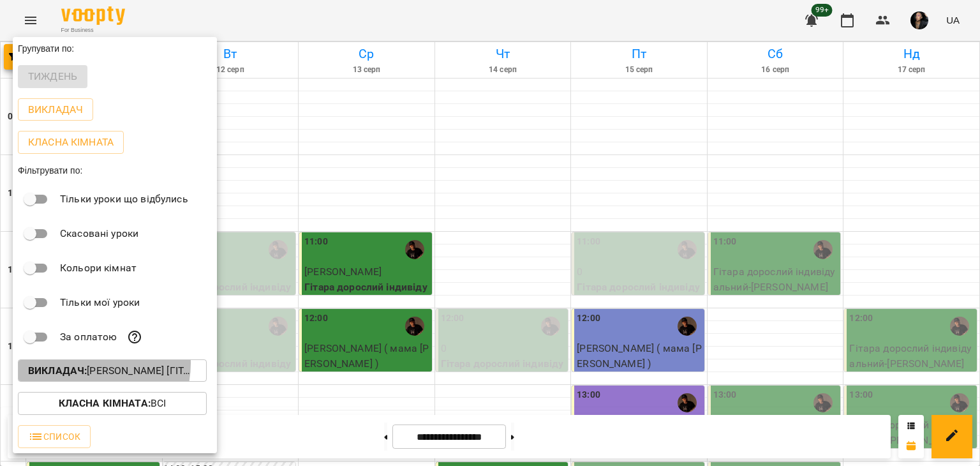
click at [84, 366] on b "Викладач :" at bounding box center [57, 370] width 59 height 12
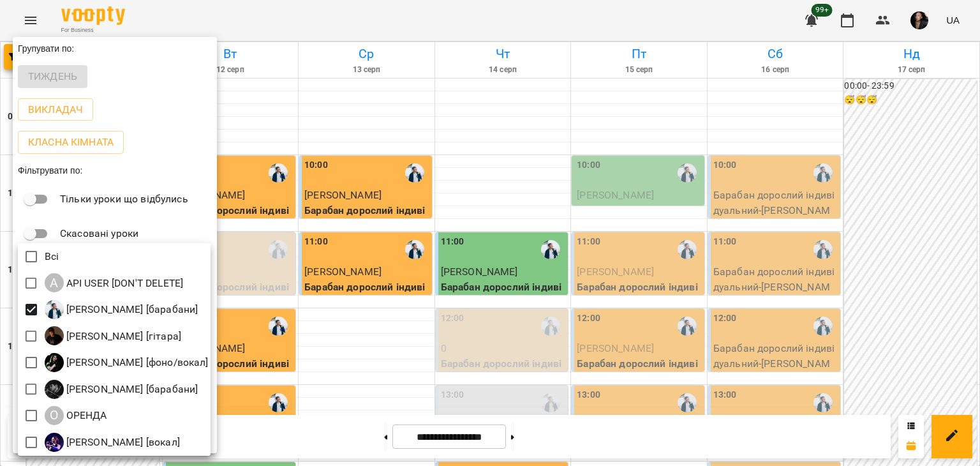
click at [520, 443] on div at bounding box center [490, 233] width 980 height 466
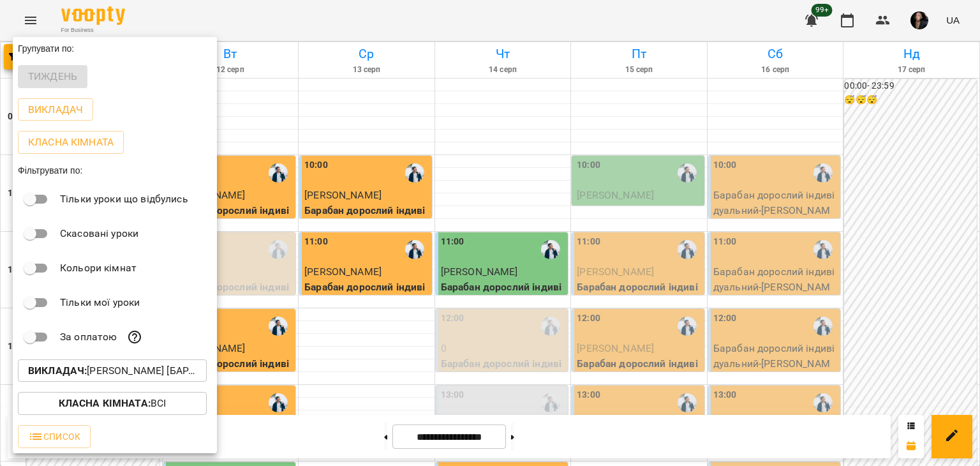
click at [521, 443] on div at bounding box center [490, 233] width 980 height 466
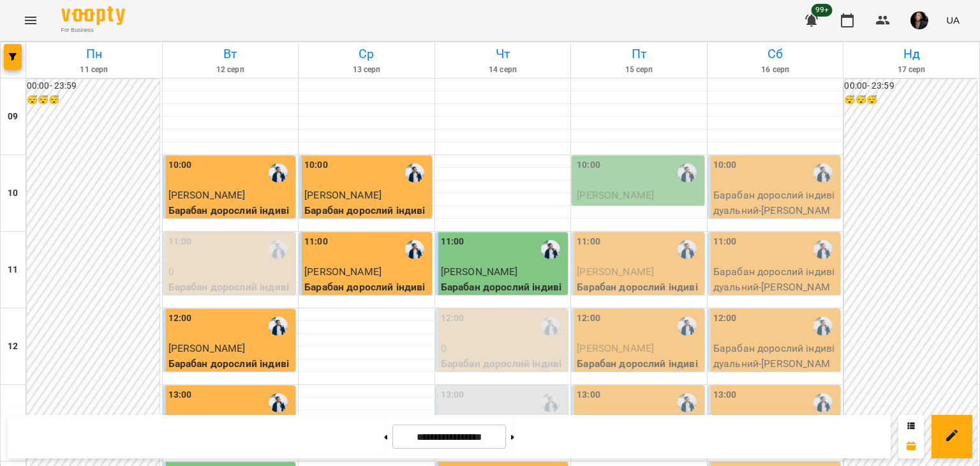
click at [521, 443] on div "Групувати по: Тиждень Викладач Класна кімната Фільтрувати по: Тільки уроки що в…" at bounding box center [490, 233] width 980 height 466
click at [514, 436] on button at bounding box center [512, 436] width 3 height 28
type input "**********"
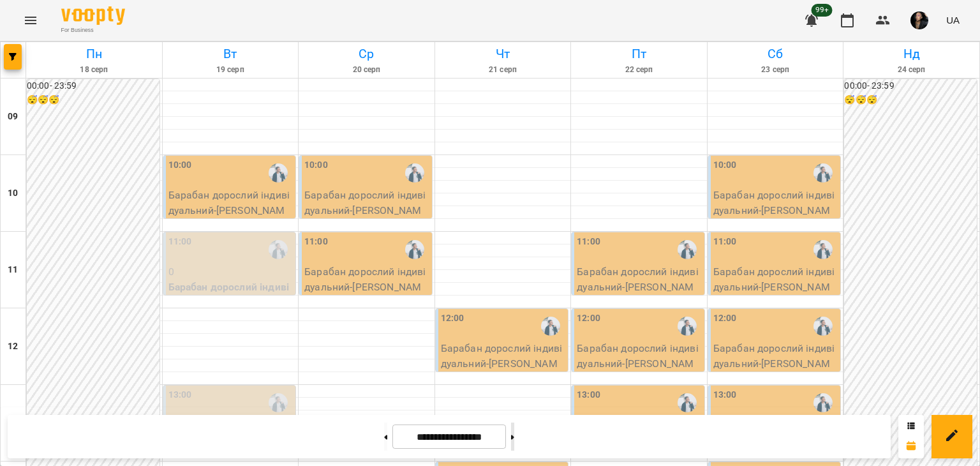
click at [514, 434] on icon at bounding box center [512, 436] width 3 height 5
type input "**********"
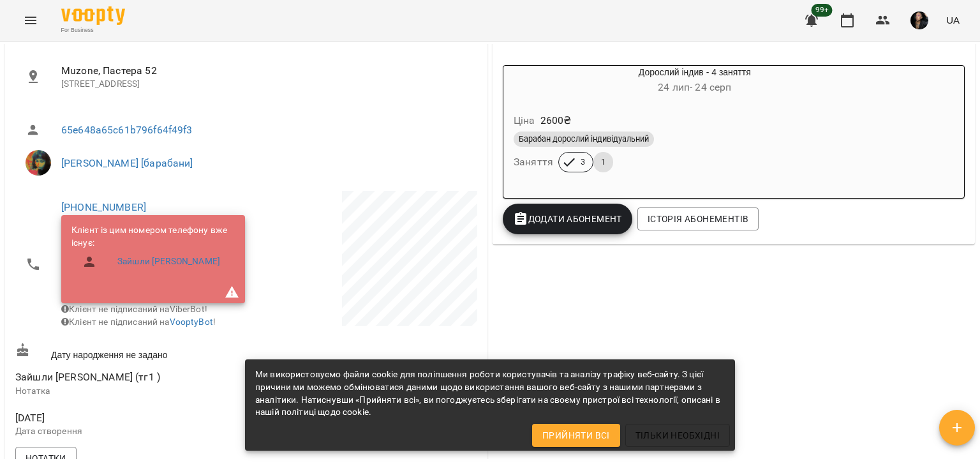
scroll to position [216, 0]
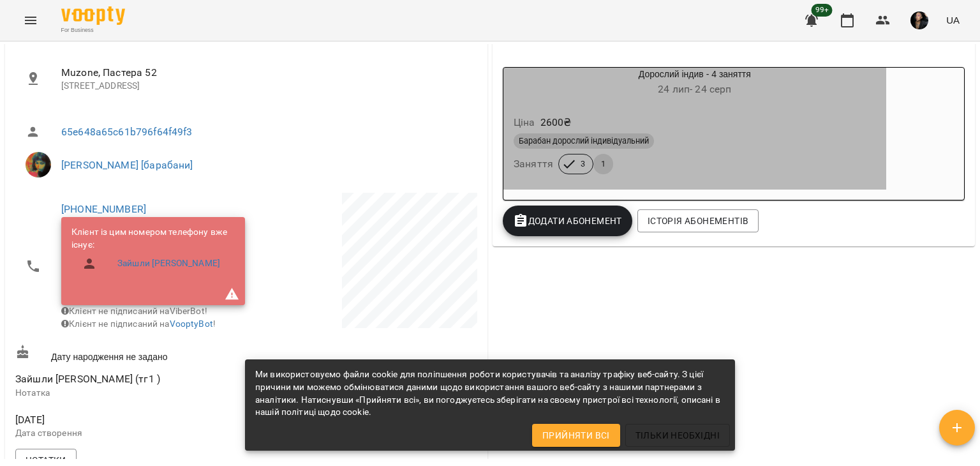
click at [793, 129] on div "Ціна 2600 ₴" at bounding box center [694, 122] width 367 height 23
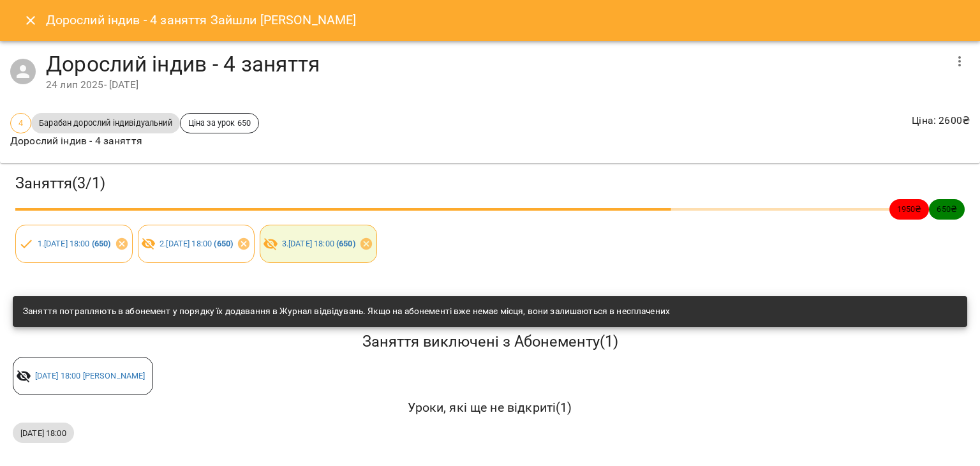
scroll to position [5, 0]
